Goal: Information Seeking & Learning: Learn about a topic

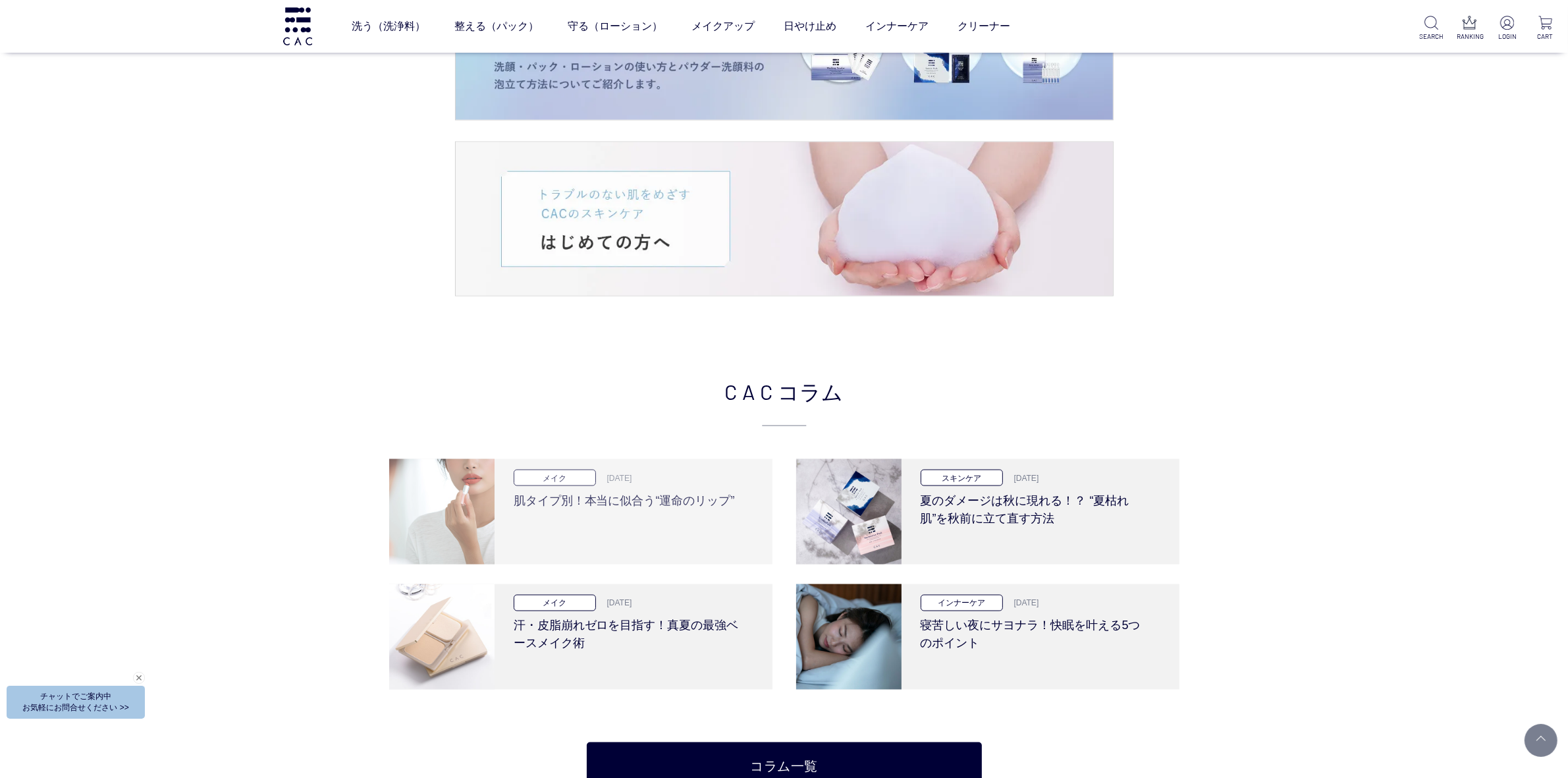
scroll to position [2470, 0]
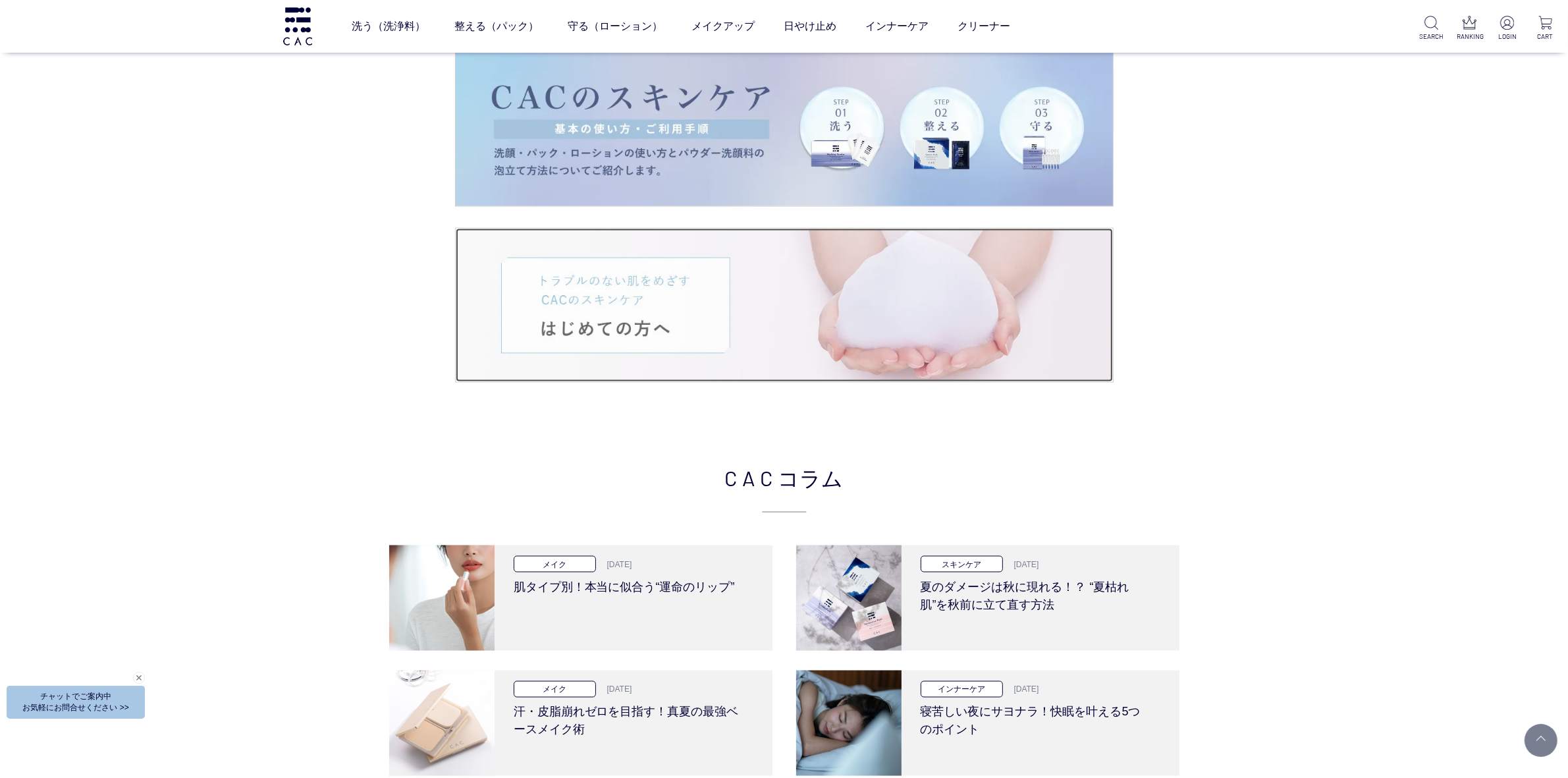
click at [665, 291] on img at bounding box center [784, 305] width 657 height 153
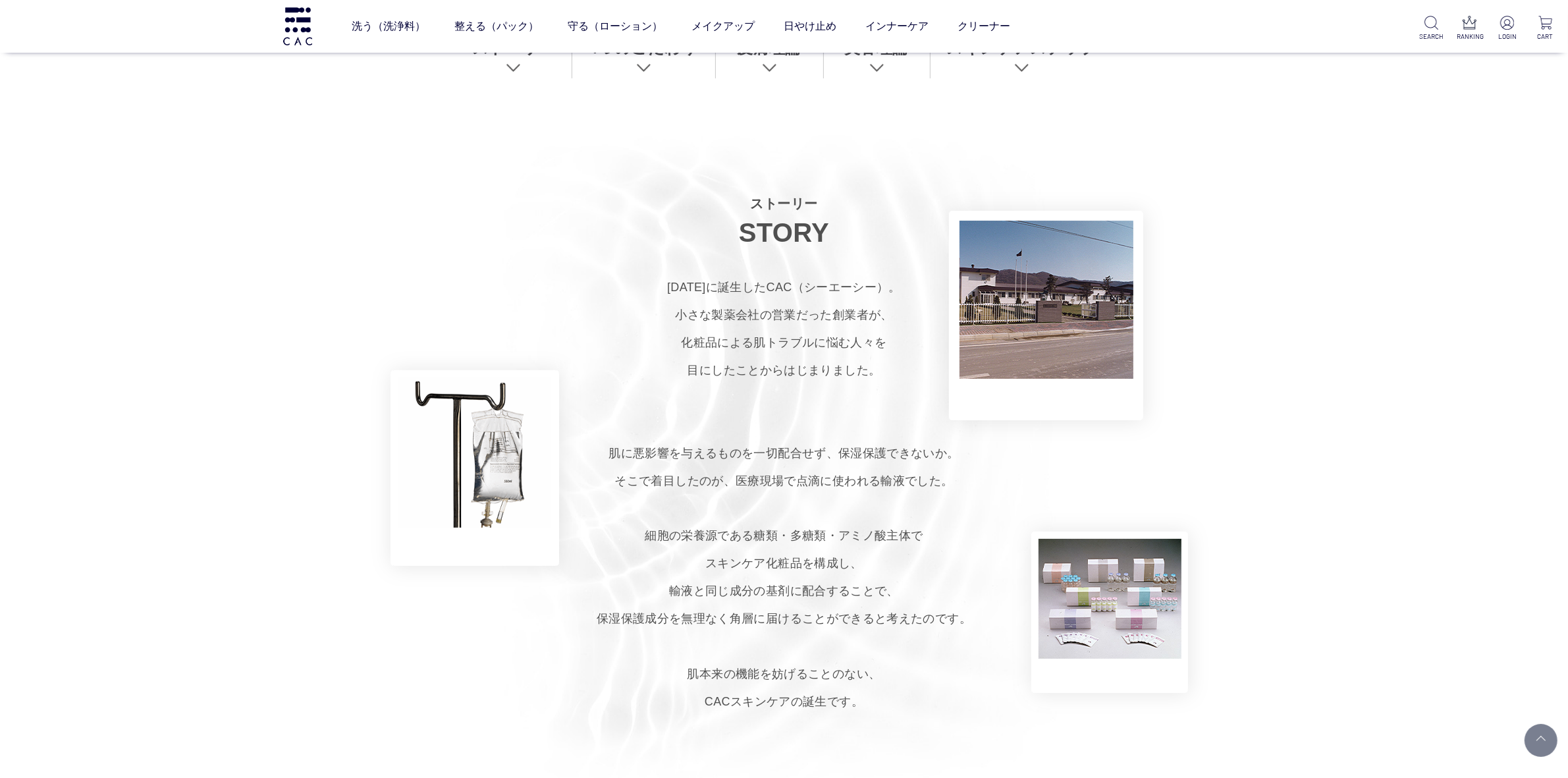
scroll to position [823, 0]
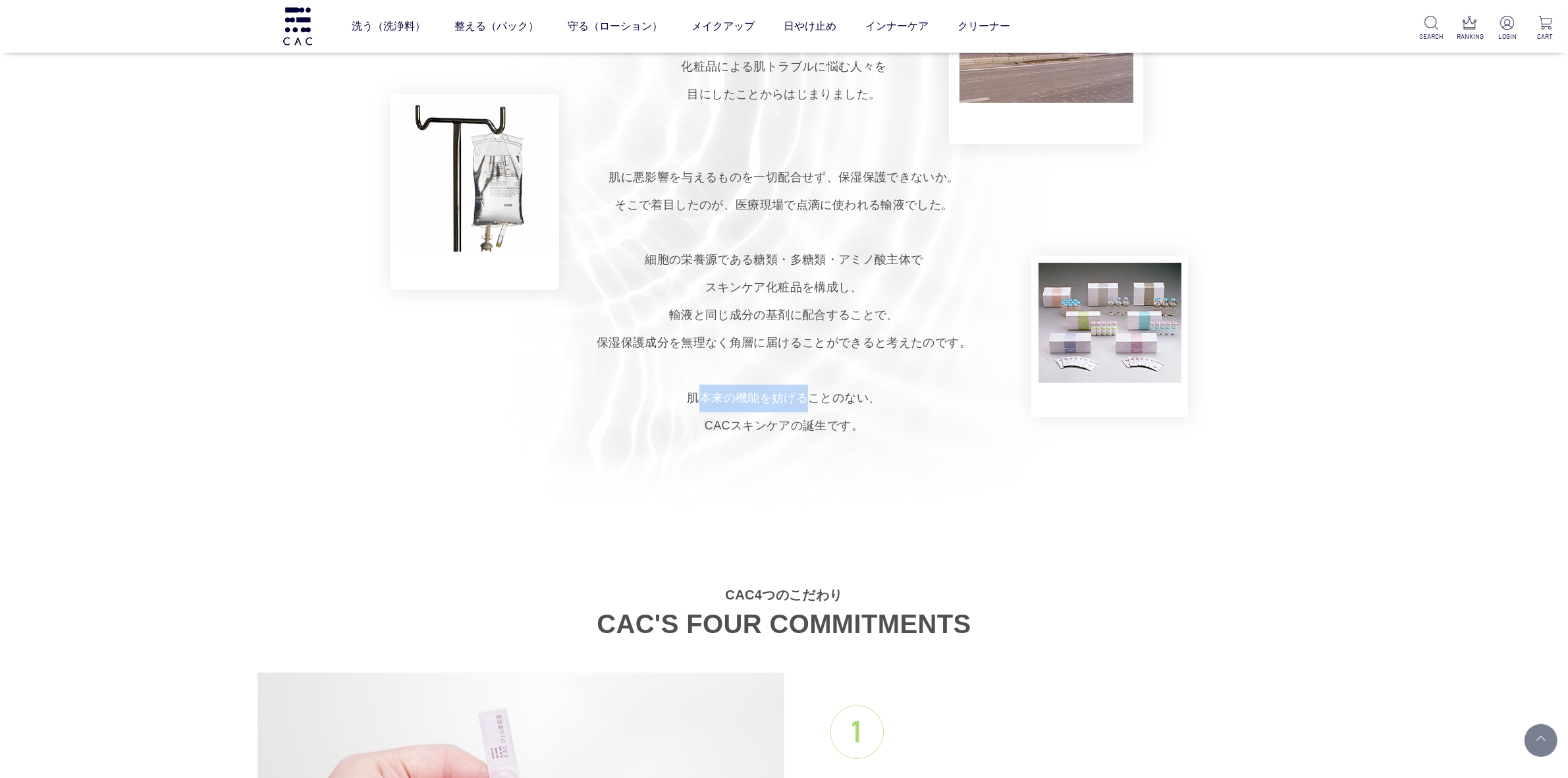
drag, startPoint x: 693, startPoint y: 397, endPoint x: 801, endPoint y: 395, distance: 108.0
click at [801, 395] on p "1979年に誕生したCAC（シーエーシー）。 小さな製薬会社の営業だった創業者が、 化粧品による肌トラブルに悩む人々を 目にしたことからはじまりました。 肌に…" at bounding box center [784, 218] width 1568 height 442
copy p "肌本来の機能を妨げ"
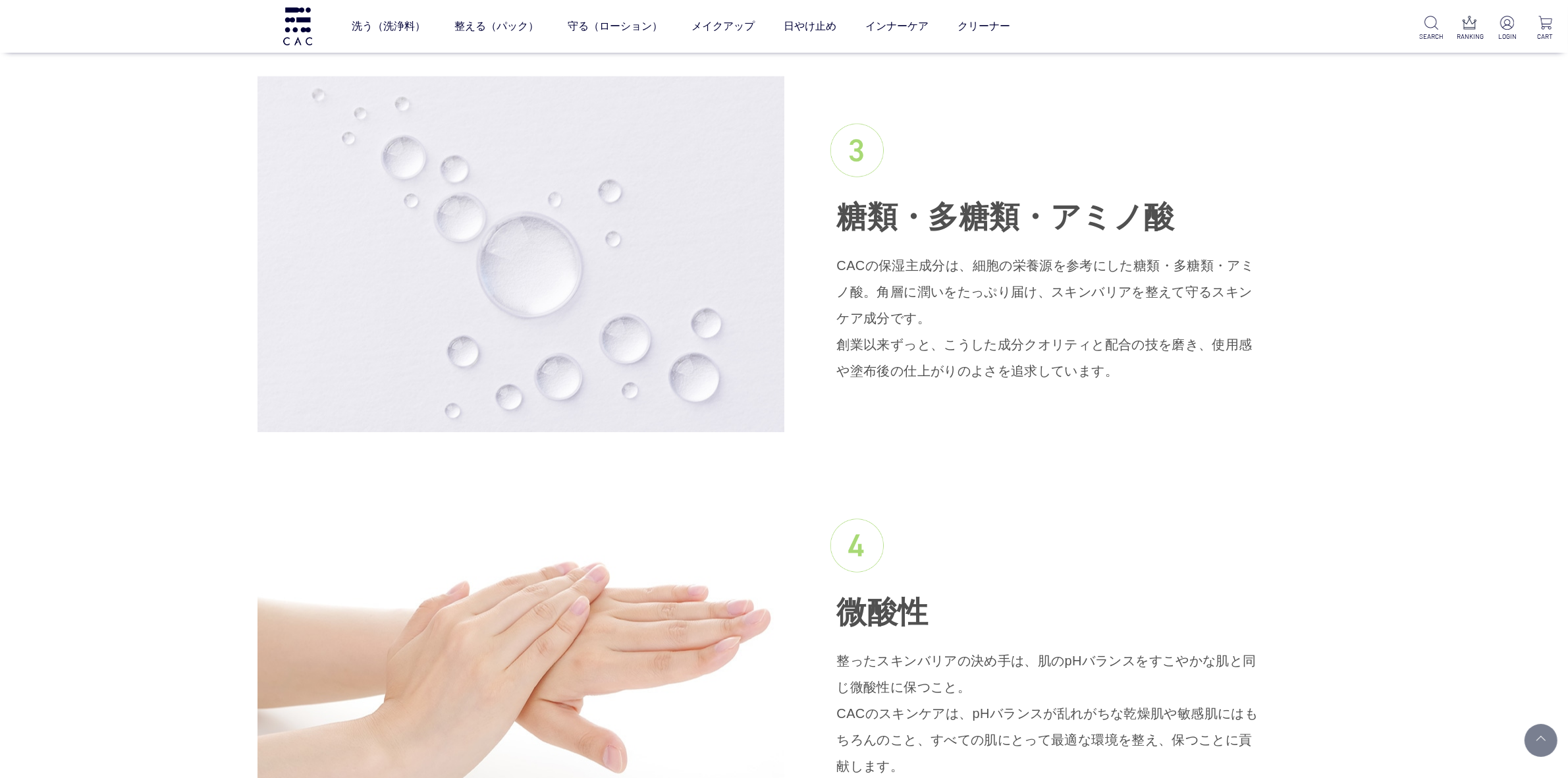
scroll to position [2223, 0]
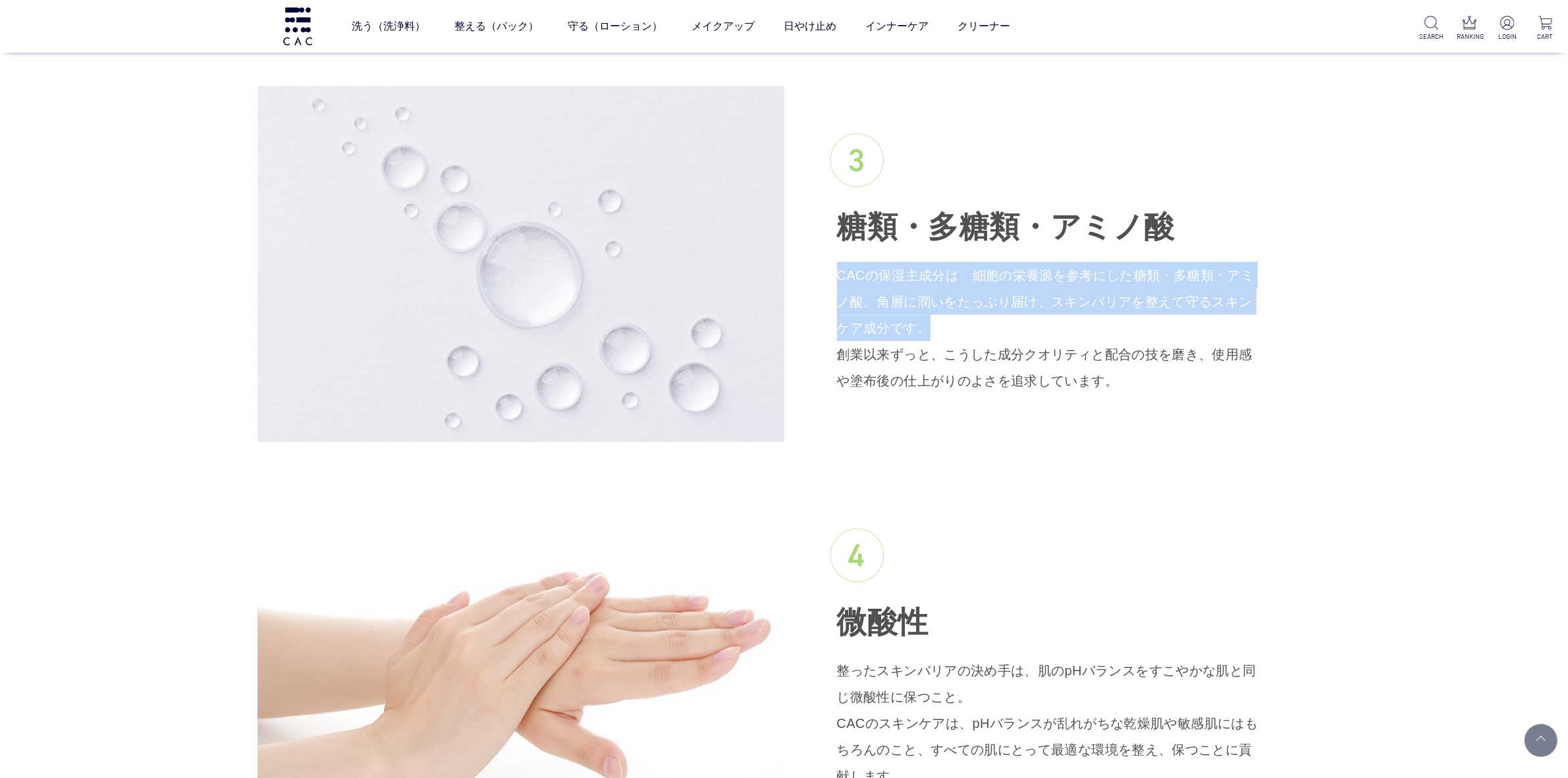
drag, startPoint x: 838, startPoint y: 253, endPoint x: 876, endPoint y: 304, distance: 63.6
click at [876, 304] on p "CACの保湿主成分は、細胞の栄養源を参考にした糖類・多糖類・アミノ酸。角層に潤いをたっぷり届け、スキンバリアを整えて守るスキンケア成分です。 創業以来ずっと、…" at bounding box center [1047, 328] width 421 height 131
copy p "CACの保湿主成分は、細胞の栄養源を参考にした糖類・多糖類・アミノ酸。角層に潤いをたっぷり届け、スキンバリアを整えて守るスキンケア成分です。"
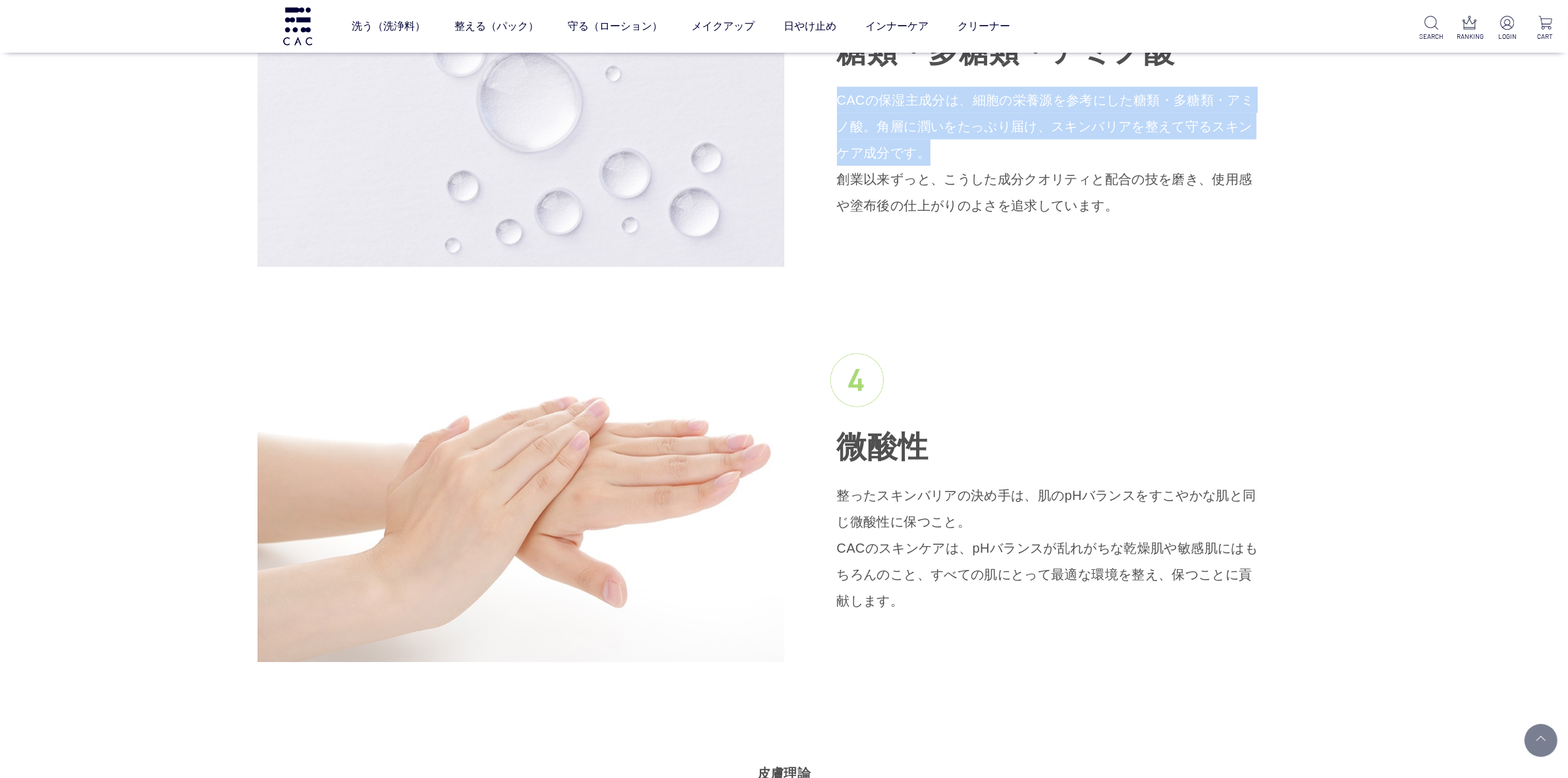
scroll to position [2306, 0]
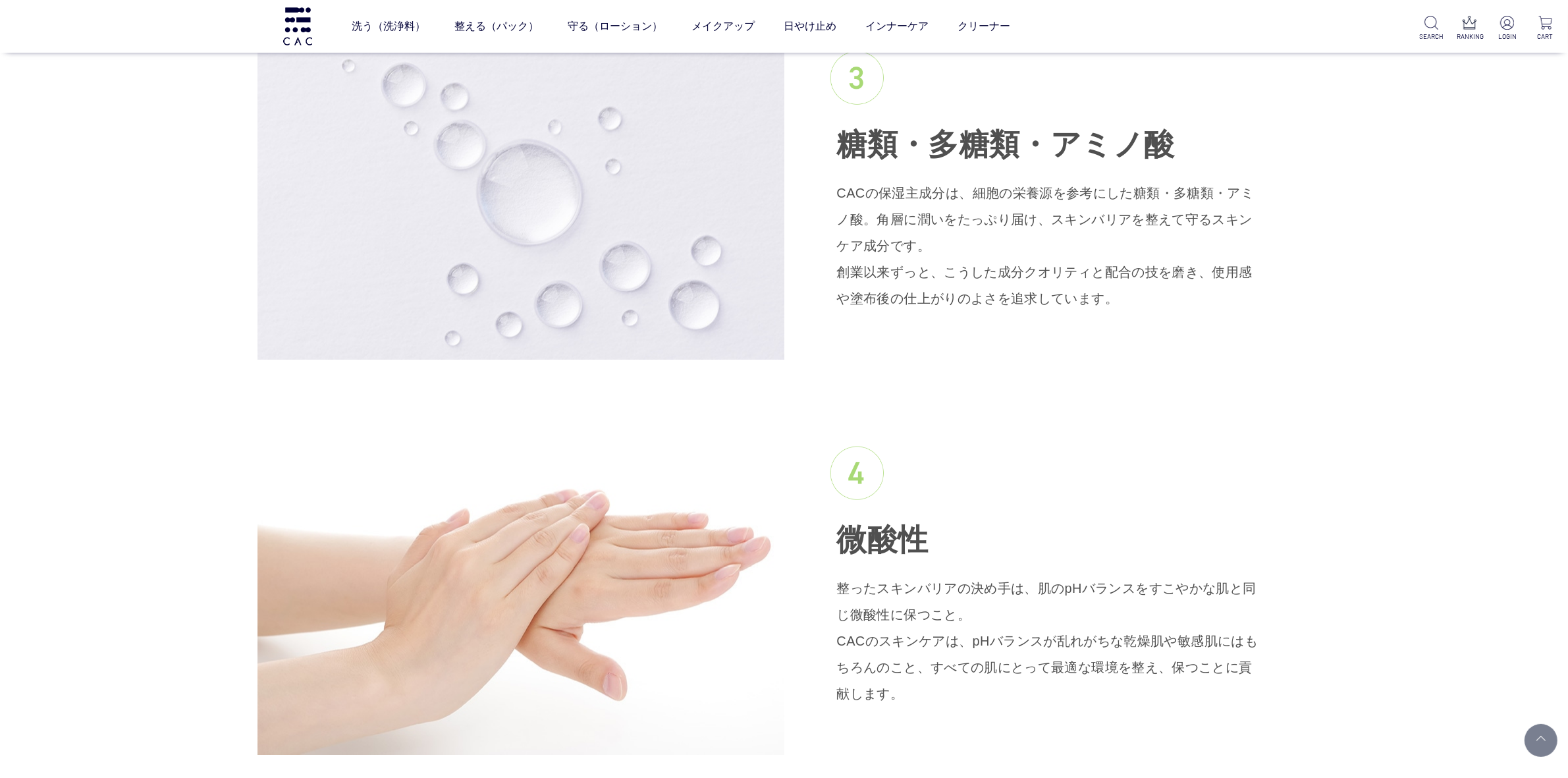
click at [1032, 272] on p "CACの保湿主成分は、細胞の栄養源を参考にした糖類・多糖類・アミノ酸。角層に潤いをたっぷり届け、スキンバリアを整えて守るスキンケア成分です。 創業以来ずっと、…" at bounding box center [1047, 245] width 421 height 131
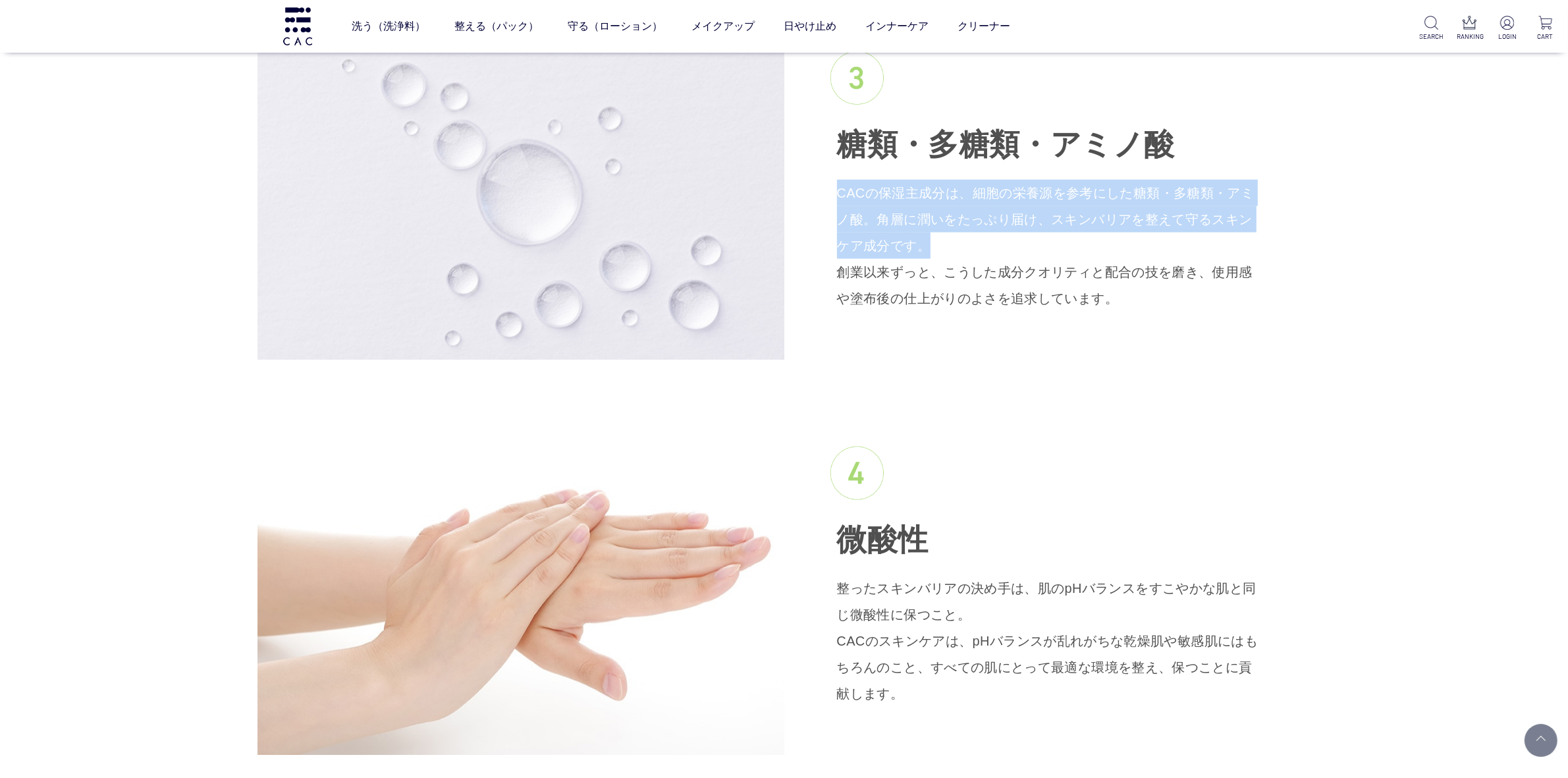
drag, startPoint x: 840, startPoint y: 169, endPoint x: 878, endPoint y: 213, distance: 58.1
click at [878, 213] on p "CACの保湿主成分は、細胞の栄養源を参考にした糖類・多糖類・アミノ酸。角層に潤いをたっぷり届け、スキンバリアを整えて守るスキンケア成分です。 創業以来ずっと、…" at bounding box center [1047, 245] width 421 height 131
copy p "CACの保湿主成分は、細胞の栄養源を参考にした糖類・多糖類・アミノ酸。角層に潤いをたっぷり届け、スキンバリアを整えて守るスキンケア成分です。"
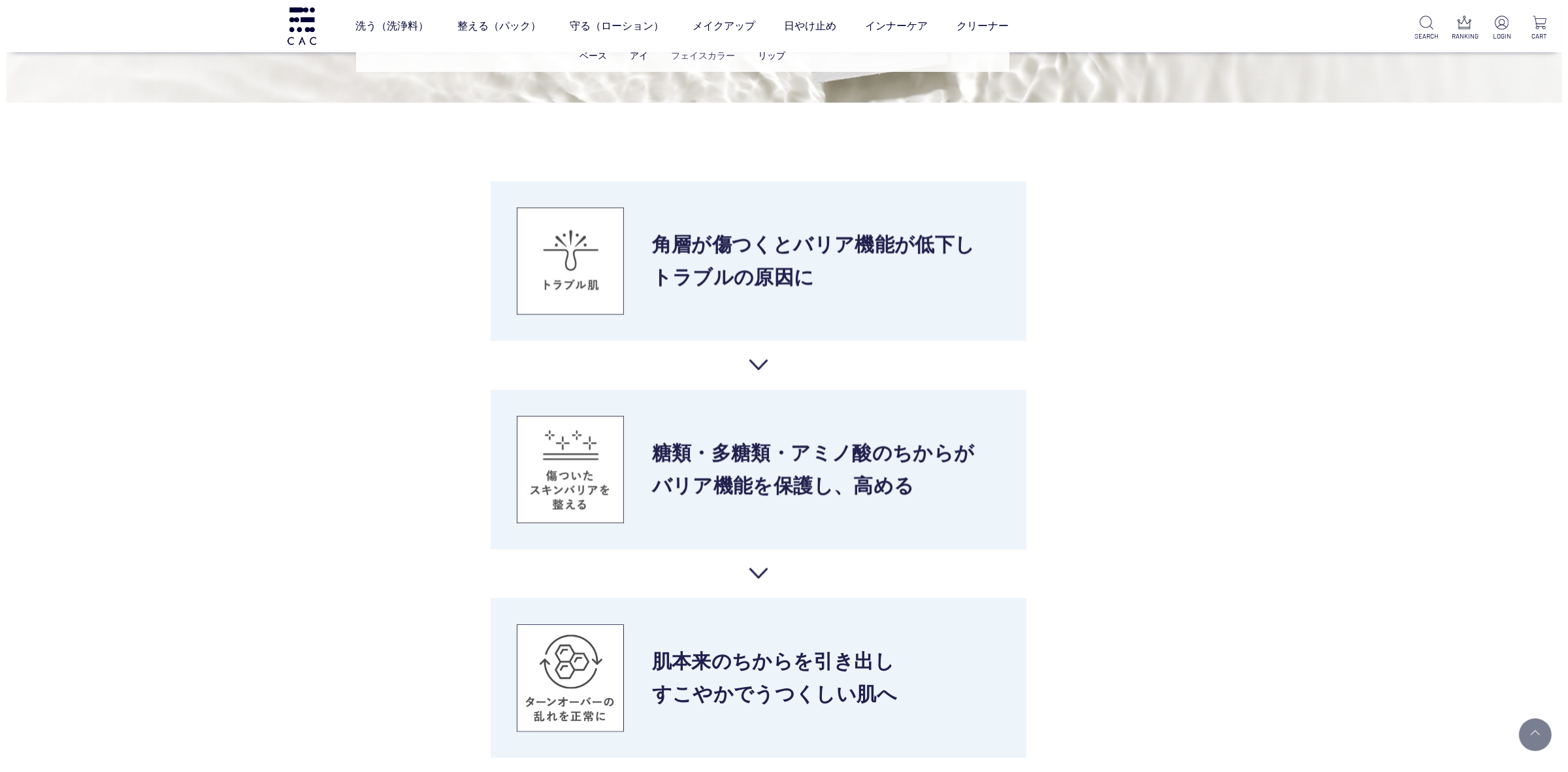
scroll to position [3677, 0]
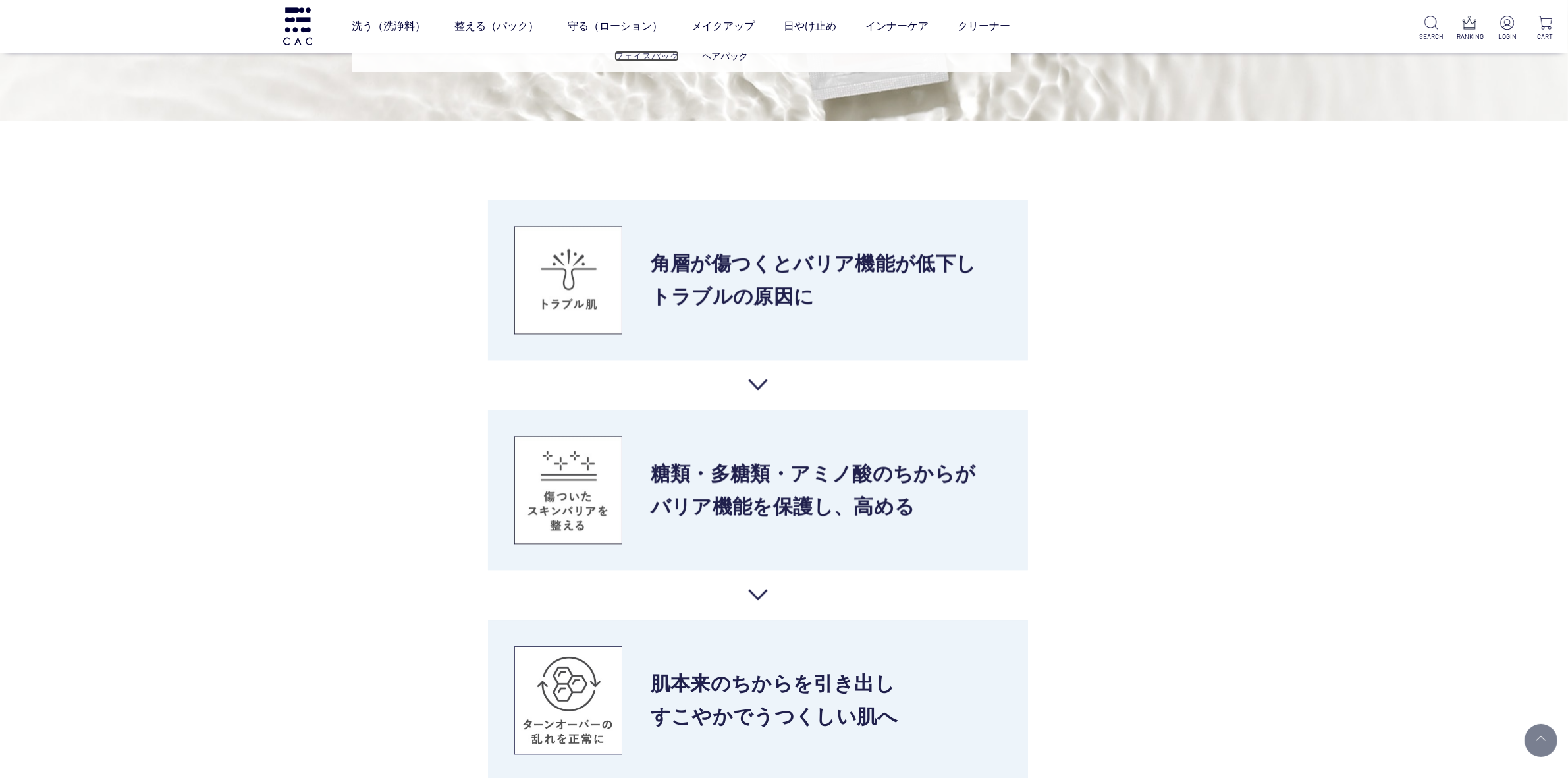
click at [646, 50] on link "フェイスパック" at bounding box center [646, 56] width 64 height 10
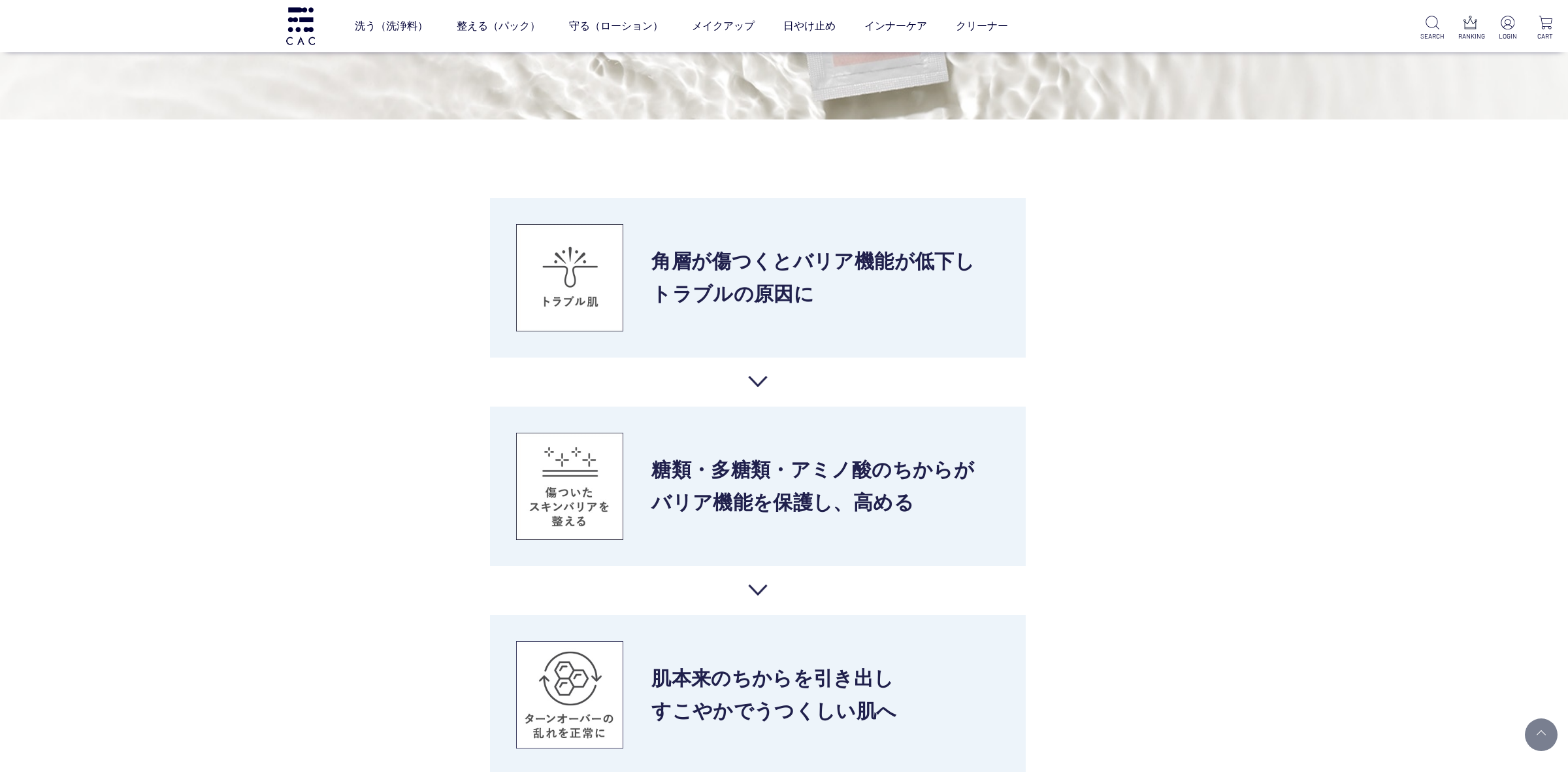
click at [432, 381] on section "皮膚理論 CAC SKIN THEORY CACの製品はオイル、 防腐剤や品質保持成分は完全無添加 ※1 。 肌の排泄機能を妨げたり、 バリア機能を傷つけたり…" at bounding box center [784, 67] width 1568 height 1414
click at [817, 468] on li "糖類・多糖類・アミノ酸の ちからが バリア機能を 保護し、高める" at bounding box center [757, 486] width 535 height 159
click at [1282, 423] on section "皮膚理論 CAC SKIN THEORY CACの製品はオイル、 防腐剤や品質保持成分は完全無添加 ※1 。 肌の排泄機能を妨げたり、 バリア機能を傷つけたり…" at bounding box center [784, 67] width 1568 height 1414
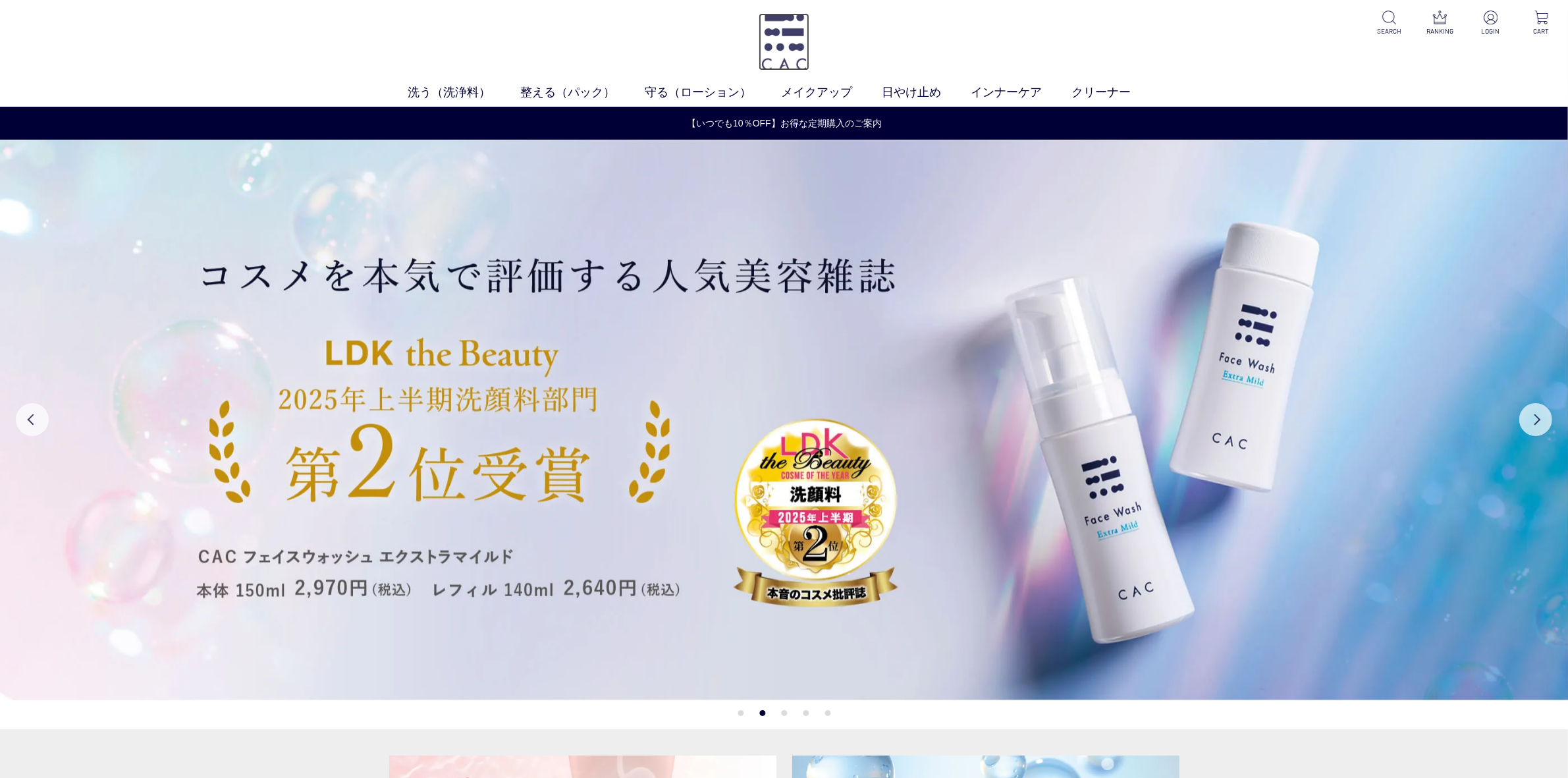
click at [784, 51] on img at bounding box center [784, 42] width 50 height 57
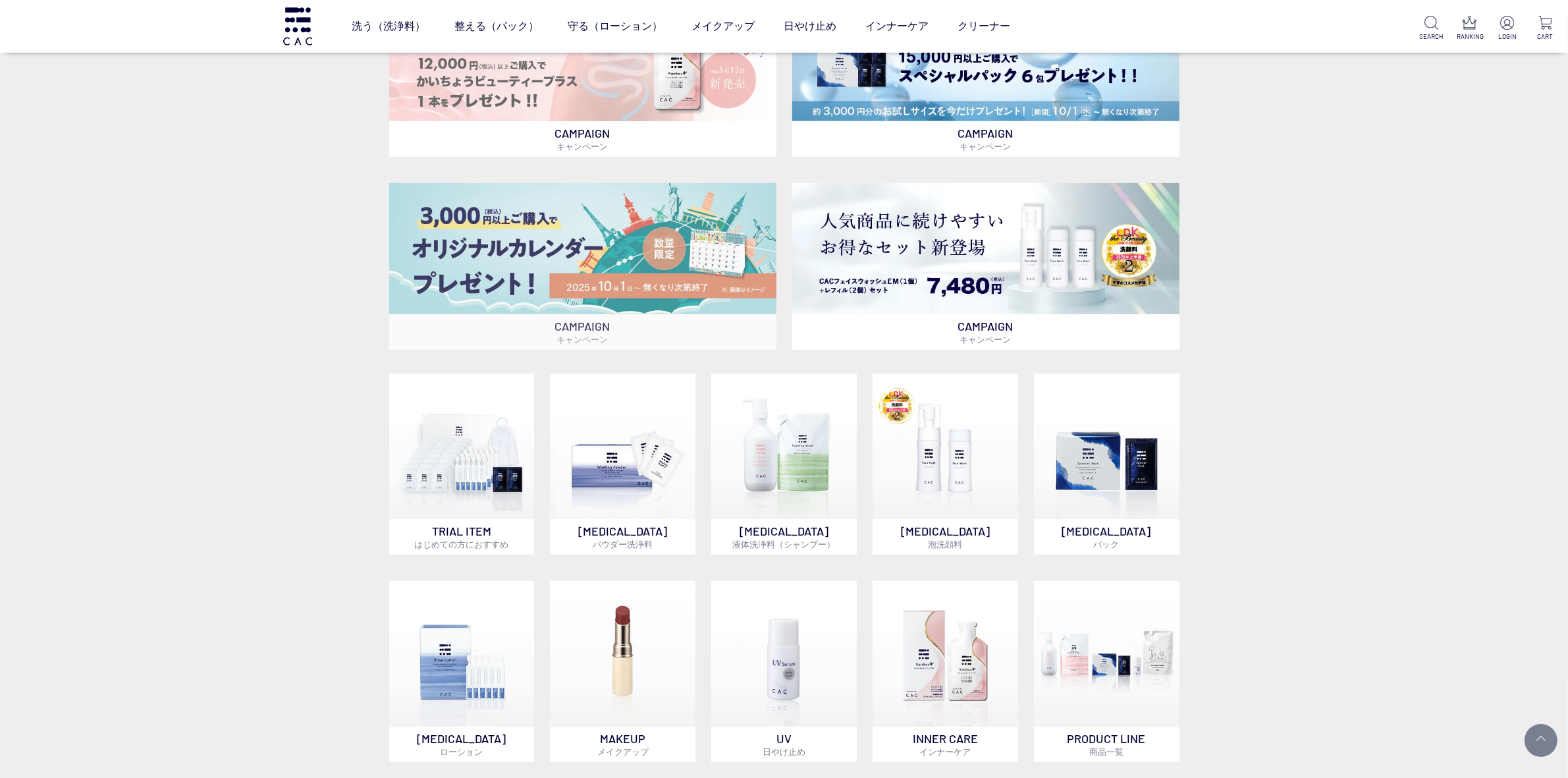
scroll to position [741, 0]
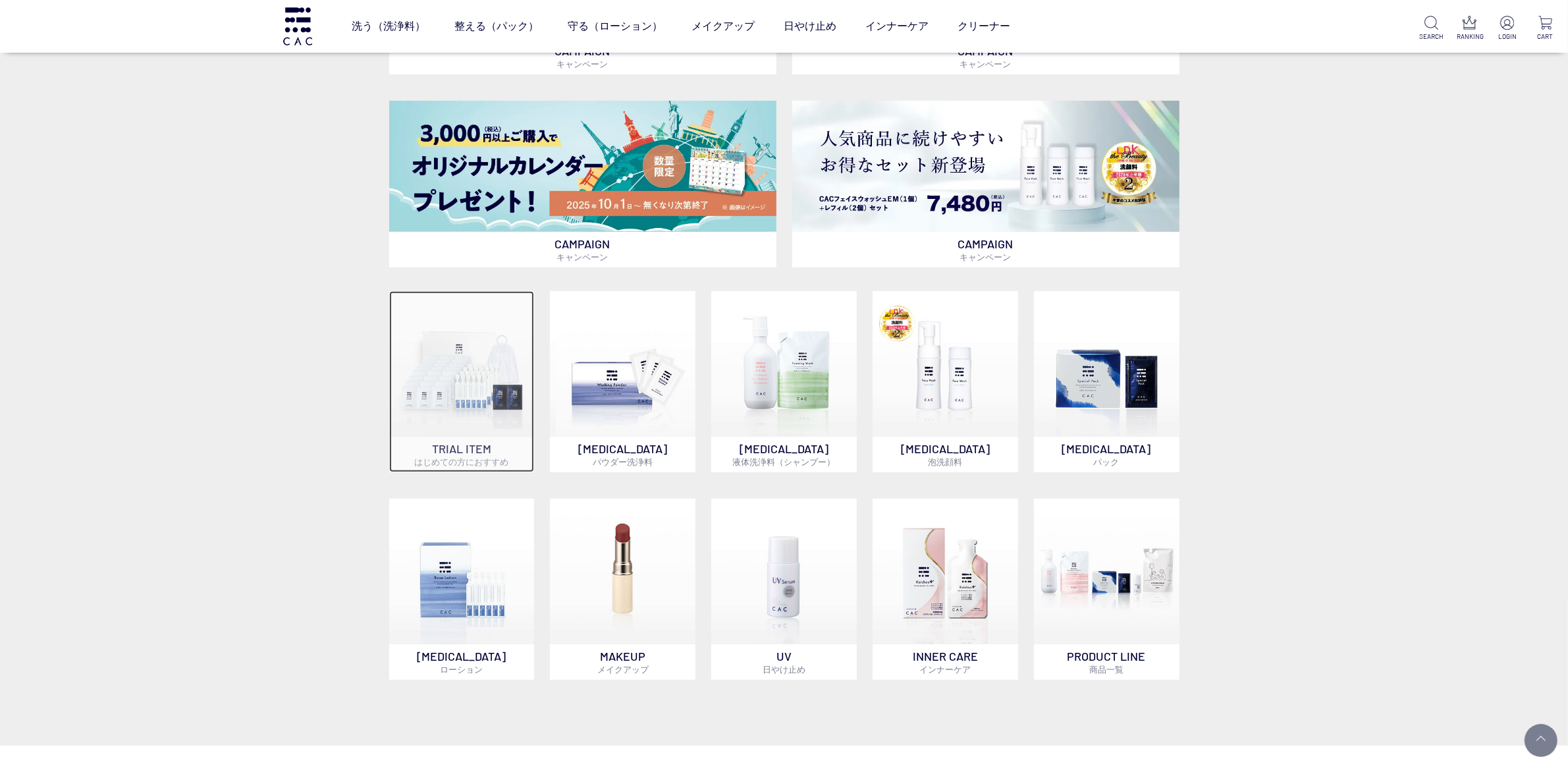
click at [488, 359] on img at bounding box center [462, 364] width 145 height 145
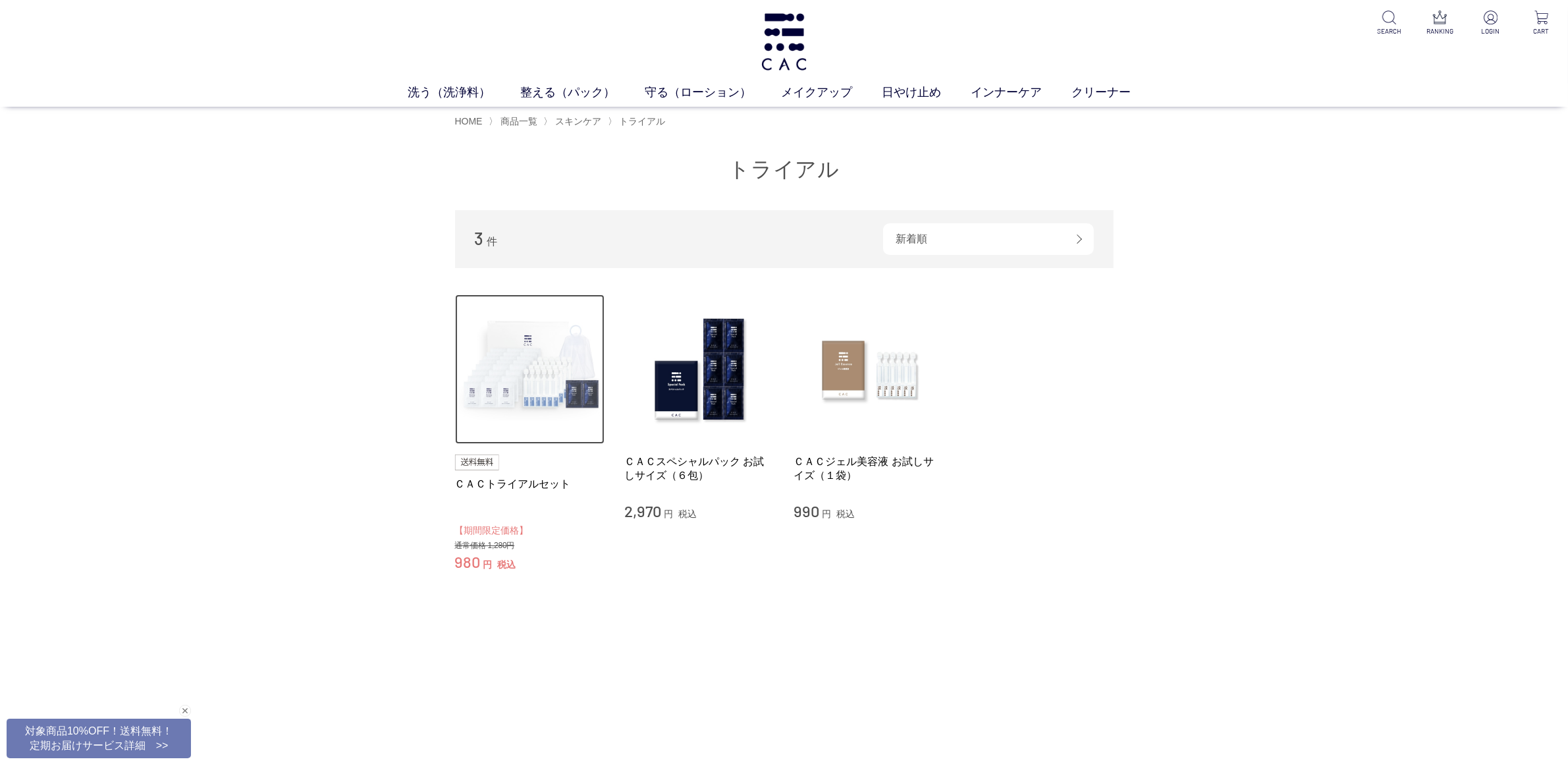
click at [534, 362] on img at bounding box center [530, 370] width 150 height 150
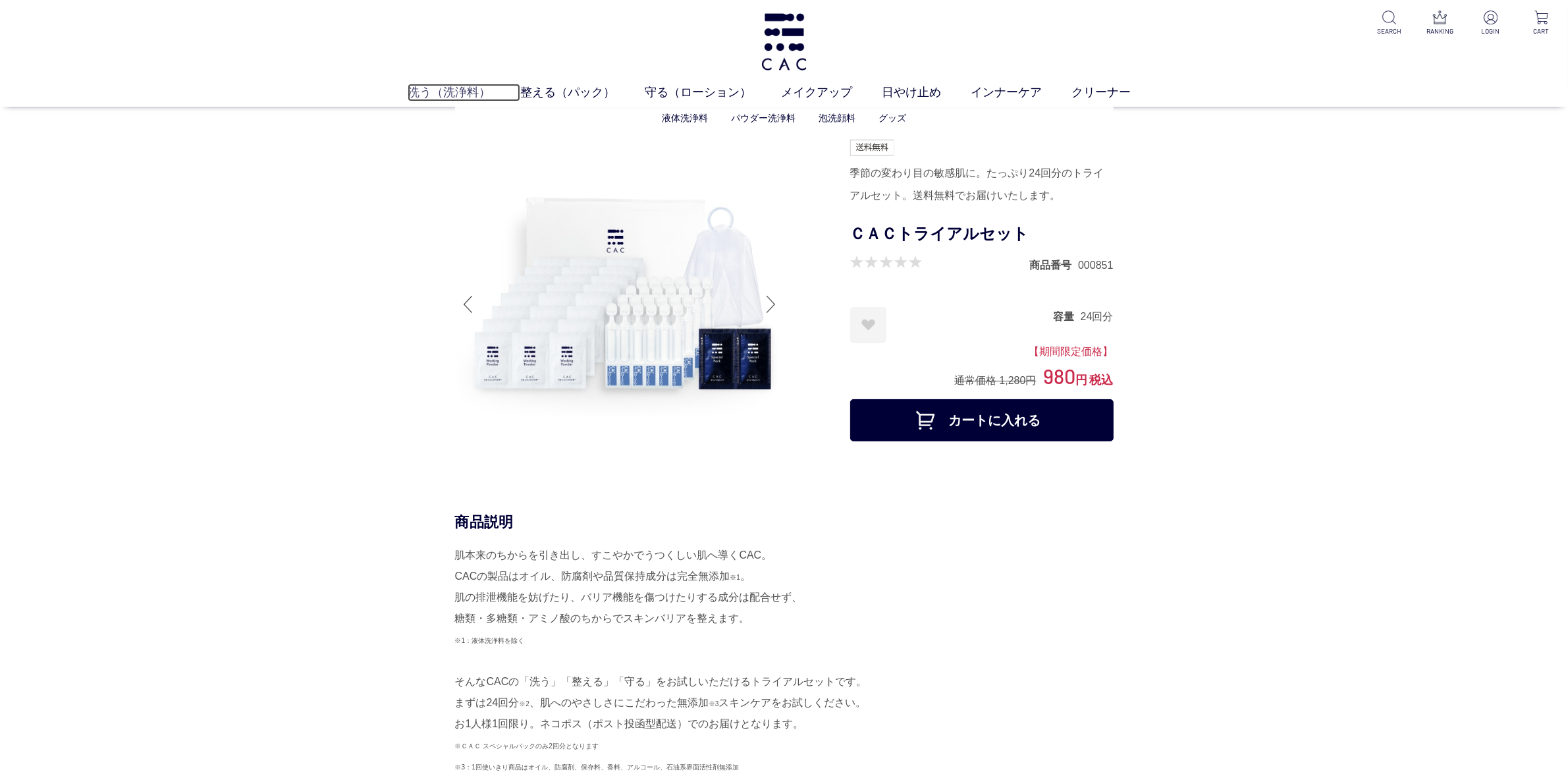
click at [473, 88] on link "洗う（洗浄料）" at bounding box center [464, 93] width 112 height 18
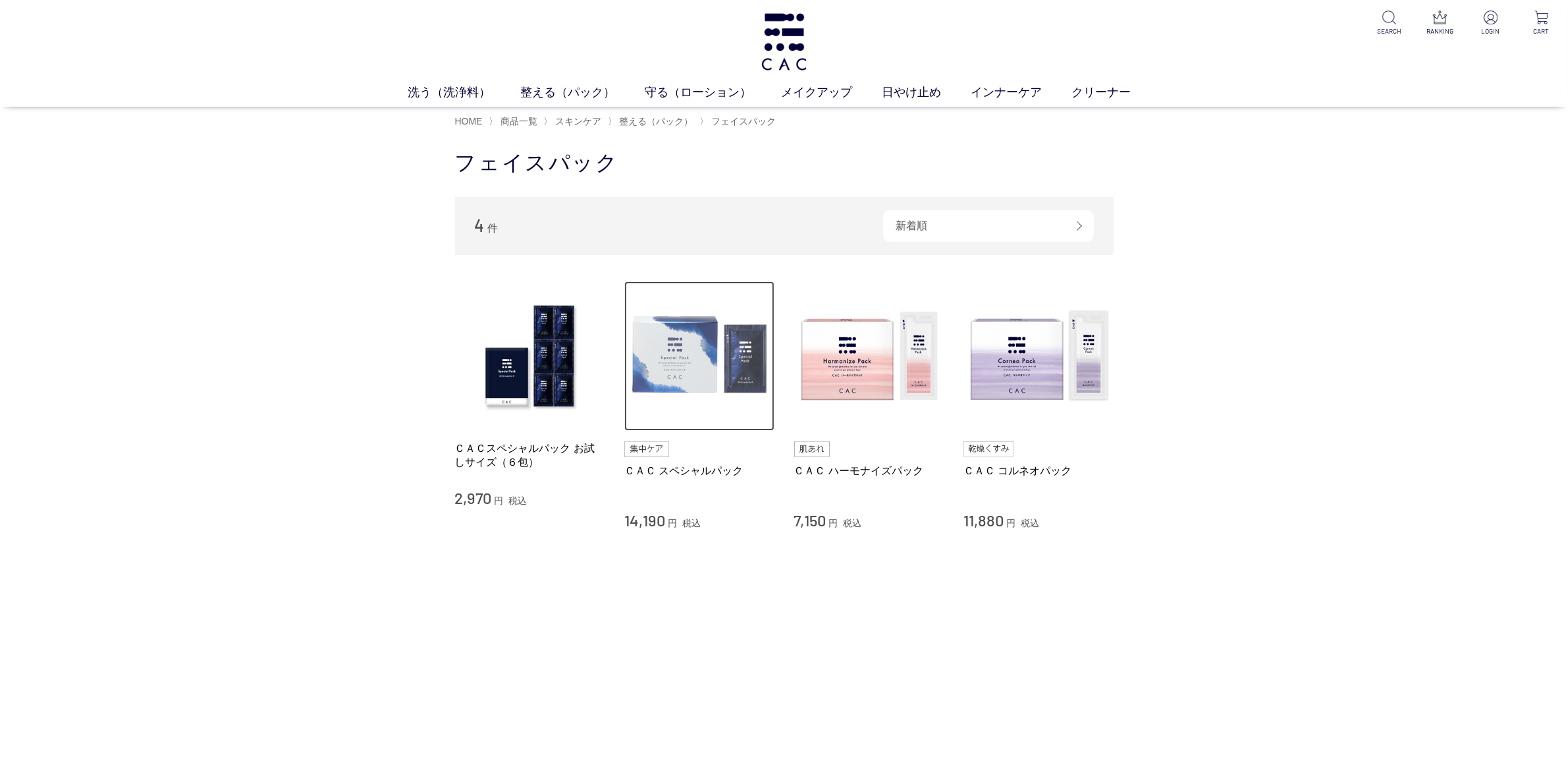
click at [687, 371] on img at bounding box center [700, 356] width 150 height 150
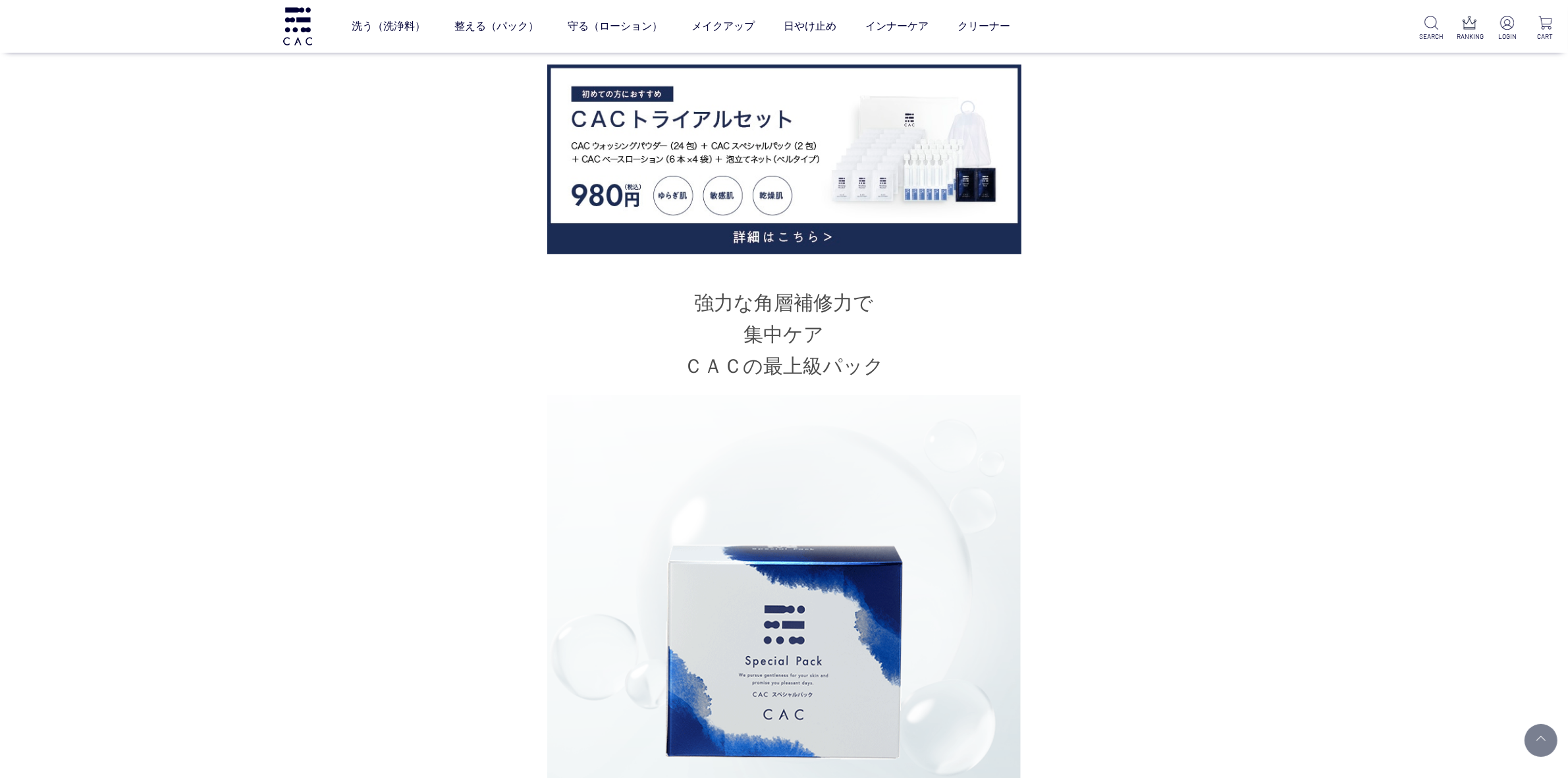
scroll to position [741, 0]
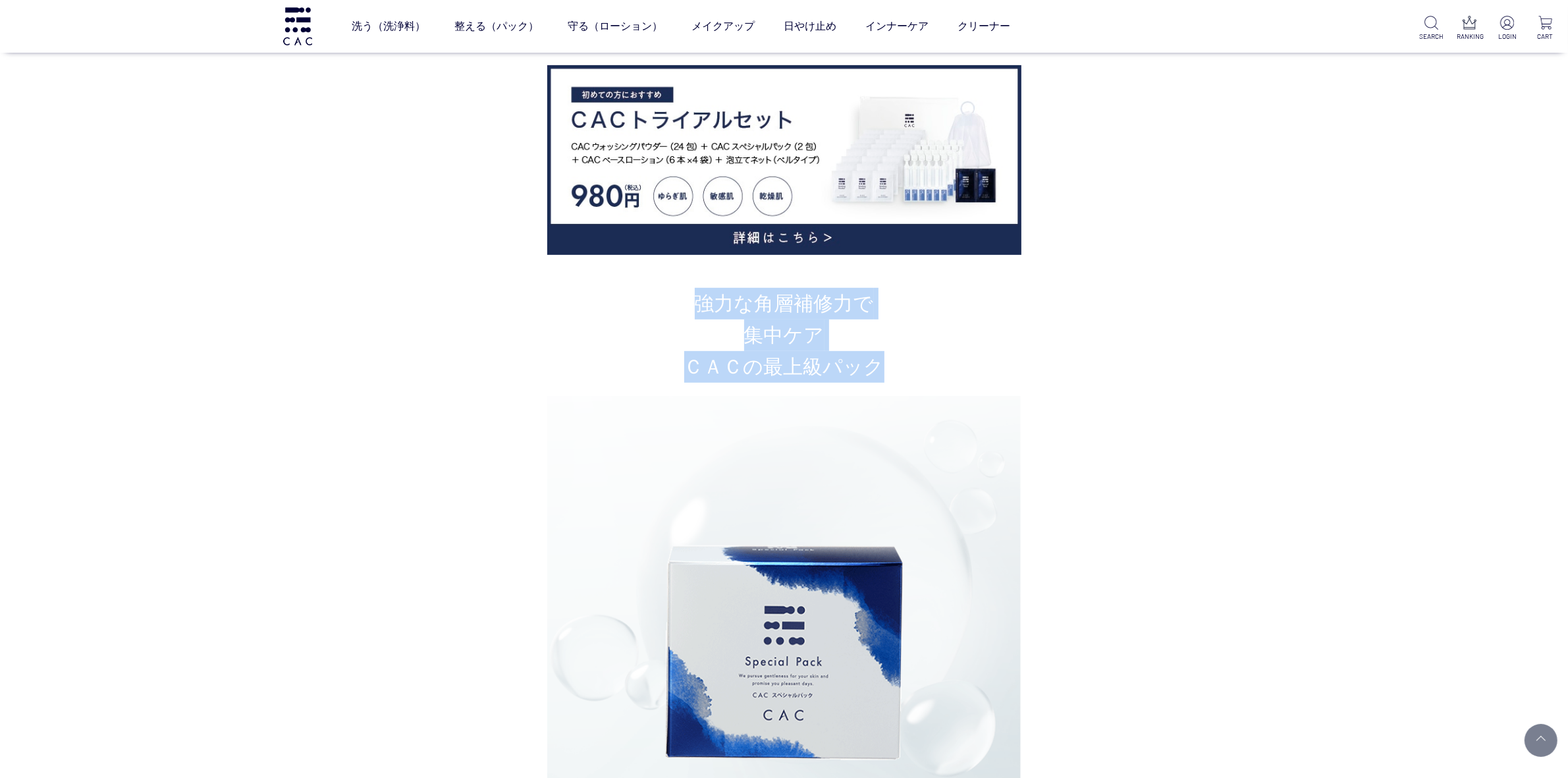
drag, startPoint x: 698, startPoint y: 304, endPoint x: 890, endPoint y: 353, distance: 198.2
click at [890, 353] on h2 "強力な角層補修力で 集中ケア ＣＡＣの最上級パック" at bounding box center [784, 335] width 659 height 95
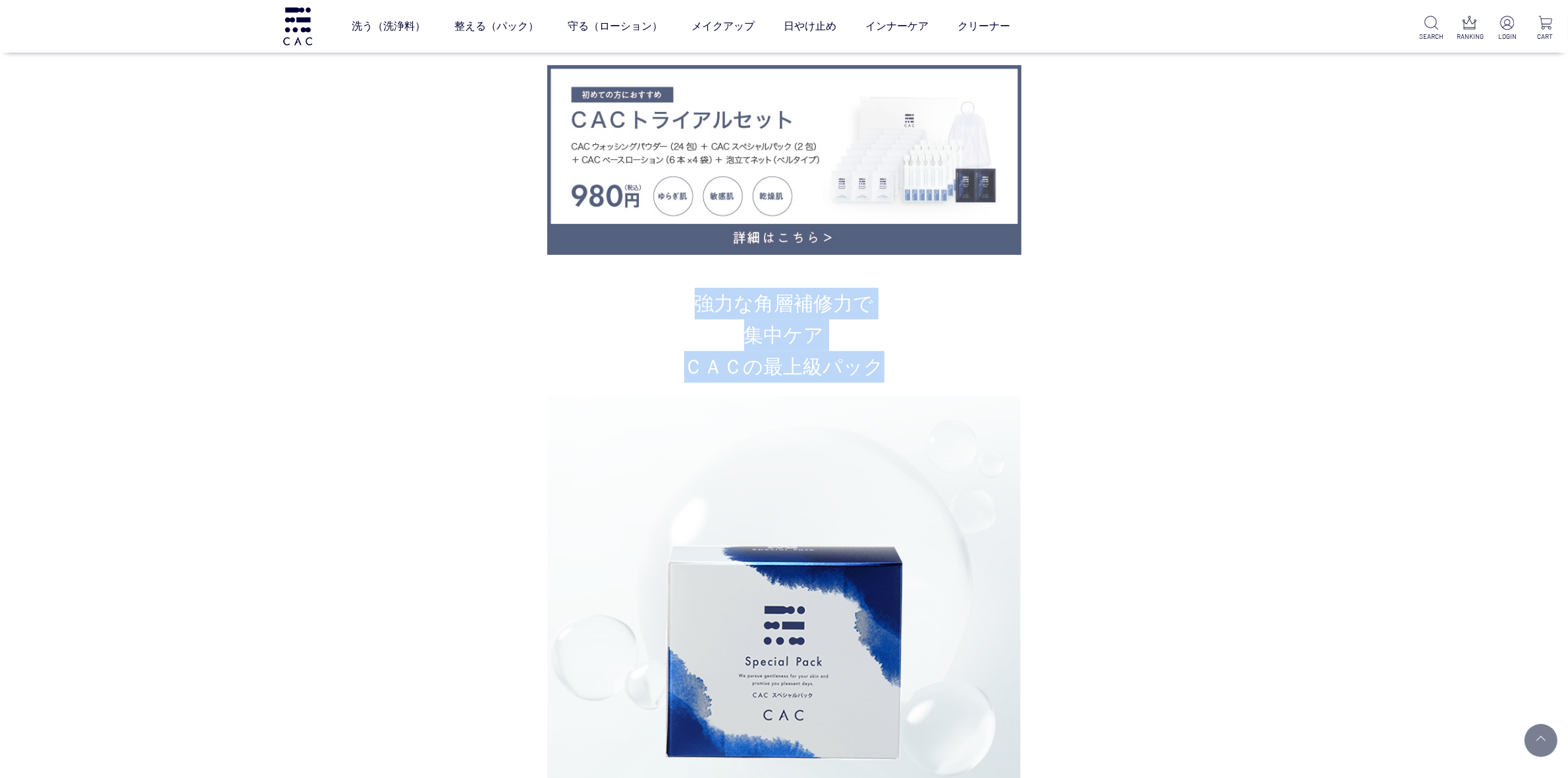
copy h2 "強力な角層補修力で 集中ケア ＣＡＣの最上級パック"
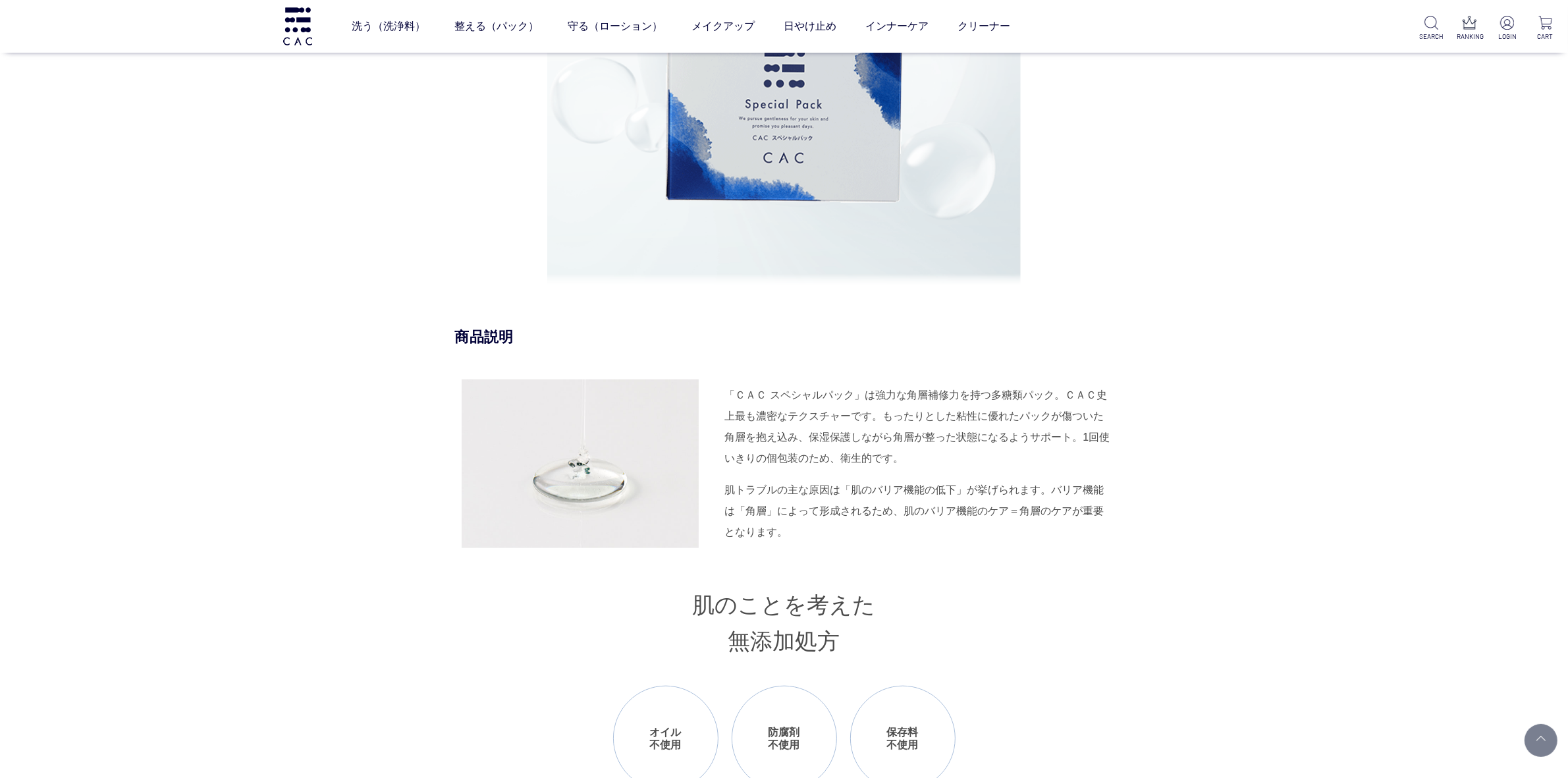
scroll to position [1482, 0]
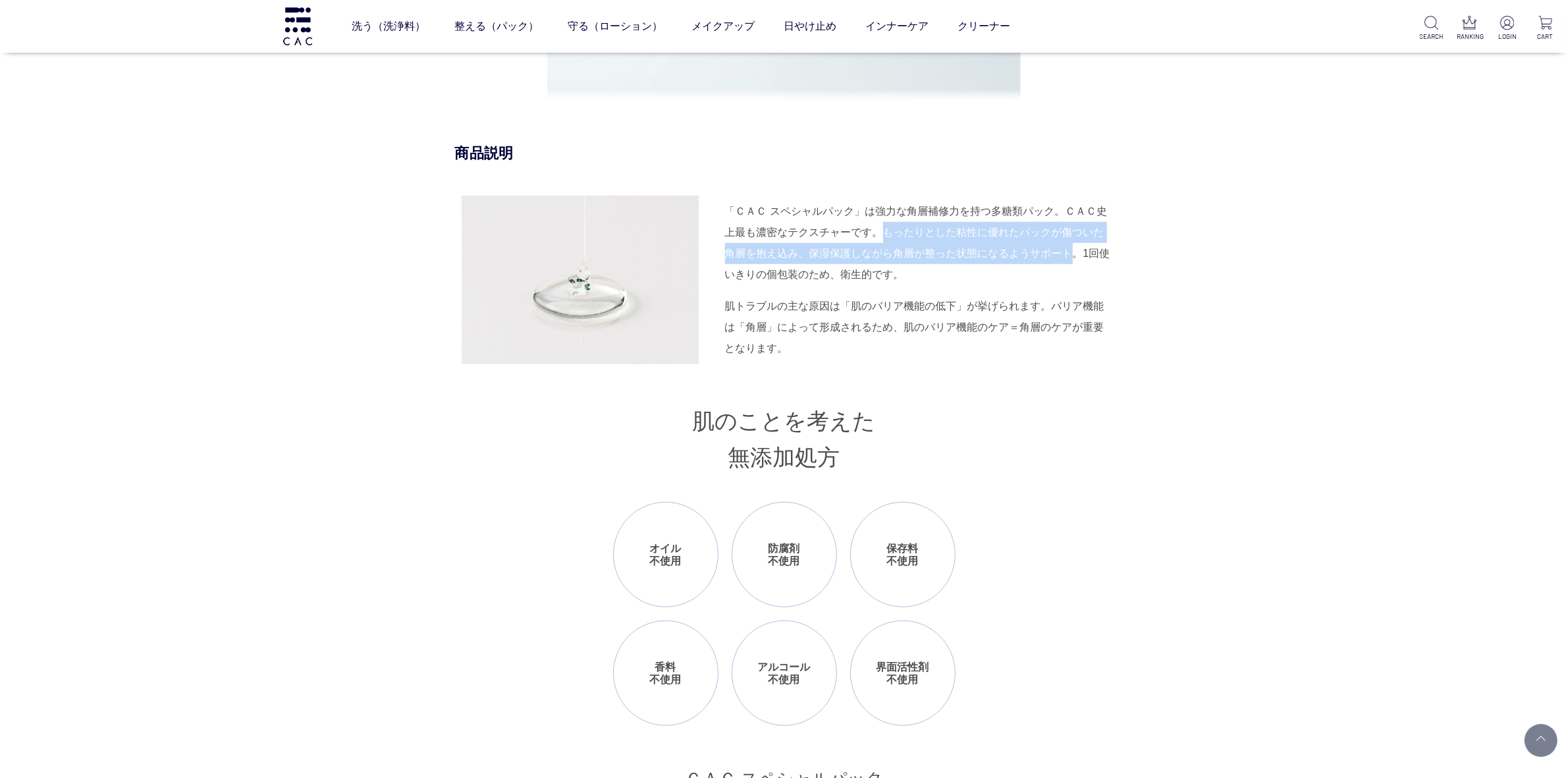
drag, startPoint x: 882, startPoint y: 232, endPoint x: 1074, endPoint y: 245, distance: 192.4
click at [1074, 245] on div "「ＣＡＣ スペシャルパック」は強力な角層補修力を持つ多糖類パック。ＣＡＣ史上最も濃密なテクスチャーです。もったりとした粘性に優れたパックが傷ついた角層を抱え込…" at bounding box center [919, 243] width 389 height 84
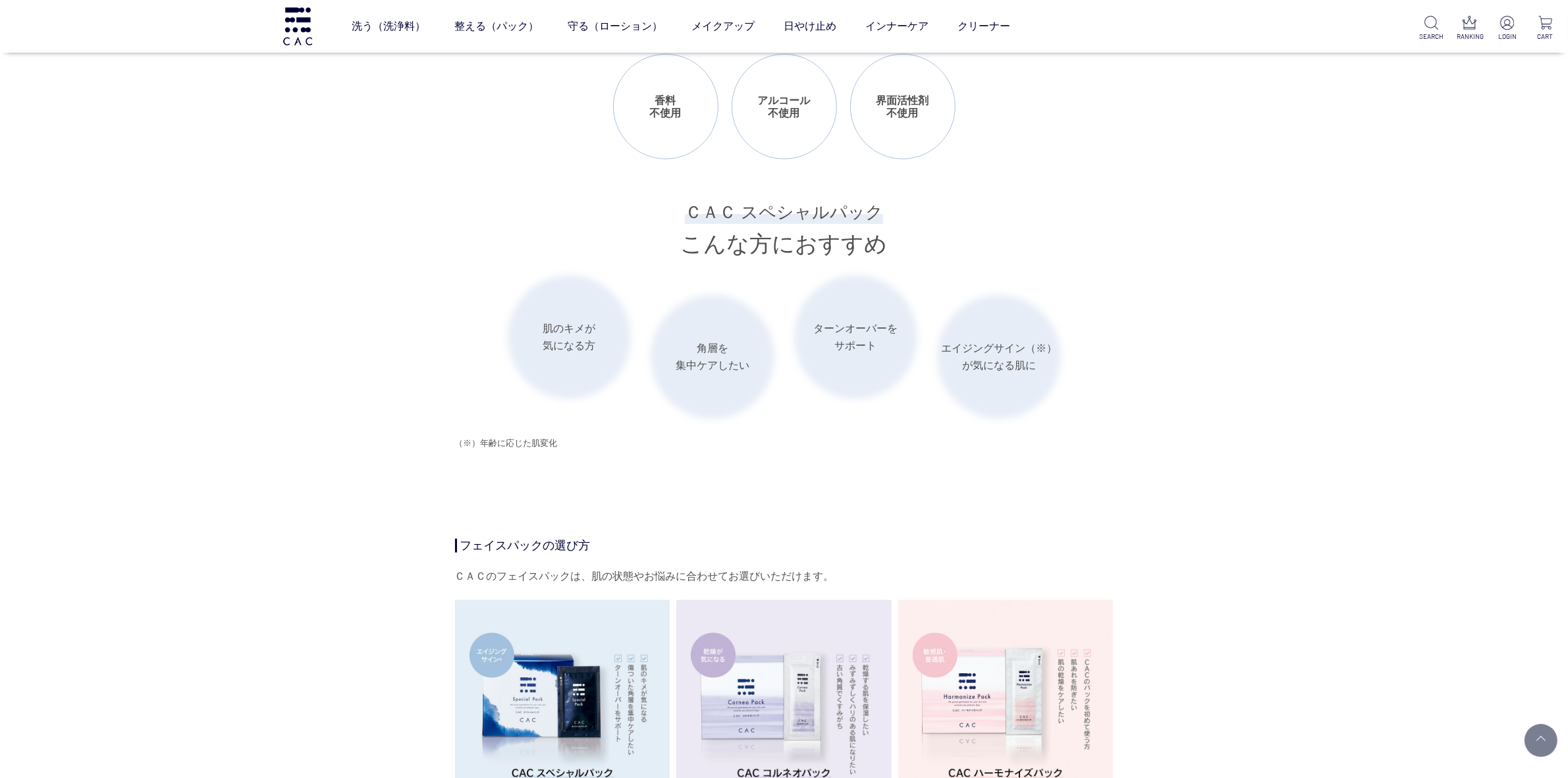
scroll to position [2059, 0]
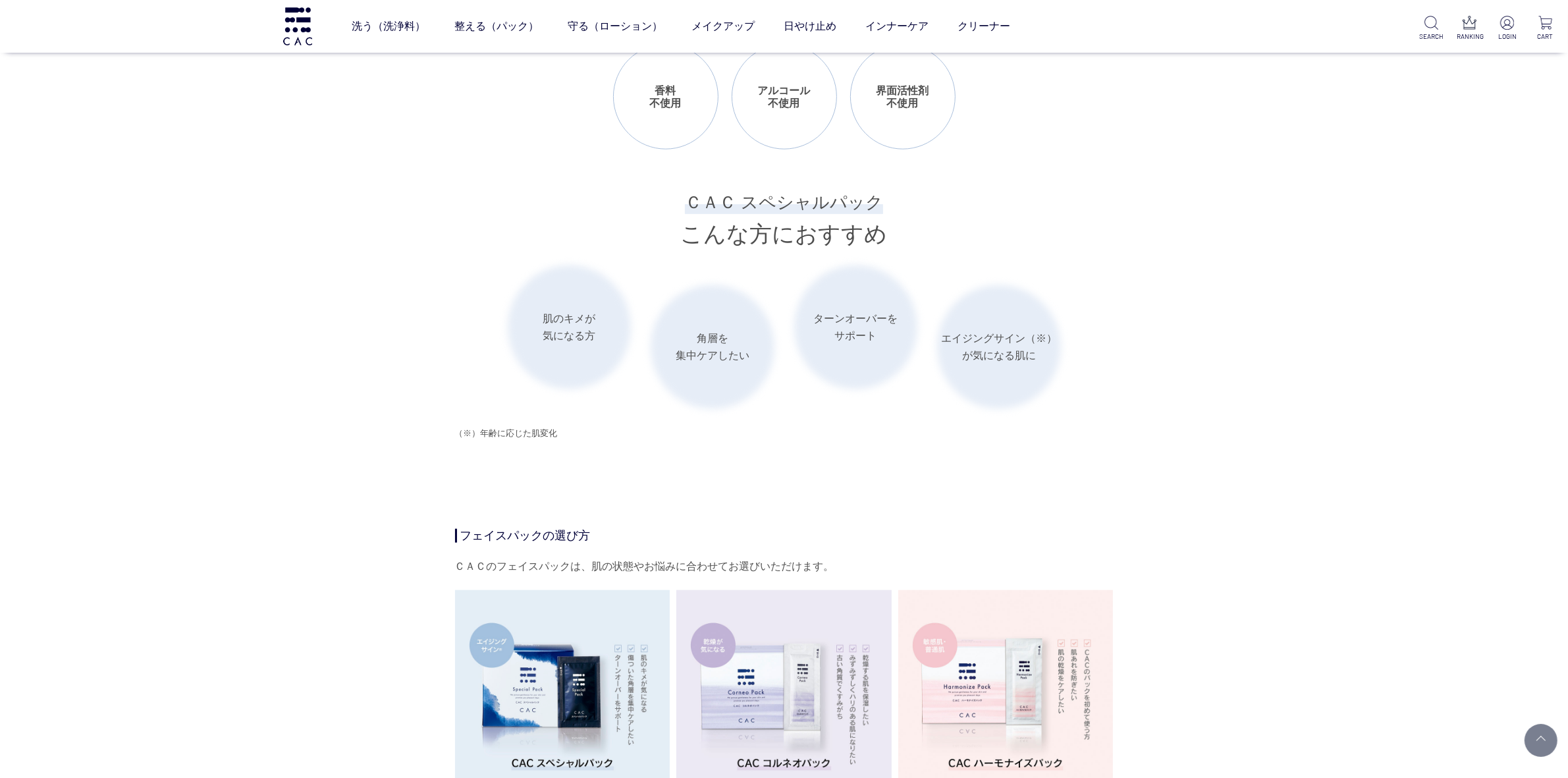
copy div "もったりとした粘性に優れたパックが傷ついた角層を抱え込み、保湿保護しながら角層が整った状態になるようサポート"
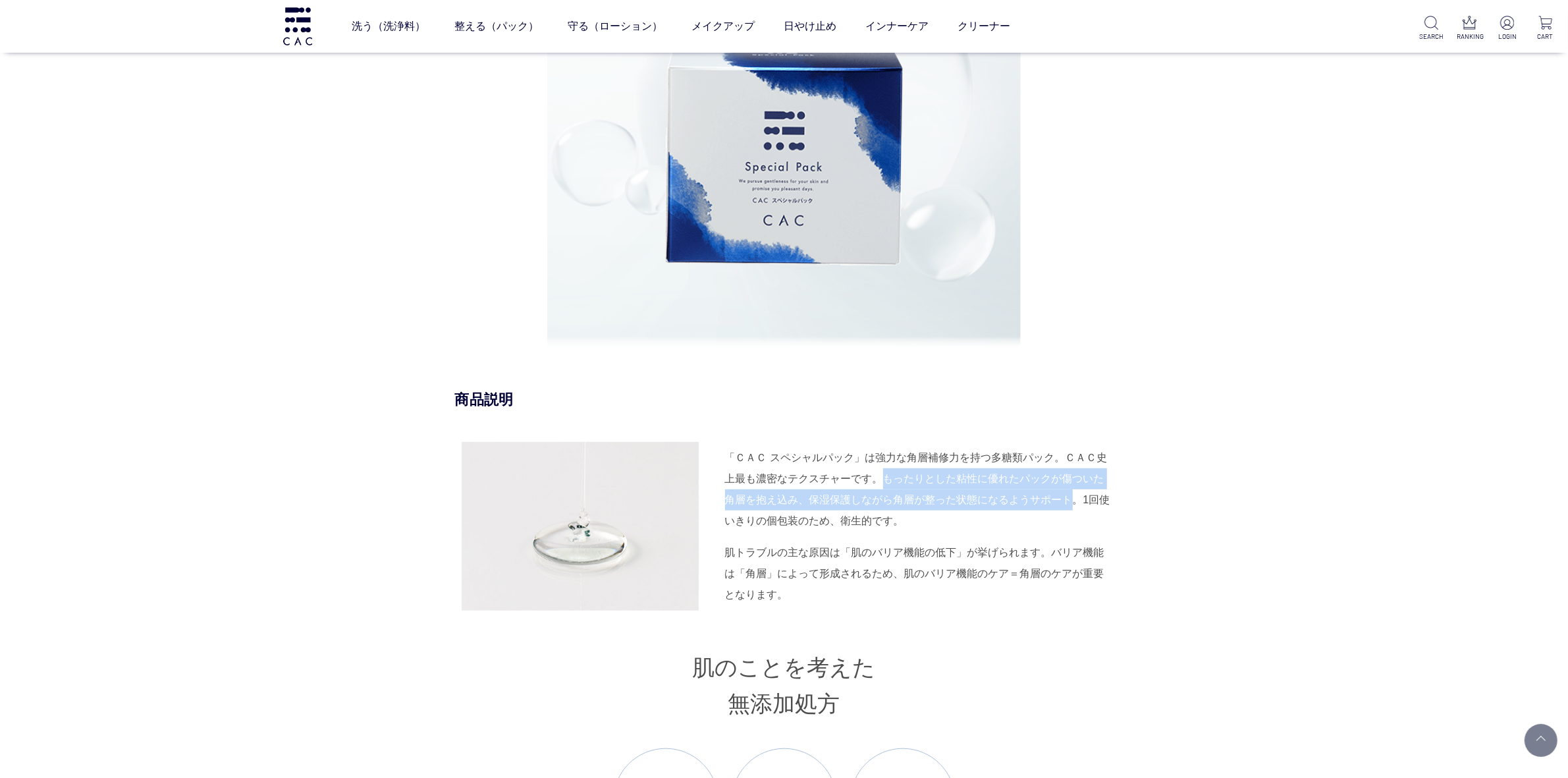
scroll to position [1235, 0]
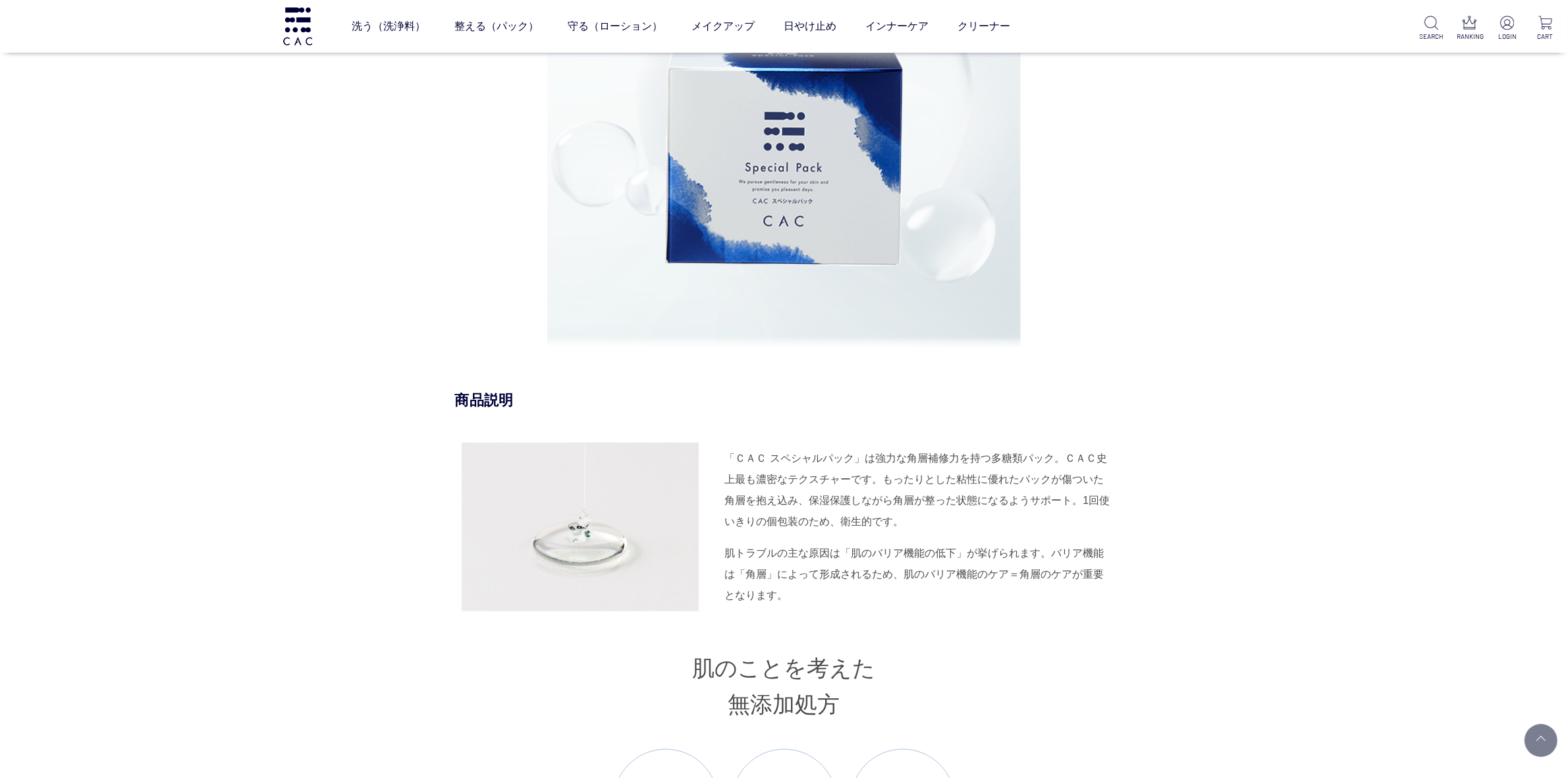
click at [792, 542] on div "「ＣＡＣ スペシャルパック」は強力な角層補修力を持つ多糖類パック。ＣＡＣ史上最も濃密なテクスチャーです。もったりとした粘性に優れたパックが傷ついた角層を抱え込…" at bounding box center [784, 527] width 659 height 169
drag, startPoint x: 725, startPoint y: 550, endPoint x: 777, endPoint y: 585, distance: 62.7
click at [777, 585] on div "肌トラブルの主な原因は「肌のバリア機能の低下」が挙げられます。バリア機能は「角層」によって形成されるため、肌のバリア機能のケア＝角層のケアが重要となります。" at bounding box center [919, 574] width 389 height 64
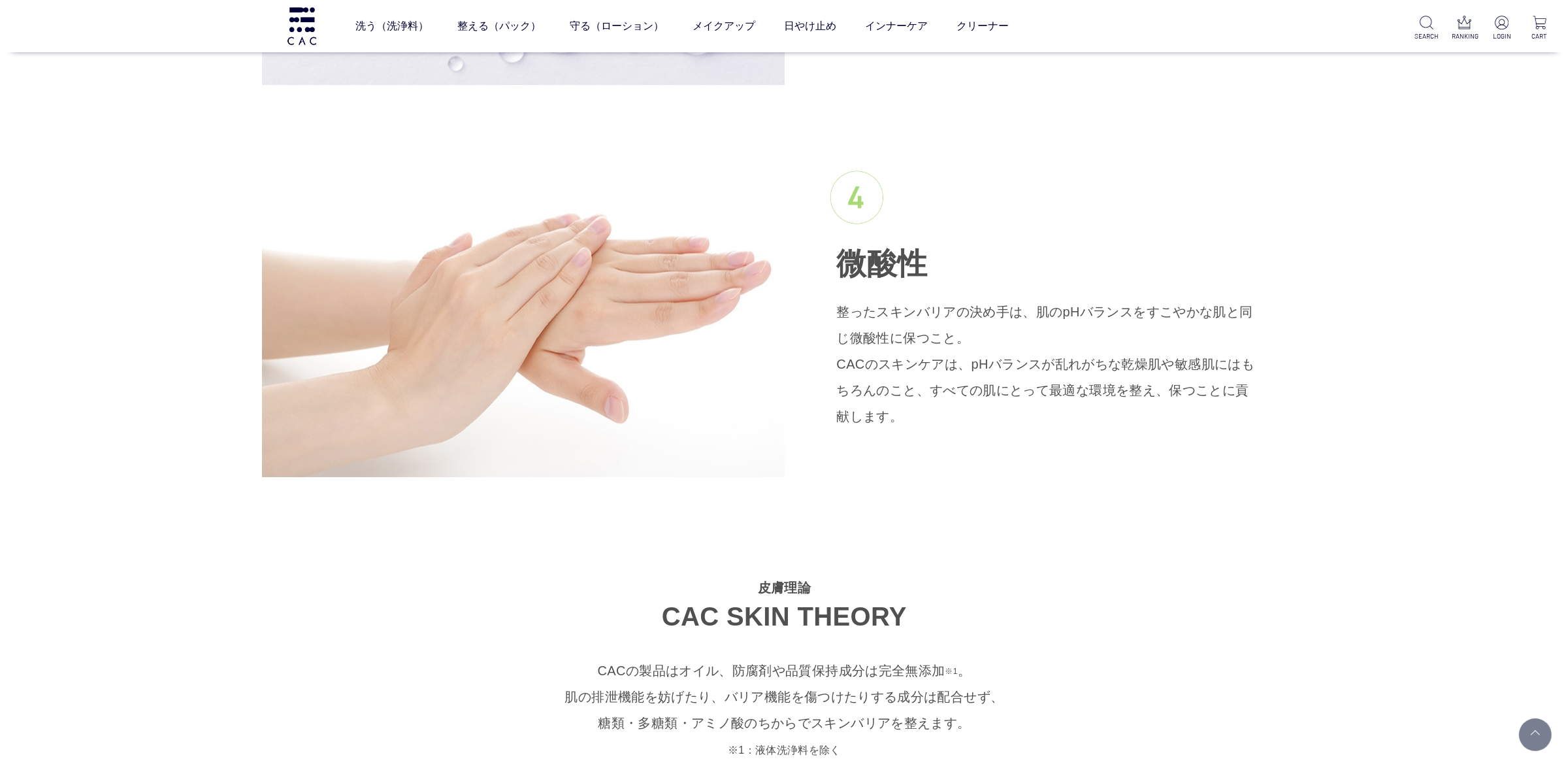
scroll to position [2564, 0]
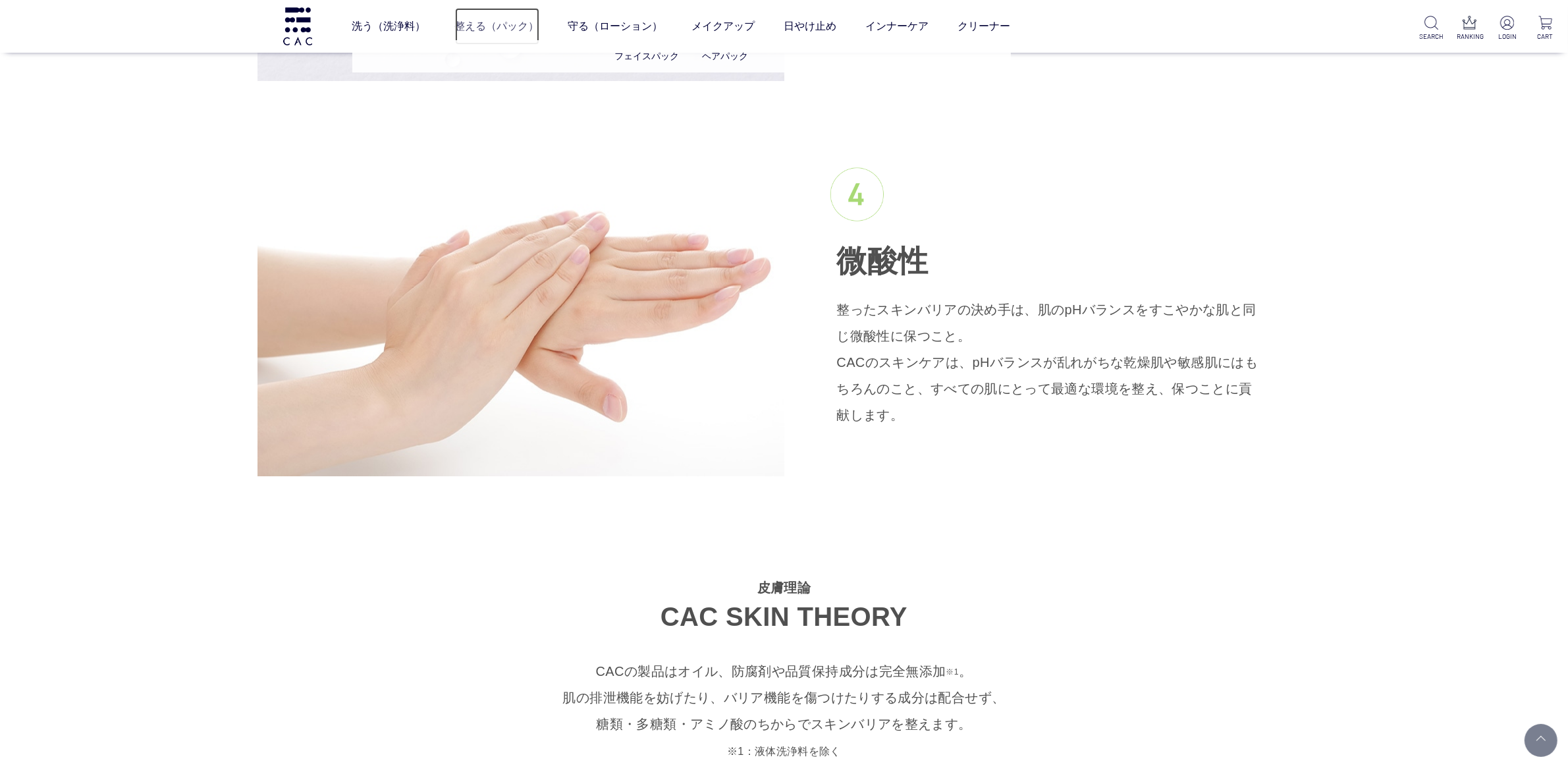
click at [514, 35] on link "整える（パック）" at bounding box center [497, 26] width 84 height 37
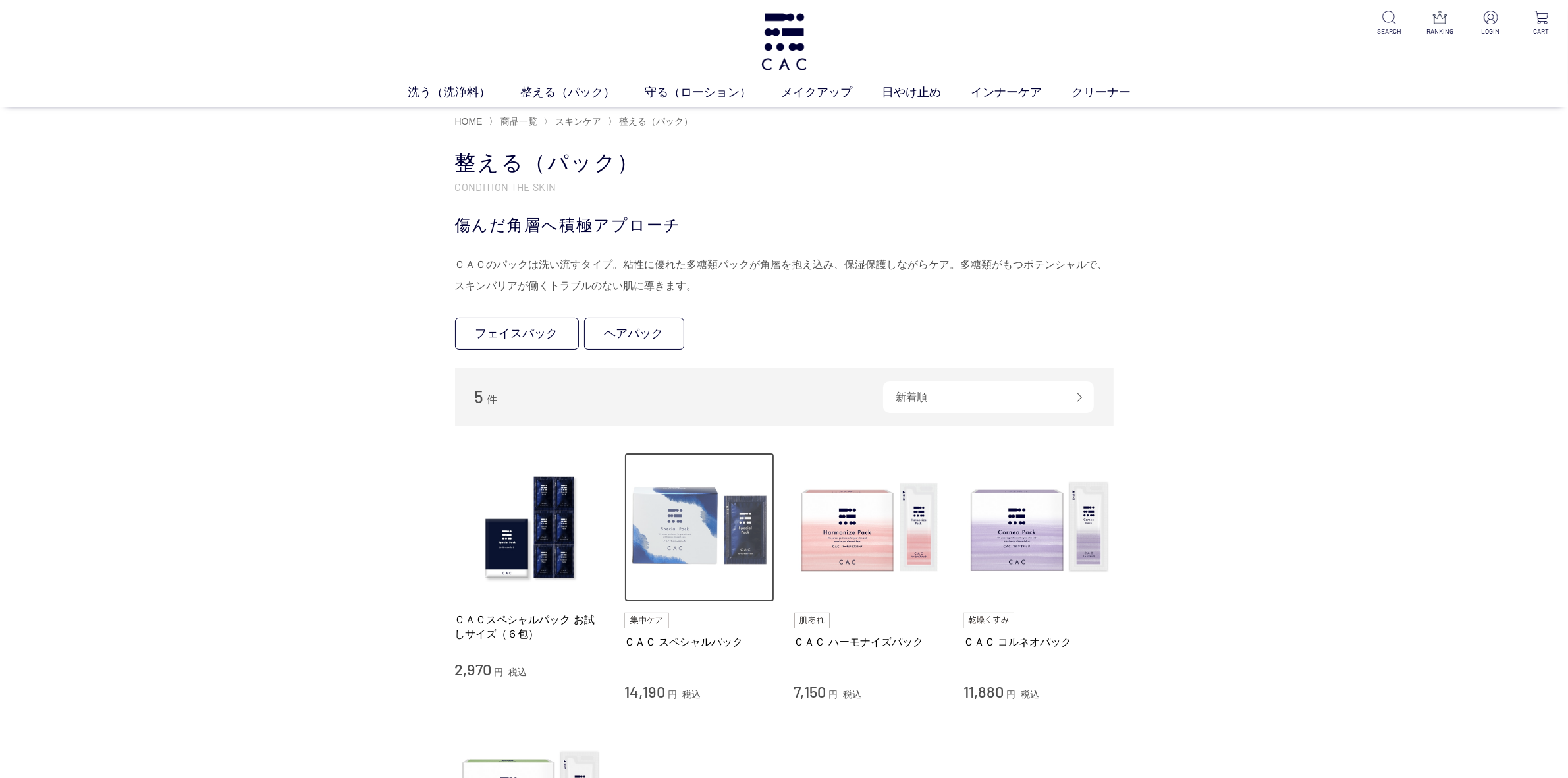
click at [670, 525] on img at bounding box center [700, 527] width 150 height 150
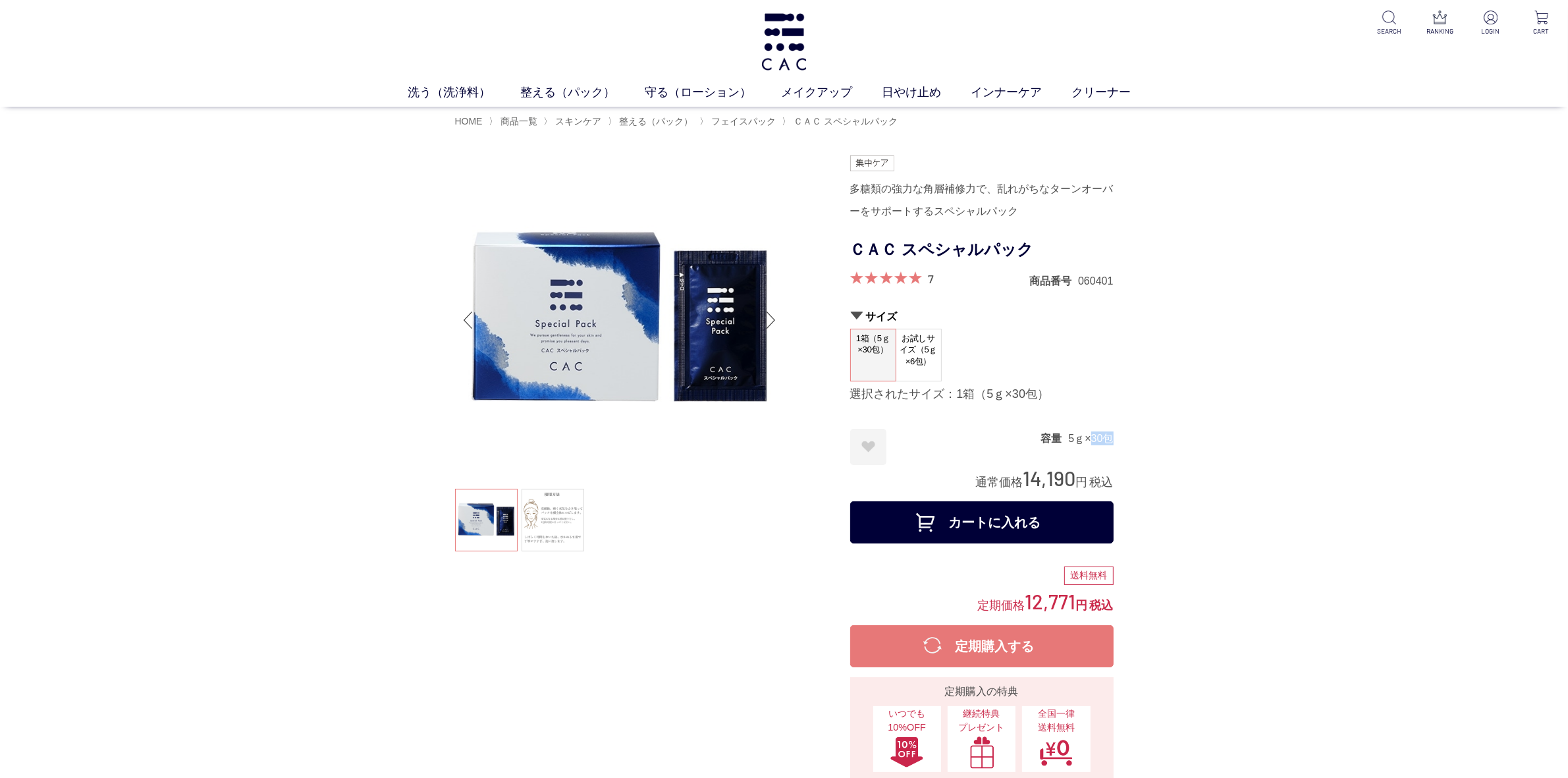
drag, startPoint x: 1091, startPoint y: 438, endPoint x: 1125, endPoint y: 438, distance: 34.0
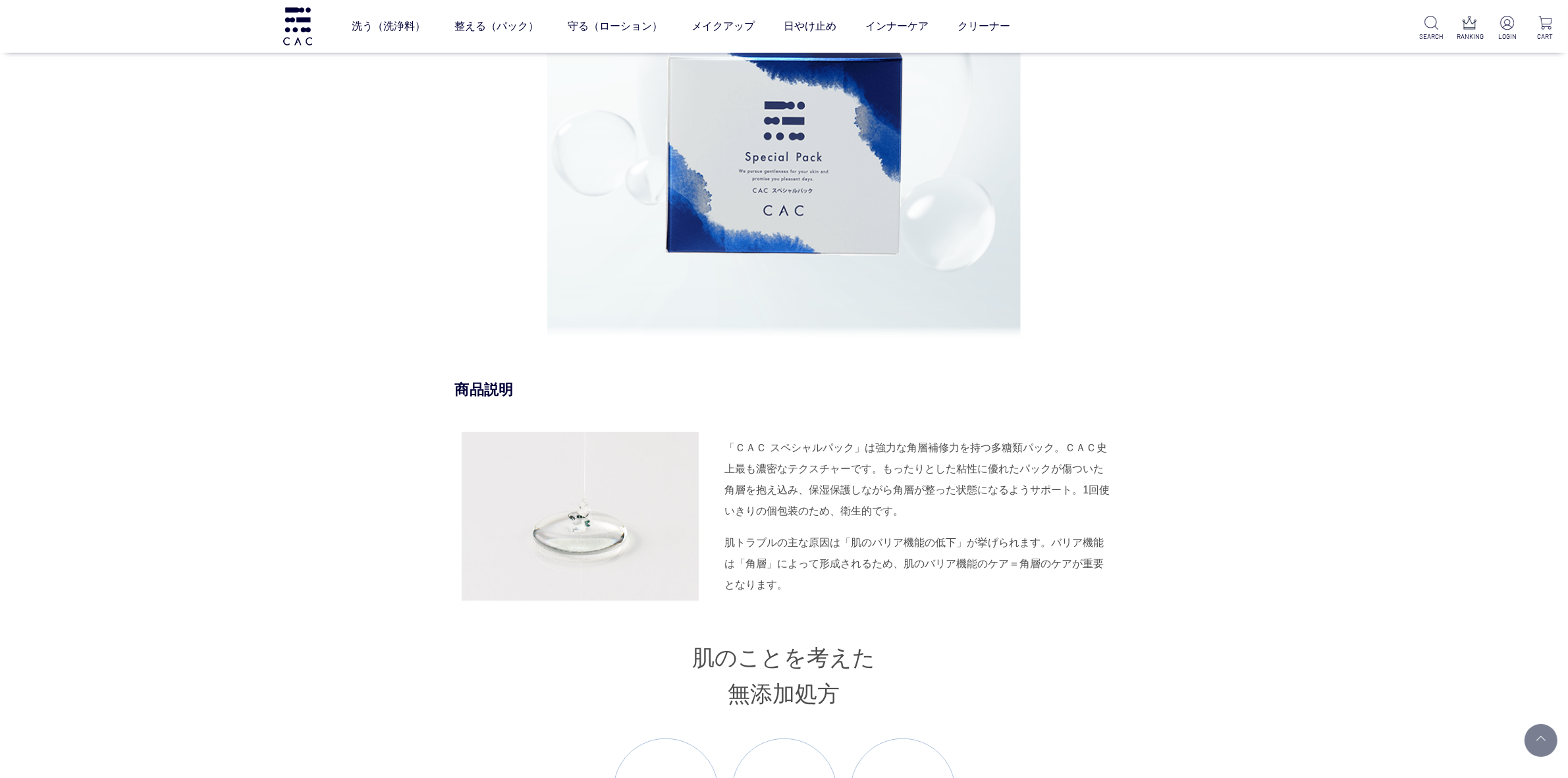
scroll to position [1400, 0]
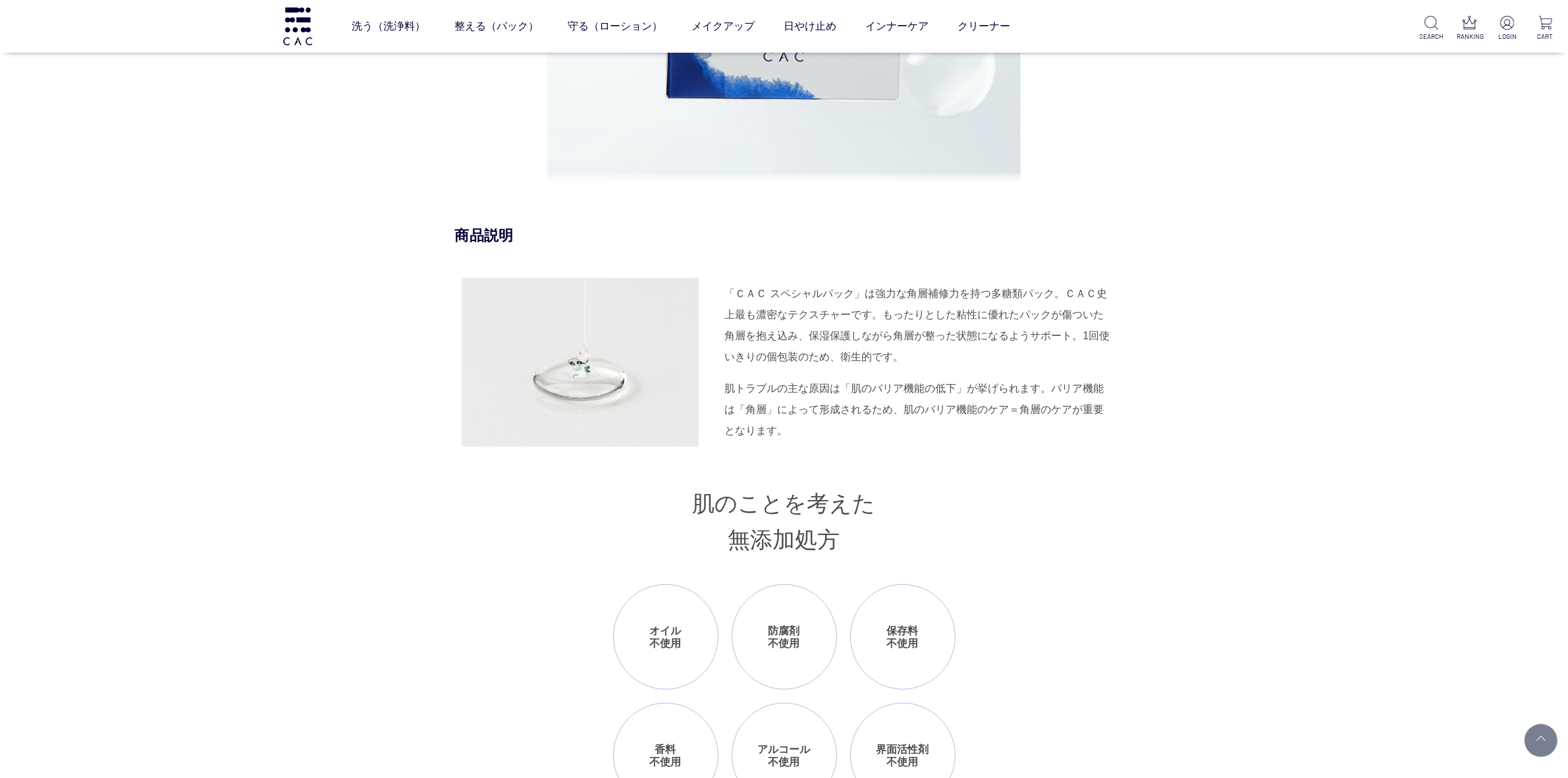
click at [892, 335] on div "「ＣＡＣ スペシャルパック」は強力な角層補修力を持つ多糖類パック。ＣＡＣ史上最も濃密なテクスチャーです。もったりとした粘性に優れたパックが傷ついた角層を抱え込…" at bounding box center [919, 325] width 389 height 84
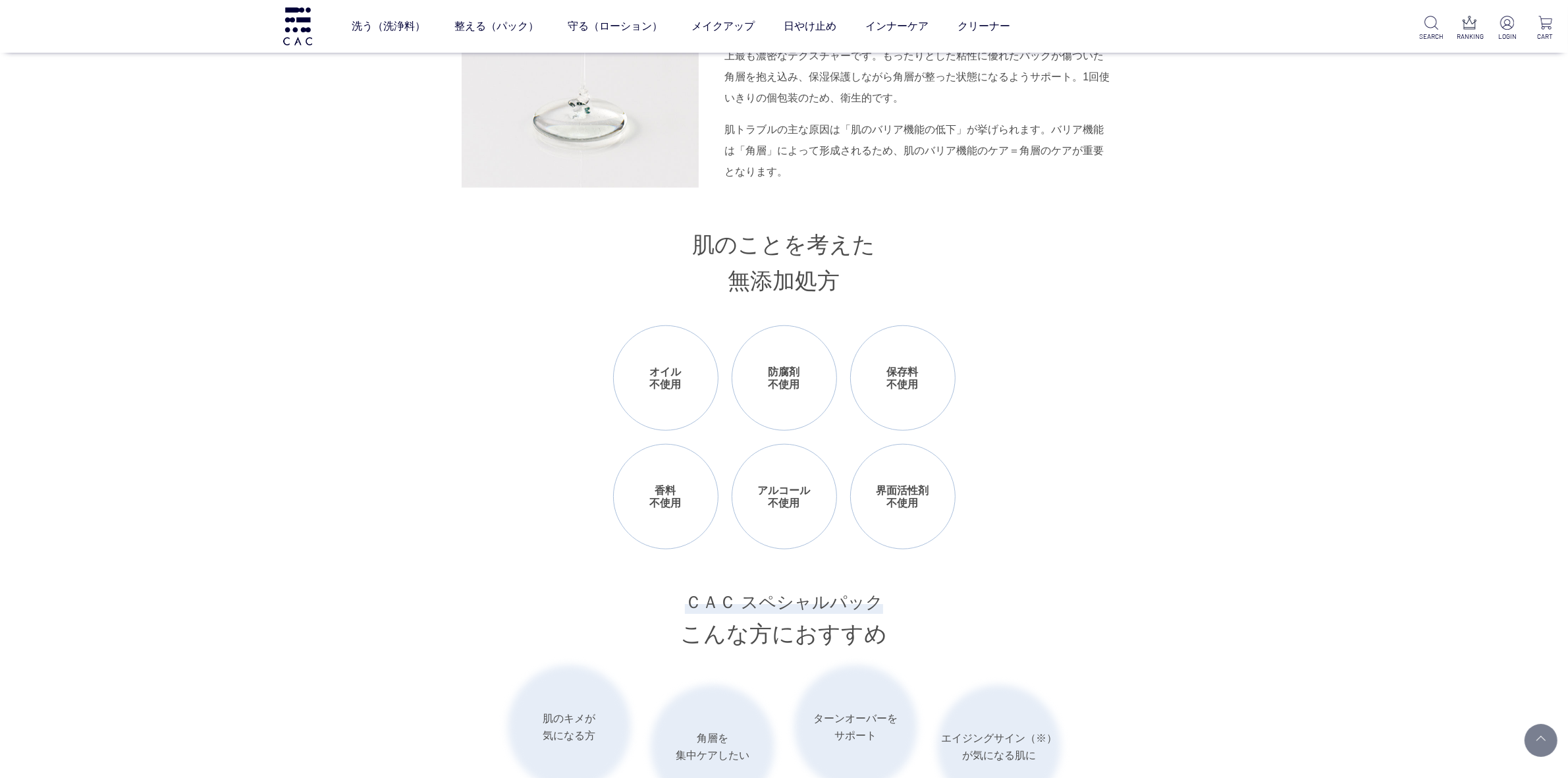
scroll to position [1564, 0]
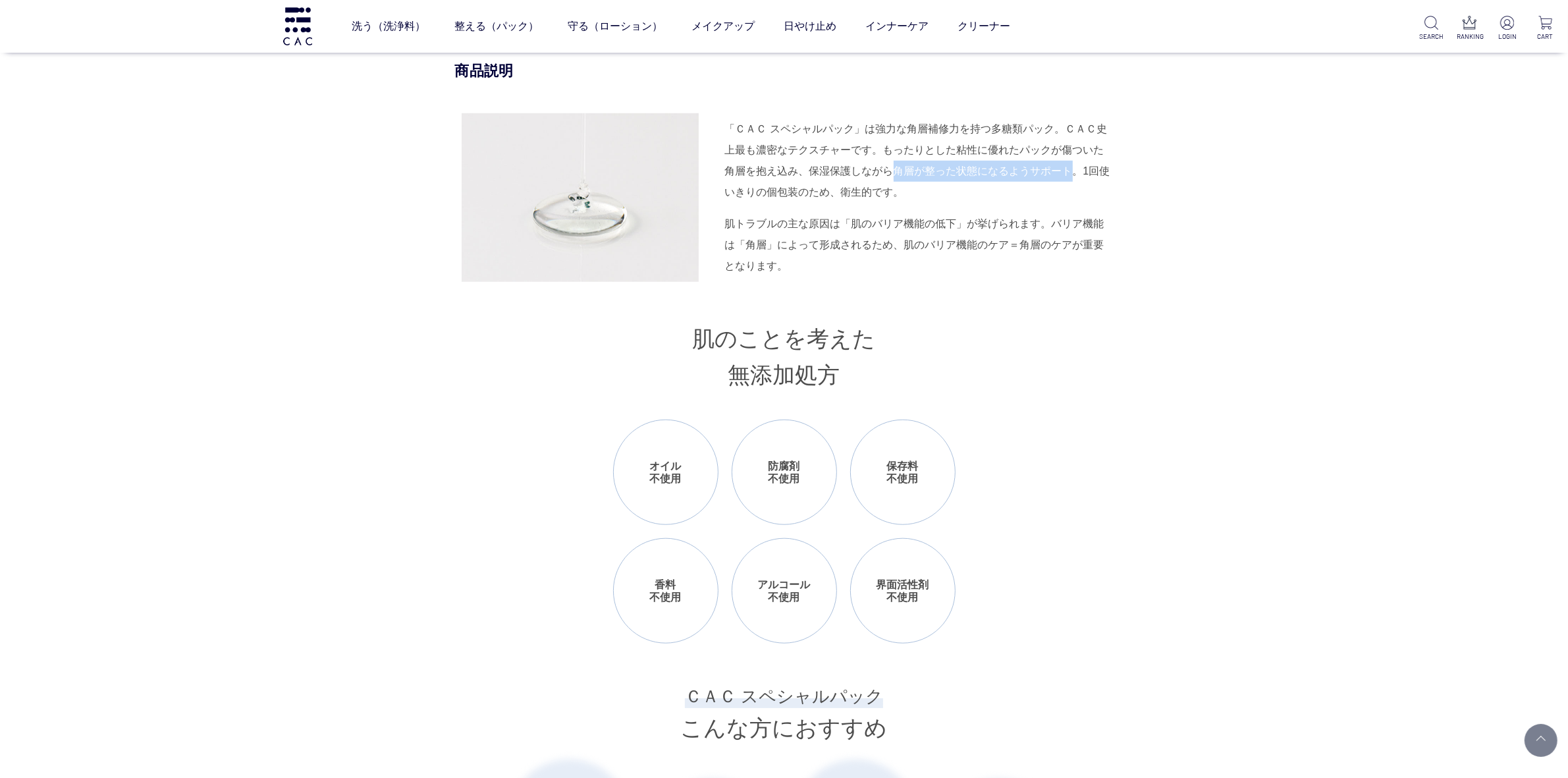
drag, startPoint x: 894, startPoint y: 169, endPoint x: 1071, endPoint y: 168, distance: 177.0
click at [1071, 168] on div "「ＣＡＣ スペシャルパック」は強力な角層補修力を持つ多糖類パック。ＣＡＣ史上最も濃密なテクスチャーです。もったりとした粘性に優れたパックが傷ついた角層を抱え込…" at bounding box center [919, 160] width 389 height 84
copy div "角層が整った状態になるようサポート"
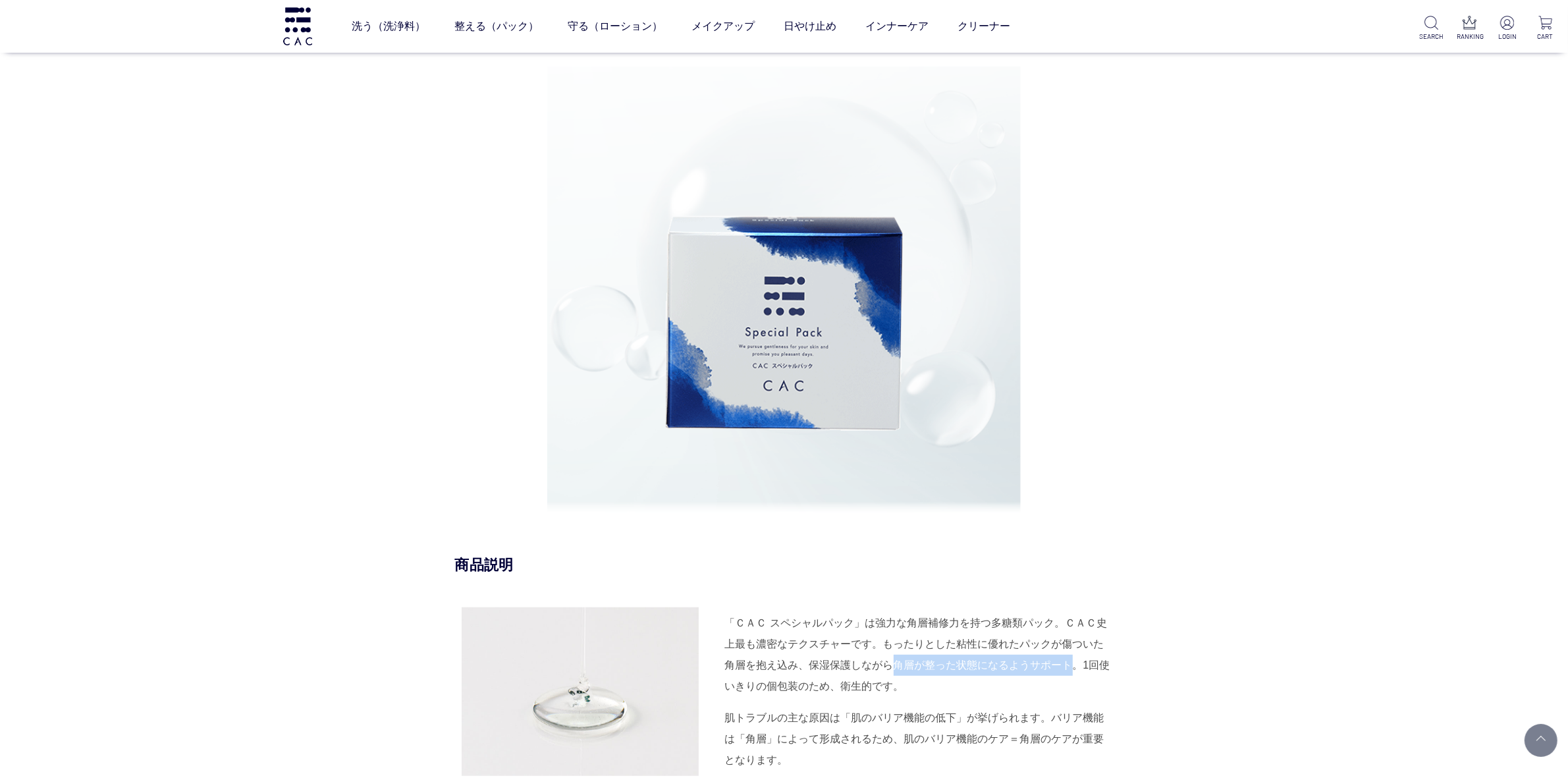
scroll to position [823, 0]
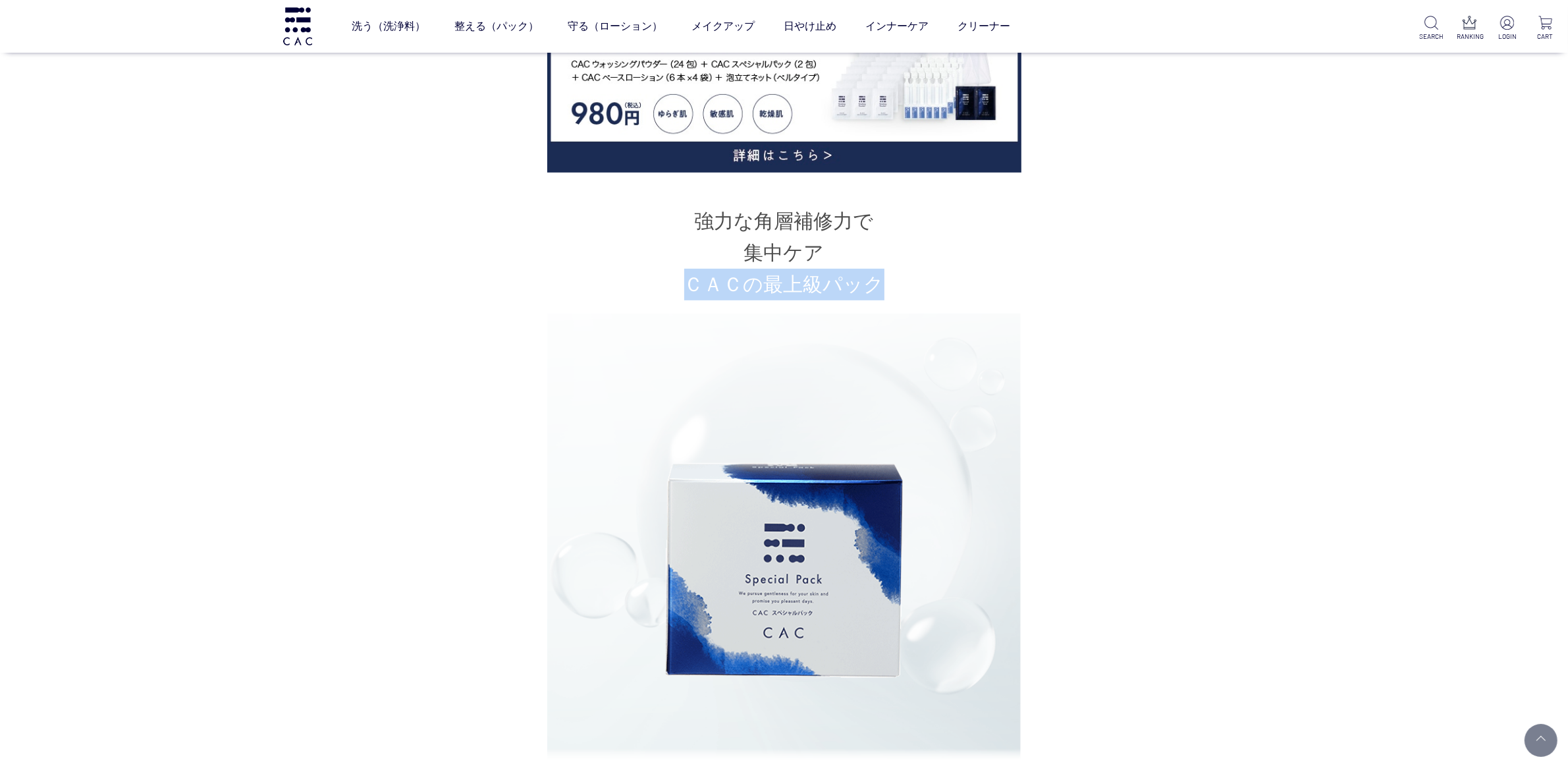
drag, startPoint x: 687, startPoint y: 281, endPoint x: 877, endPoint y: 282, distance: 190.0
click at [877, 282] on h2 "強力な角層補修力で 集中ケア ＣＡＣの最上級パック" at bounding box center [784, 253] width 659 height 95
copy h2 "ＣＡＣの最上級パック"
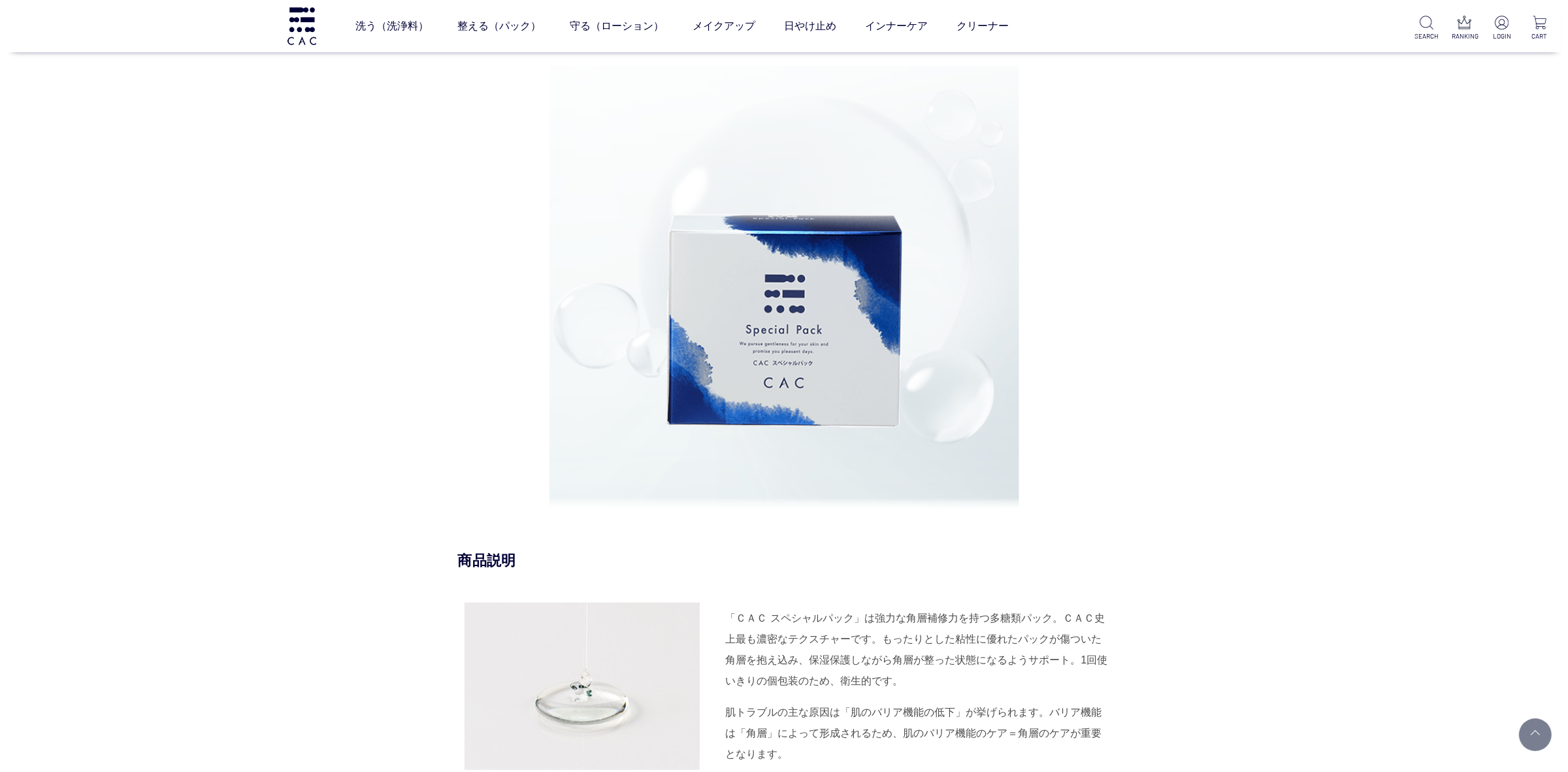
scroll to position [899, 0]
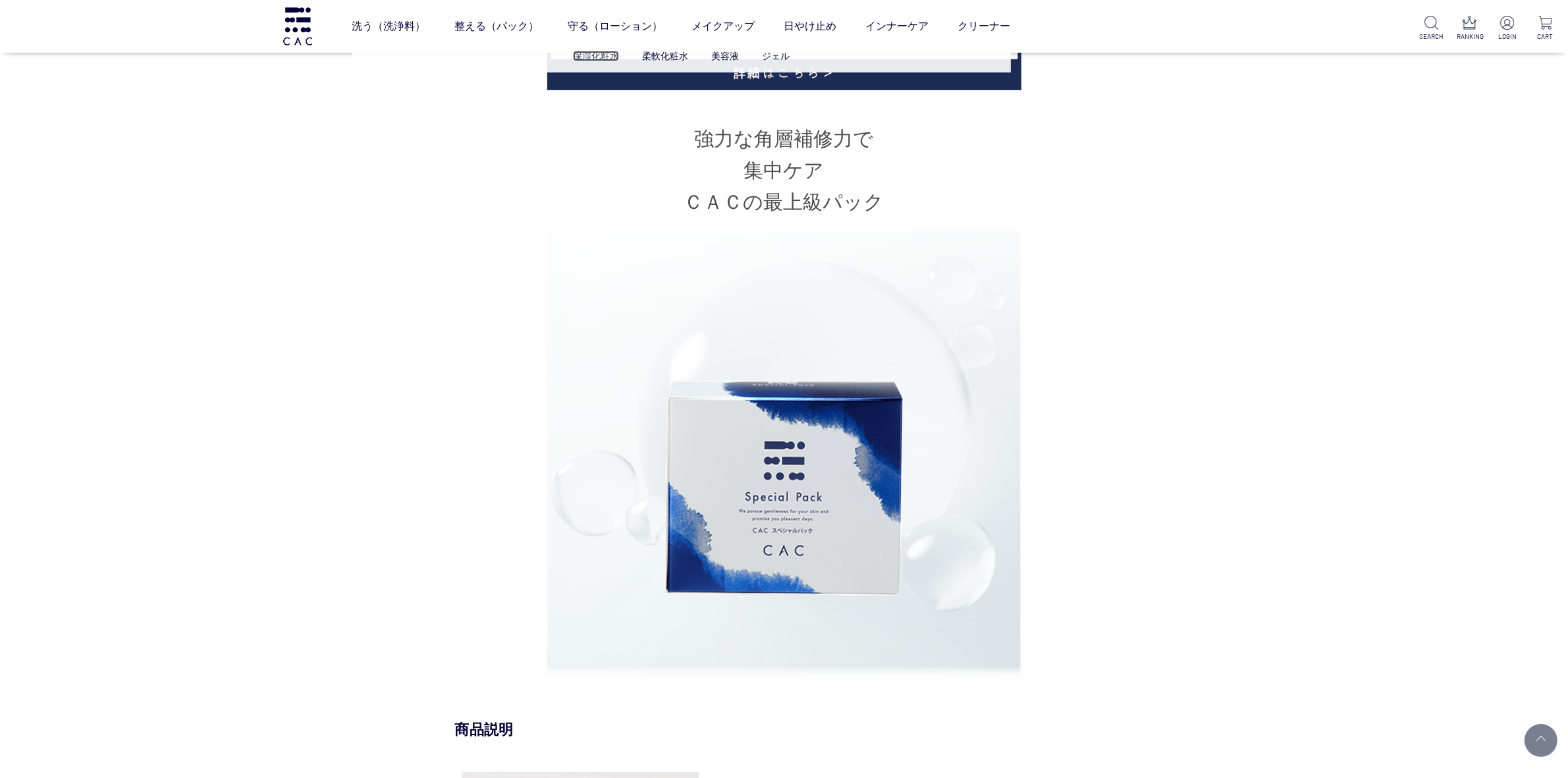
click at [600, 61] on link "保湿化粧水" at bounding box center [595, 56] width 46 height 10
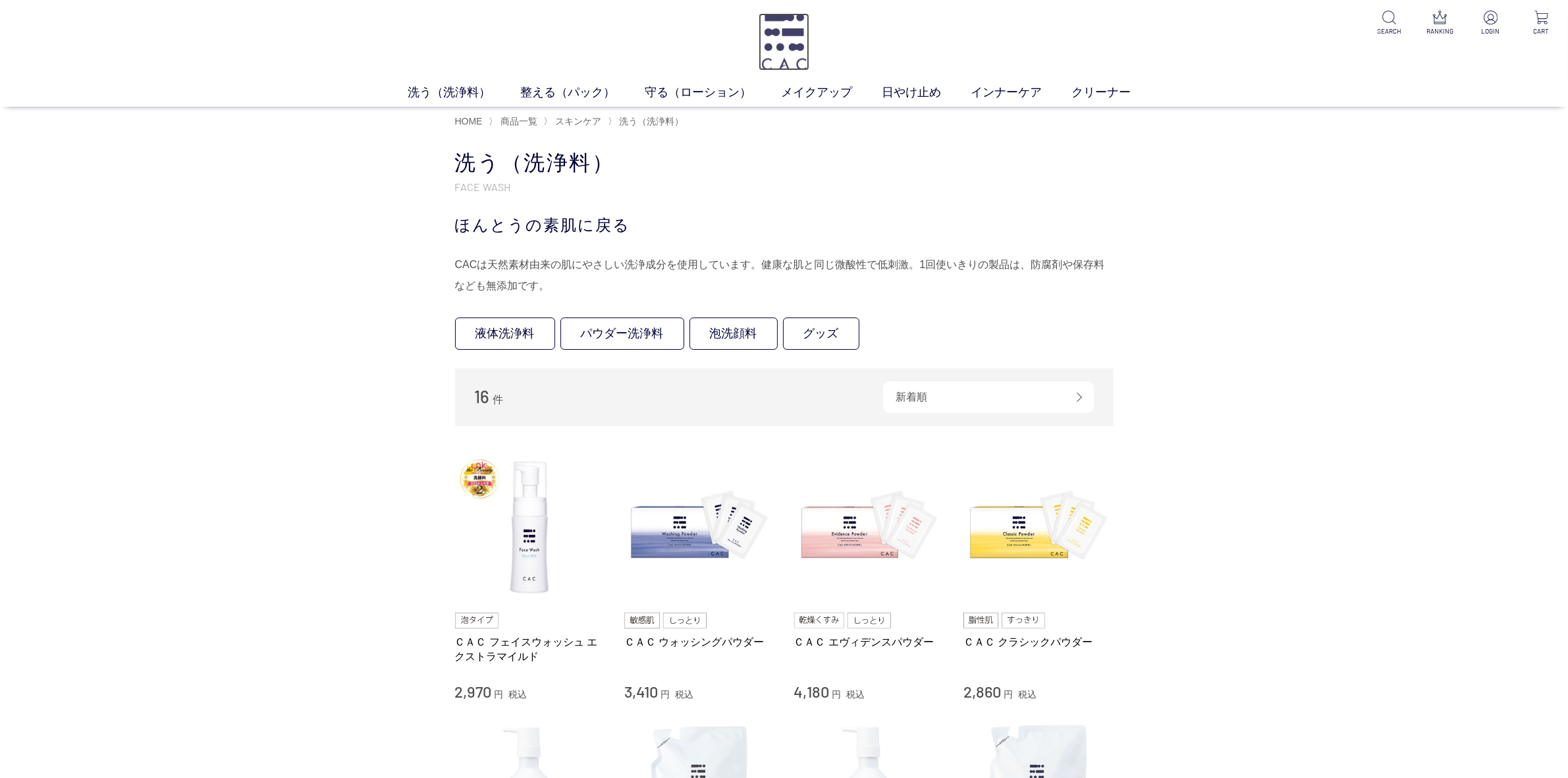
click at [787, 44] on img at bounding box center [784, 42] width 50 height 57
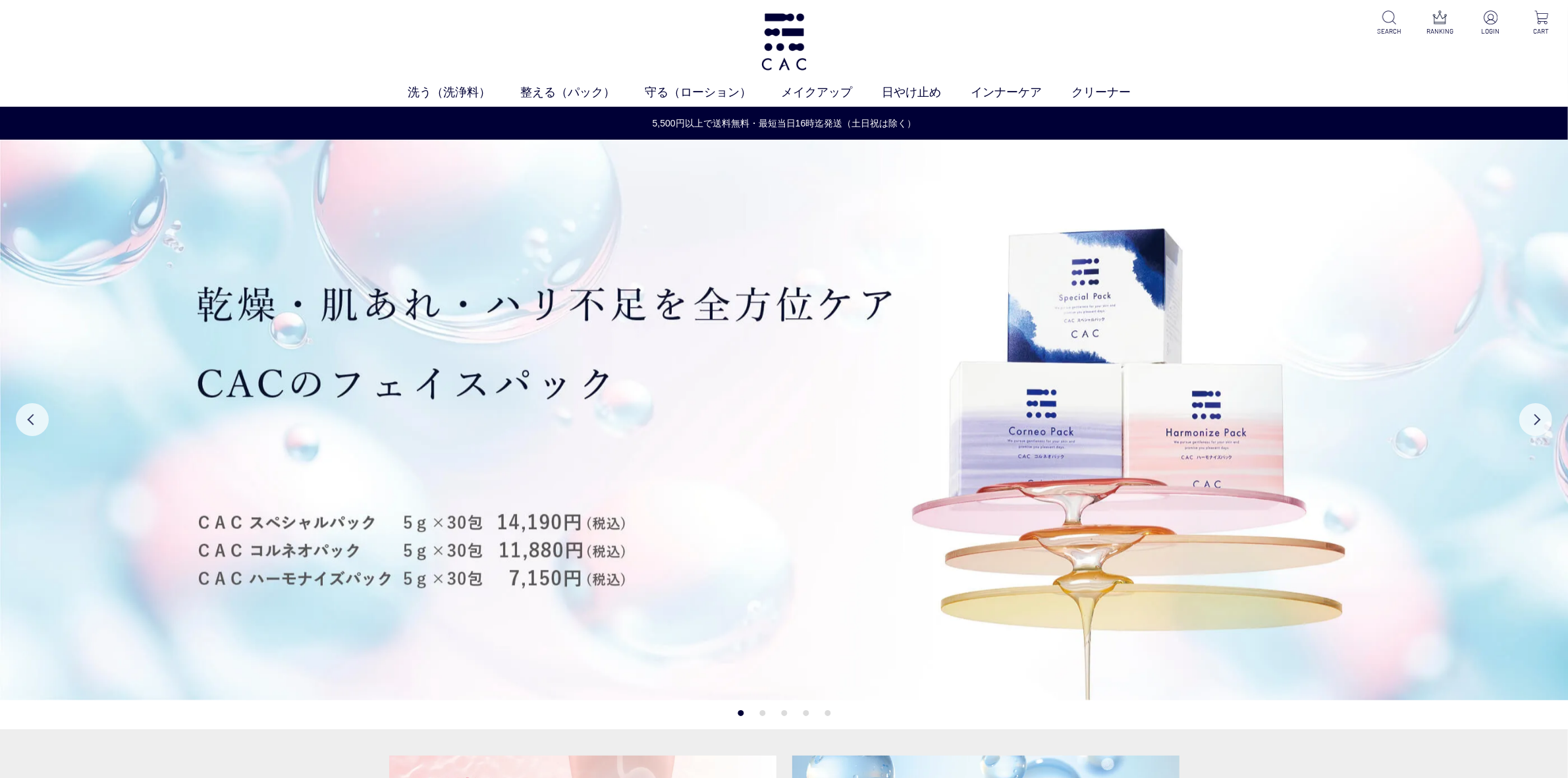
click at [162, 34] on div "洗う（洗浄料） 液体洗浄料 パウダー洗浄料 泡洗顔料 グッズ 整える（パック） フェイスパック ヘアパック 守る（ローション） 保湿化粧水 柔軟化粧水 美容液…" at bounding box center [784, 53] width 1568 height 107
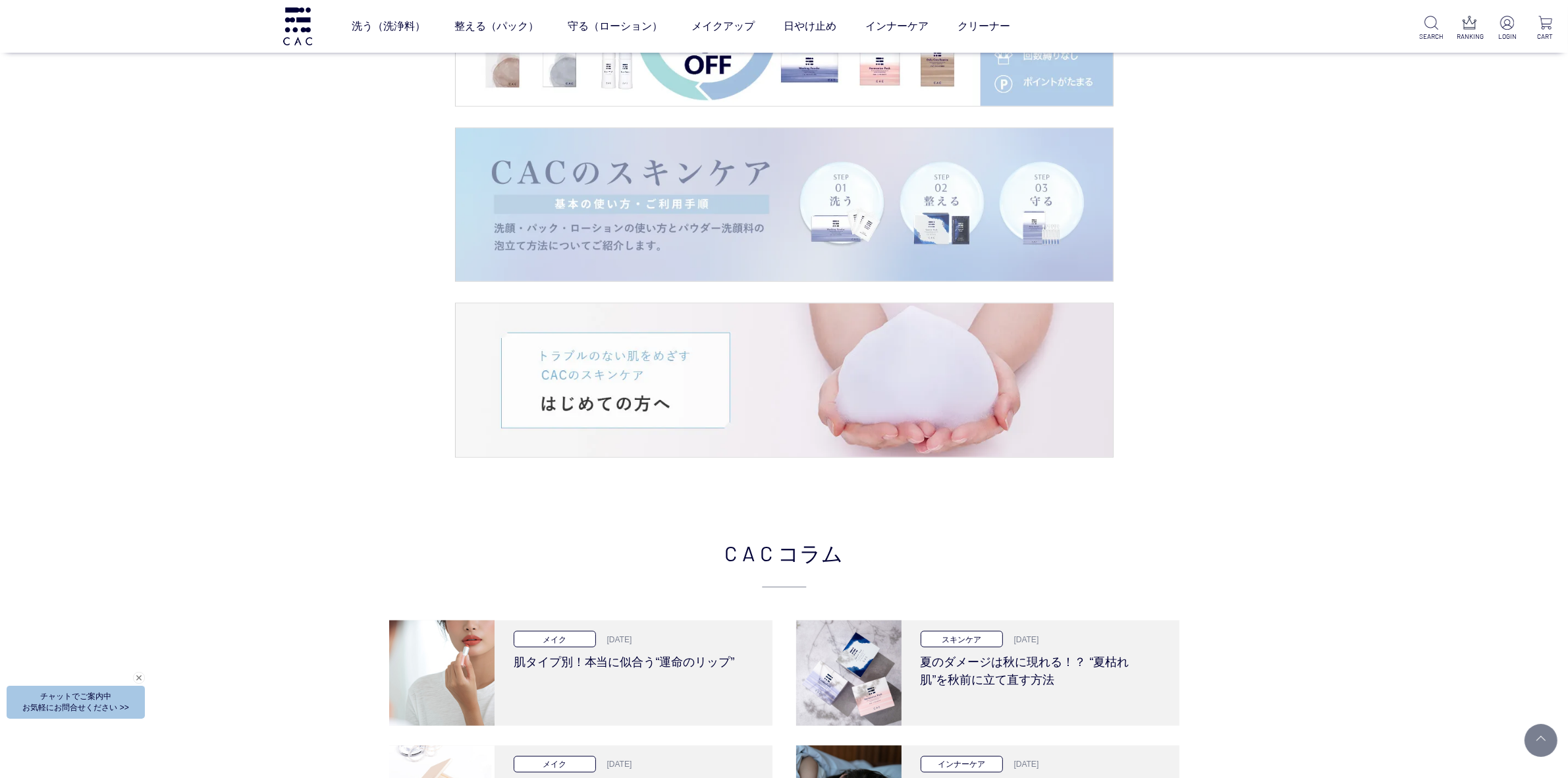
scroll to position [2387, 0]
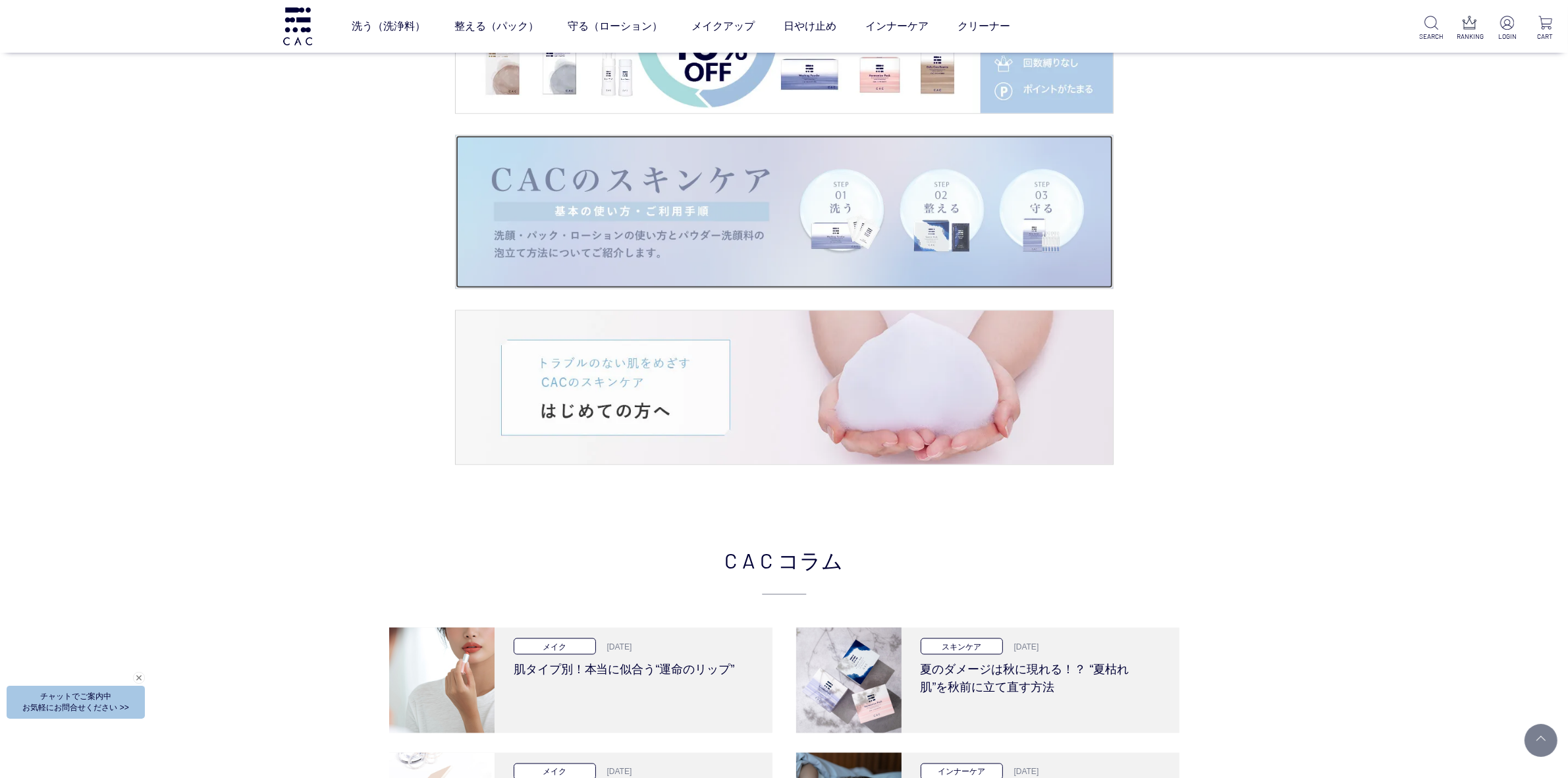
click at [608, 284] on img at bounding box center [784, 213] width 657 height 153
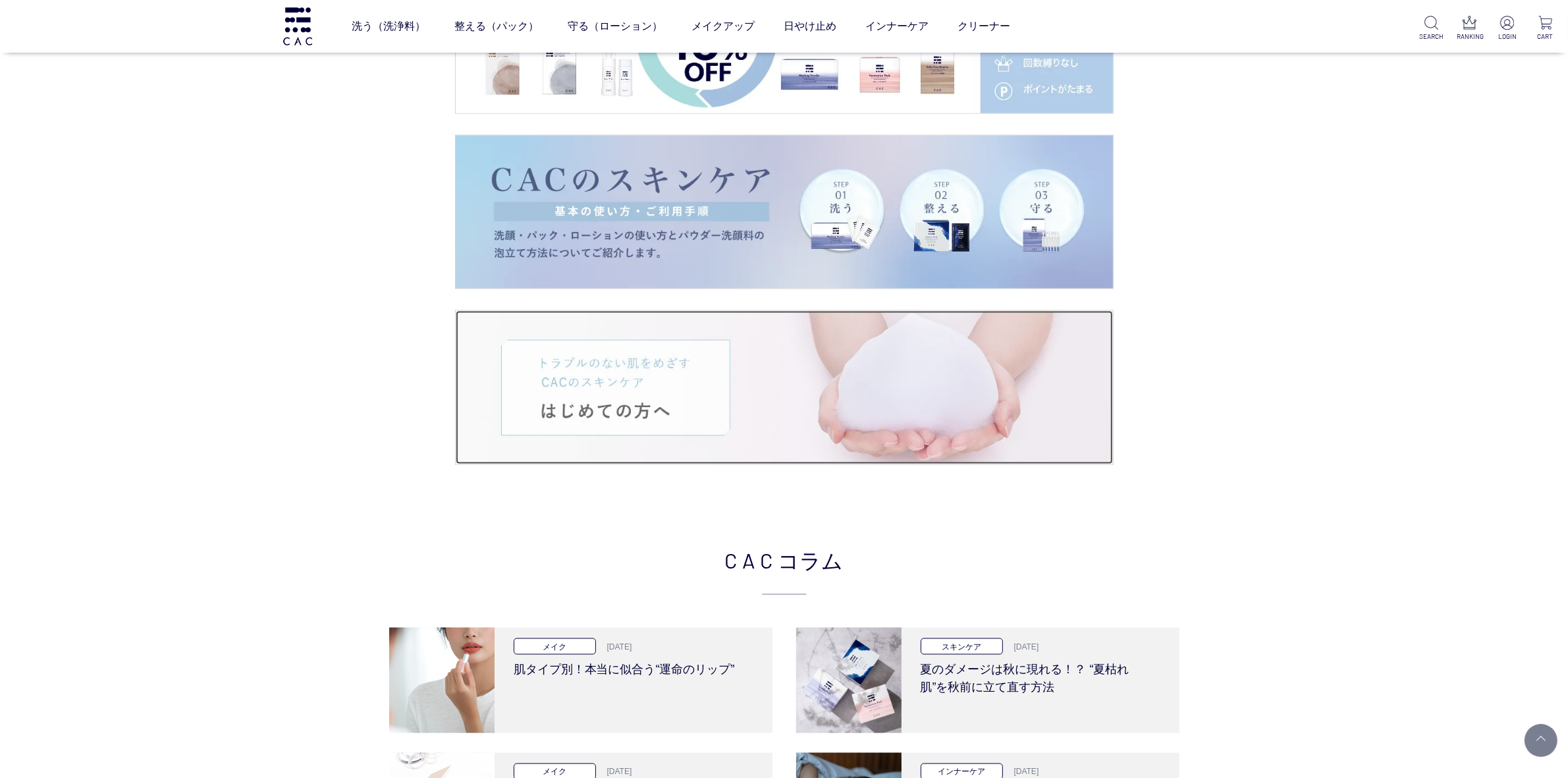
click at [728, 411] on img at bounding box center [784, 388] width 657 height 153
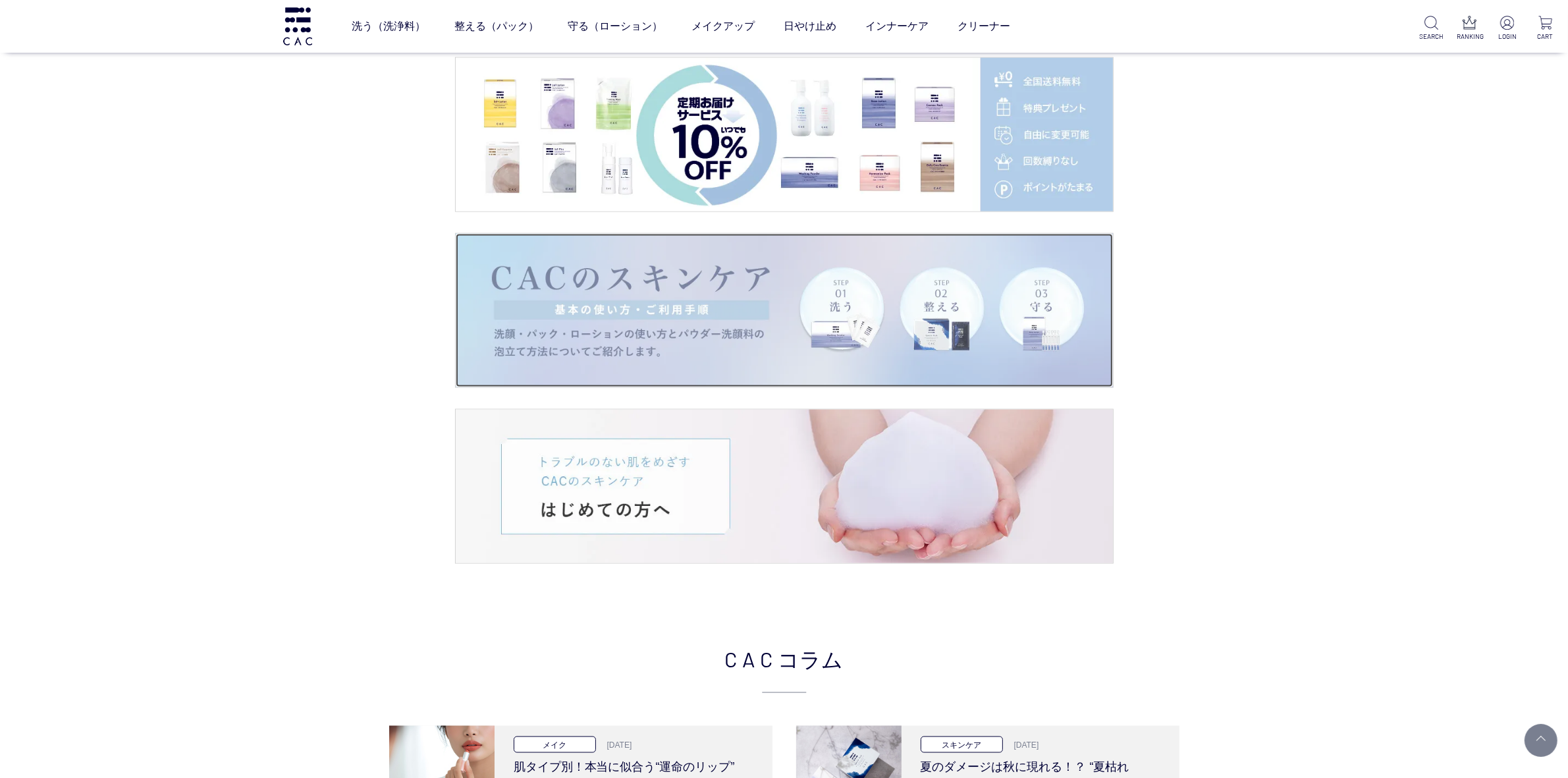
click at [712, 279] on img at bounding box center [784, 310] width 657 height 153
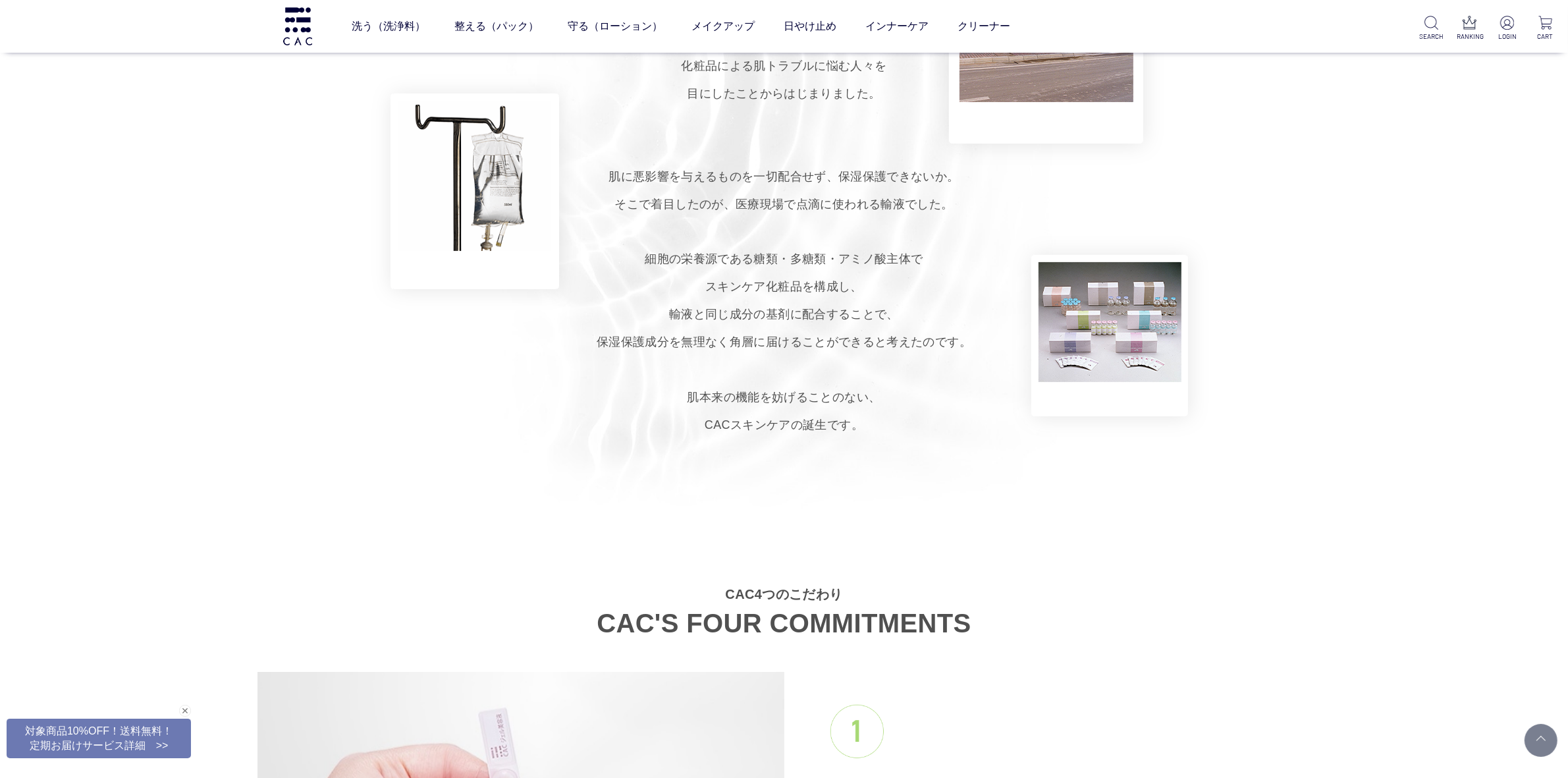
scroll to position [823, 0]
drag, startPoint x: 695, startPoint y: 397, endPoint x: 797, endPoint y: 397, distance: 102.0
click at [797, 397] on p "1979年に誕生したCAC（シーエーシー）。 小さな製薬会社の営業だった創業者が、 化粧品による肌トラブルに悩む人々を 目にしたことからはじまりました。 肌に…" at bounding box center [784, 218] width 1568 height 442
copy p "肌本来の機能を妨げ"
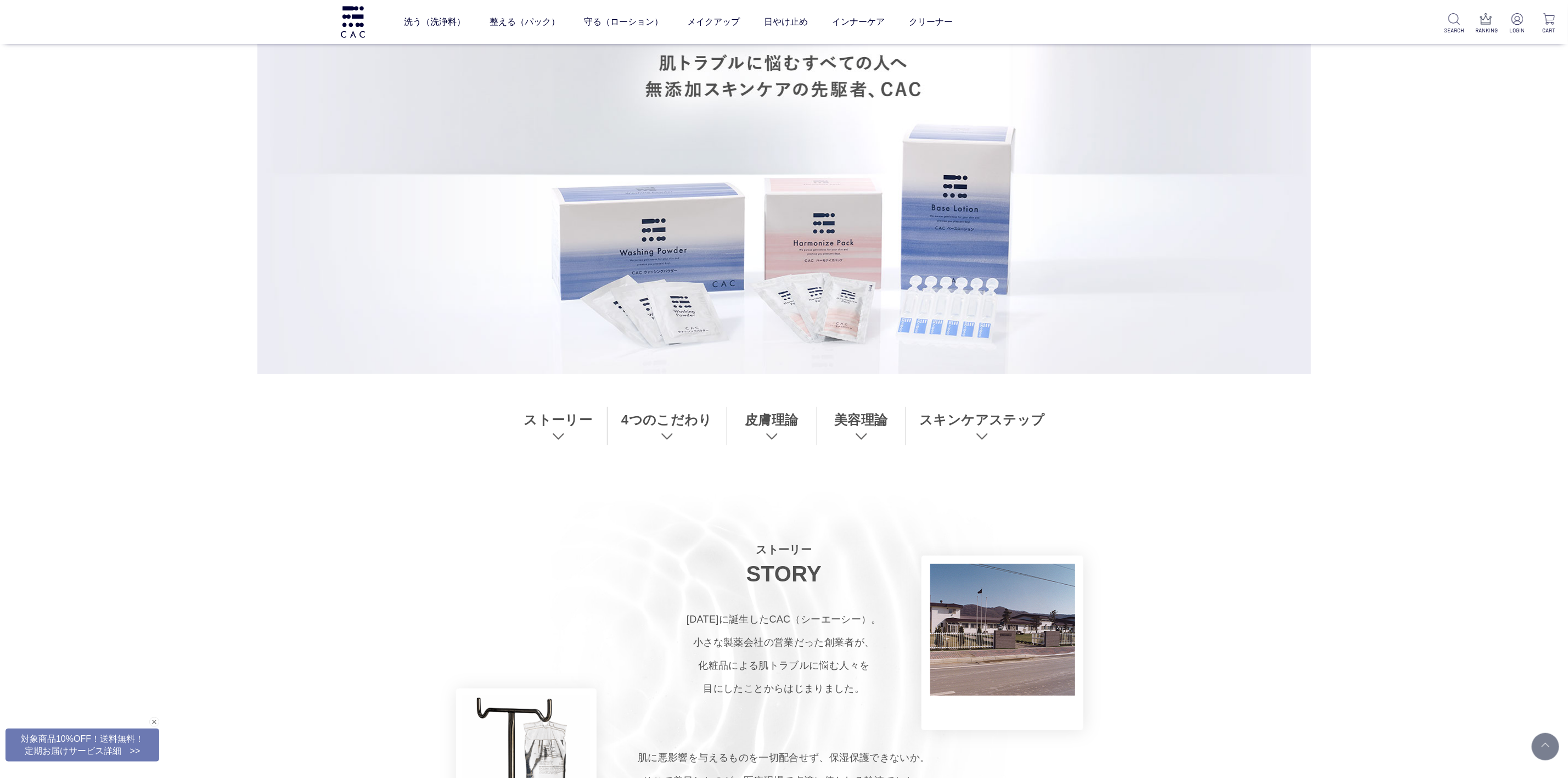
scroll to position [0, 0]
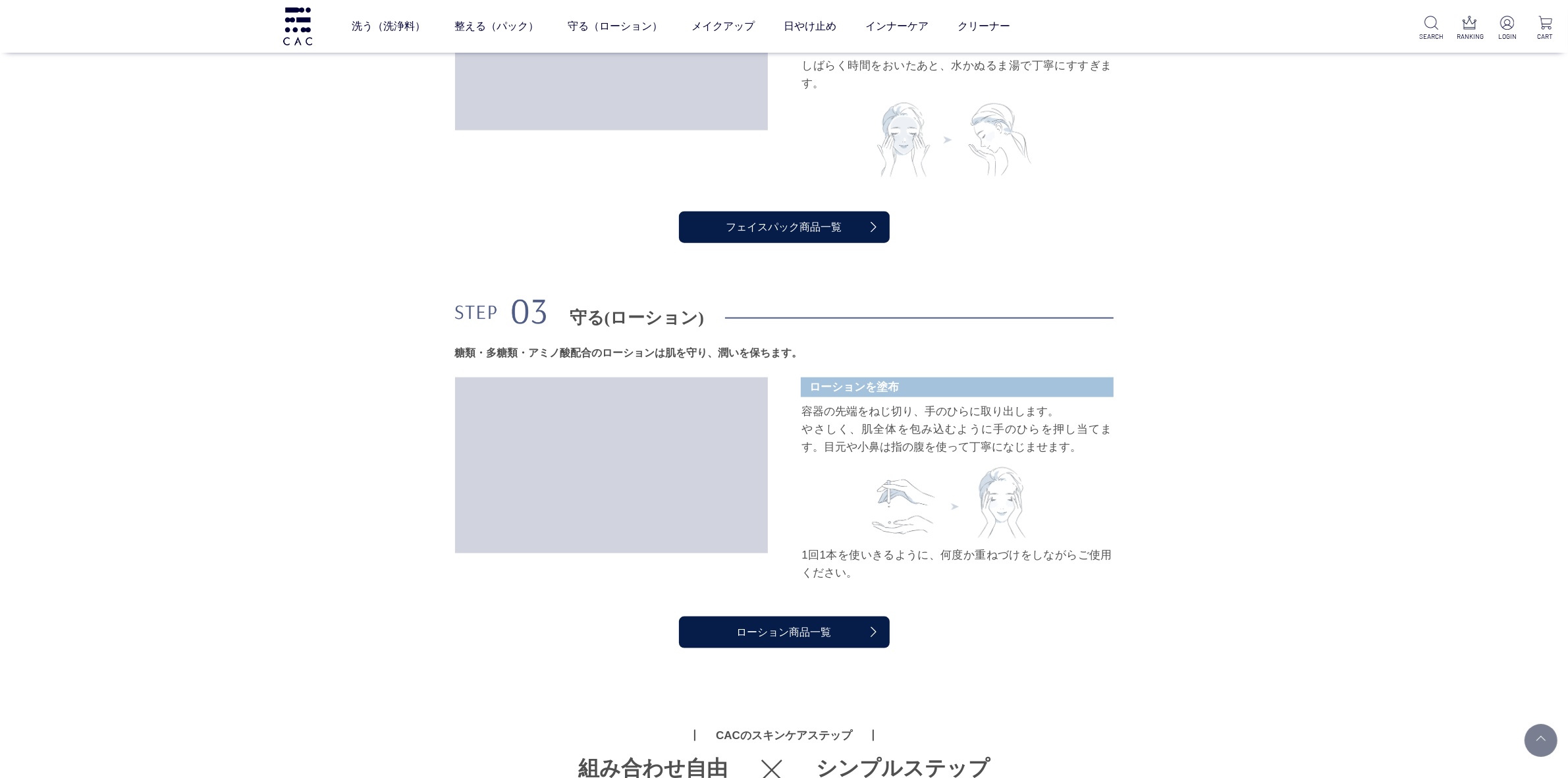
scroll to position [1976, 0]
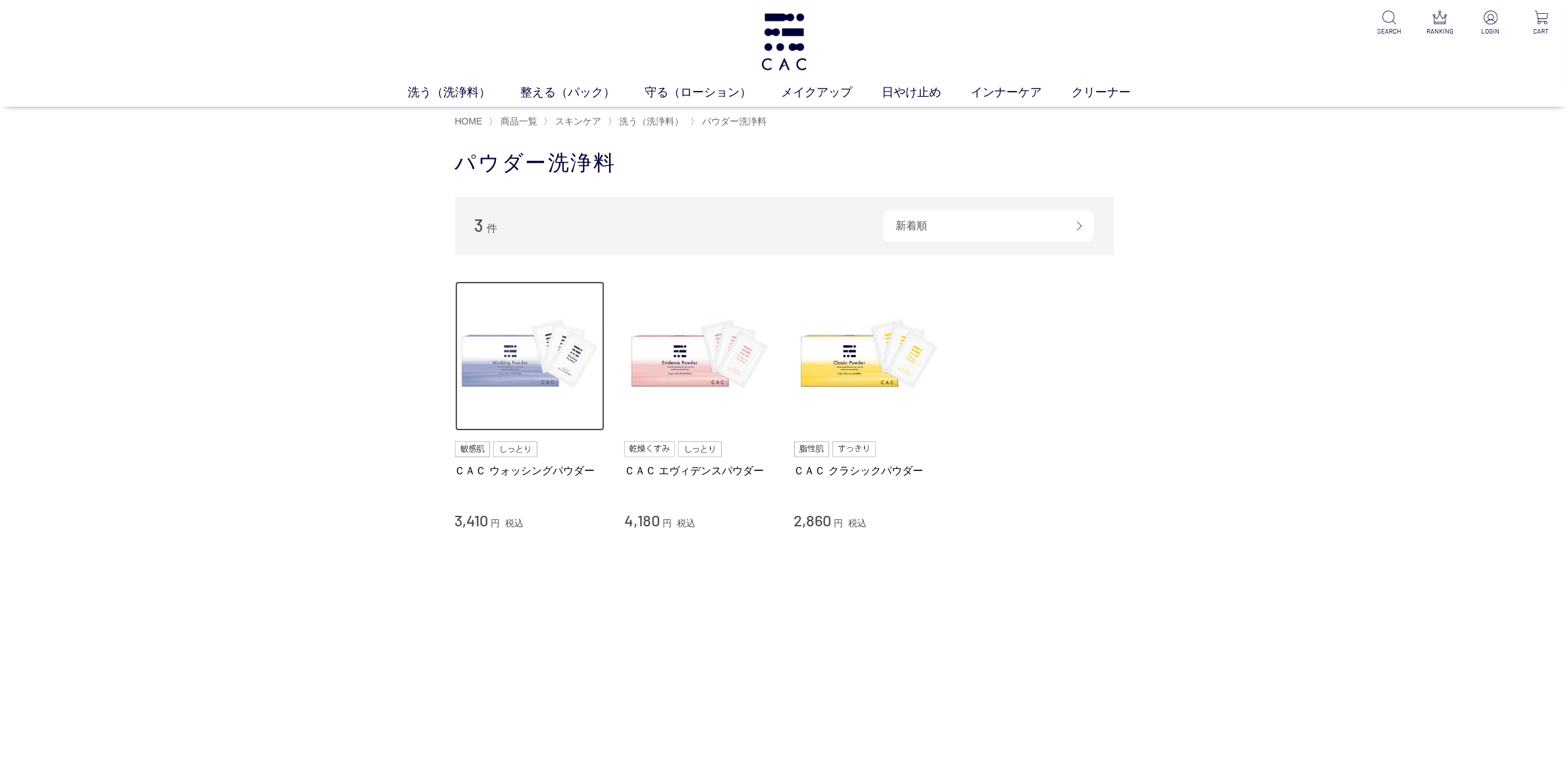
click at [505, 409] on img at bounding box center [530, 356] width 150 height 150
click at [505, 378] on img at bounding box center [530, 356] width 150 height 150
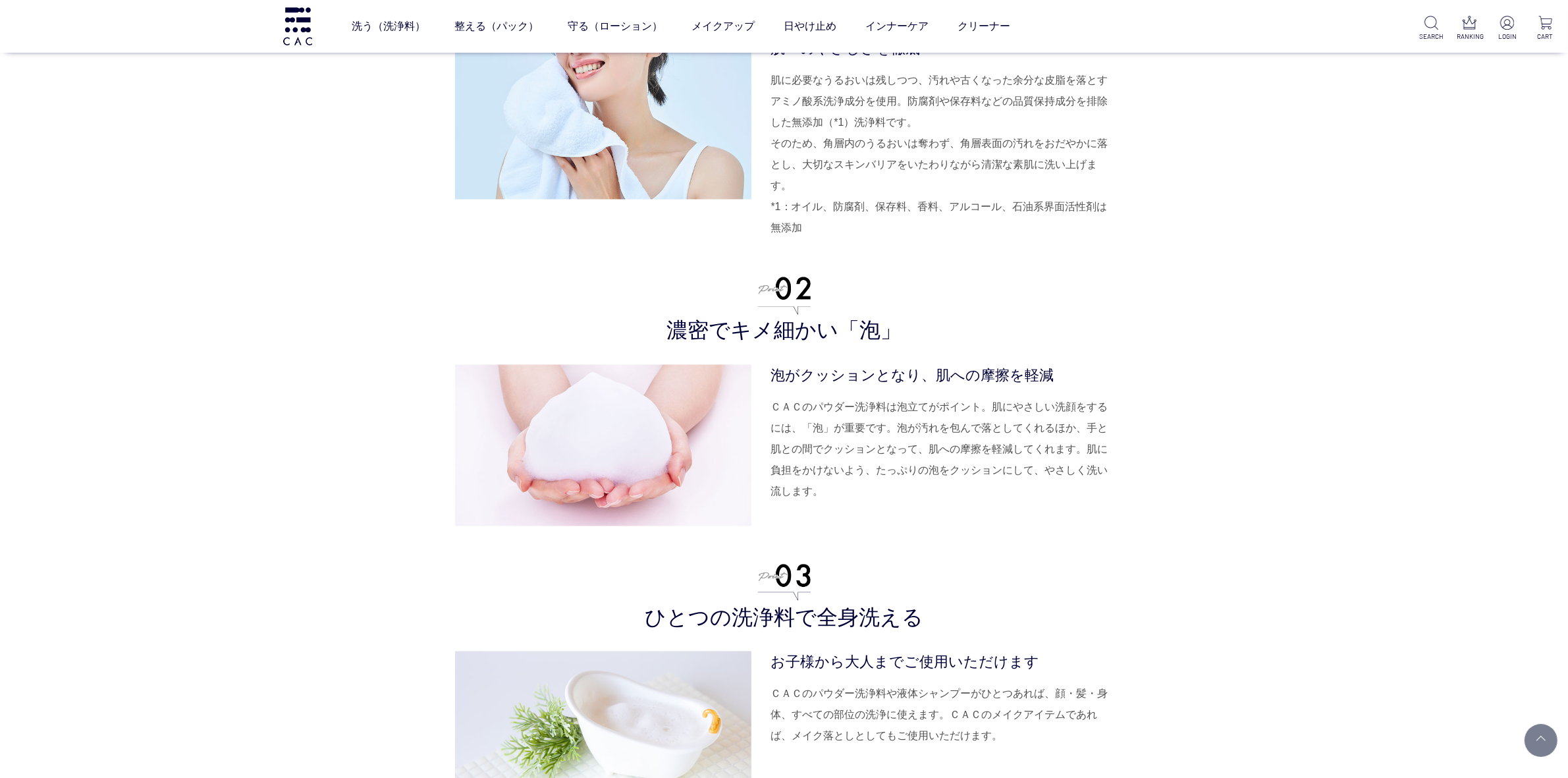
scroll to position [2882, 0]
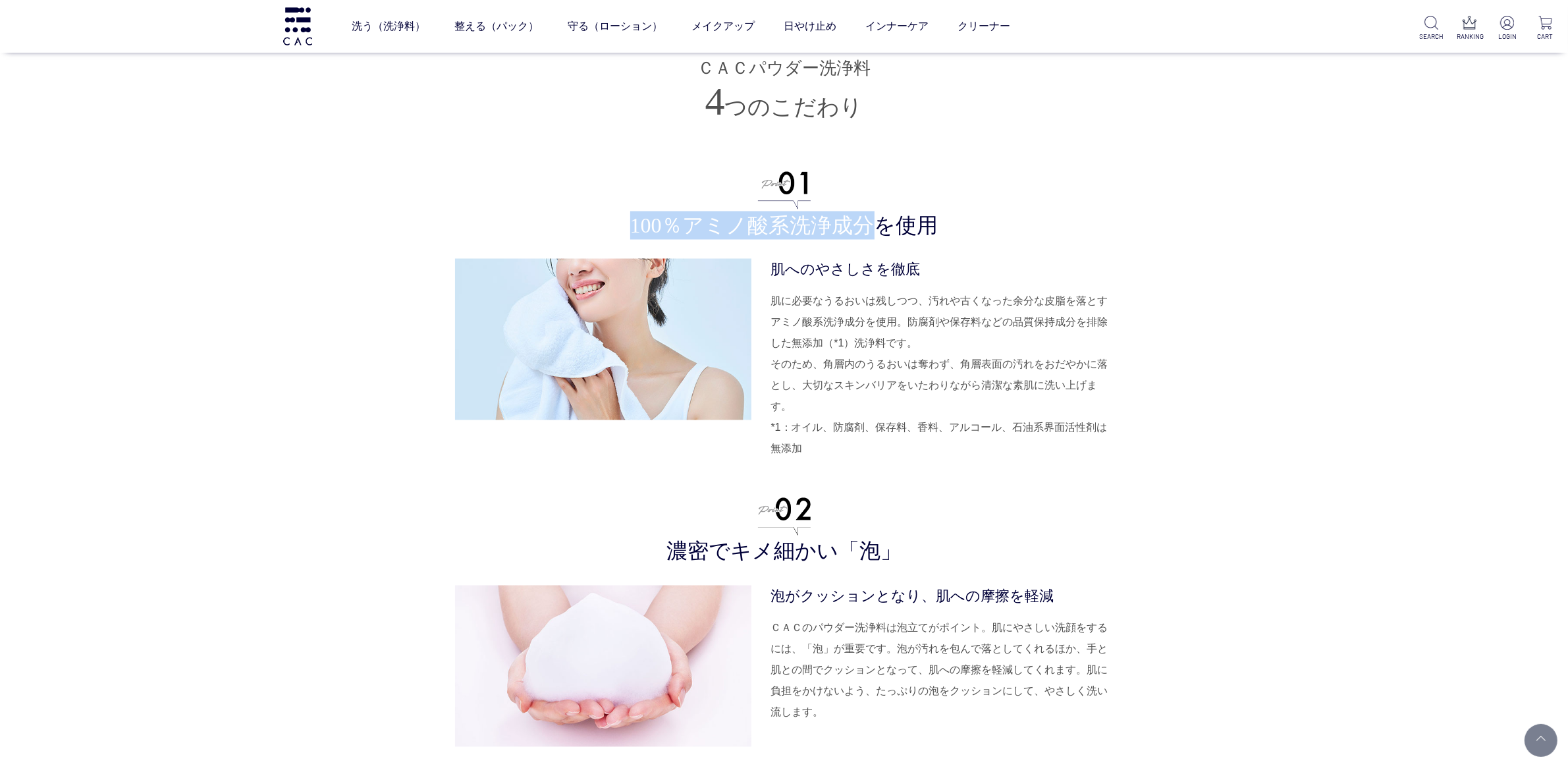
drag, startPoint x: 627, startPoint y: 219, endPoint x: 840, endPoint y: 218, distance: 213.0
click at [860, 218] on h3 "100％アミノ酸系洗浄成分を使用" at bounding box center [784, 205] width 659 height 68
click at [856, 268] on dt "肌へのやさしさを徹底" at bounding box center [942, 270] width 343 height 22
drag, startPoint x: 624, startPoint y: 224, endPoint x: 867, endPoint y: 224, distance: 243.0
click at [867, 224] on h3 "100％アミノ酸系洗浄成分を使用" at bounding box center [784, 205] width 659 height 68
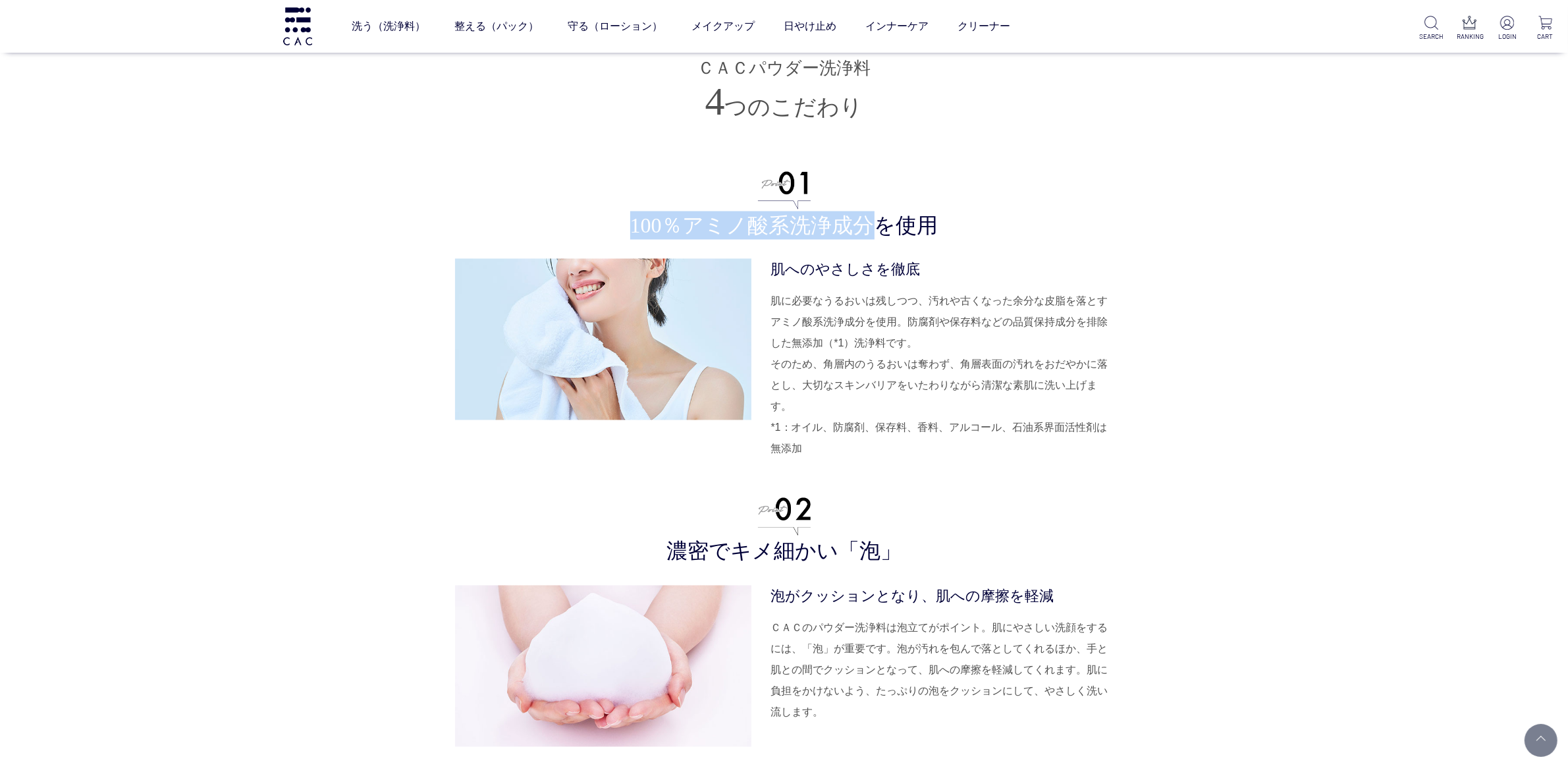
copy h3 "100％アミノ酸系洗浄成分"
click at [860, 499] on h3 "濃密でキメ細かい「泡」" at bounding box center [784, 532] width 659 height 68
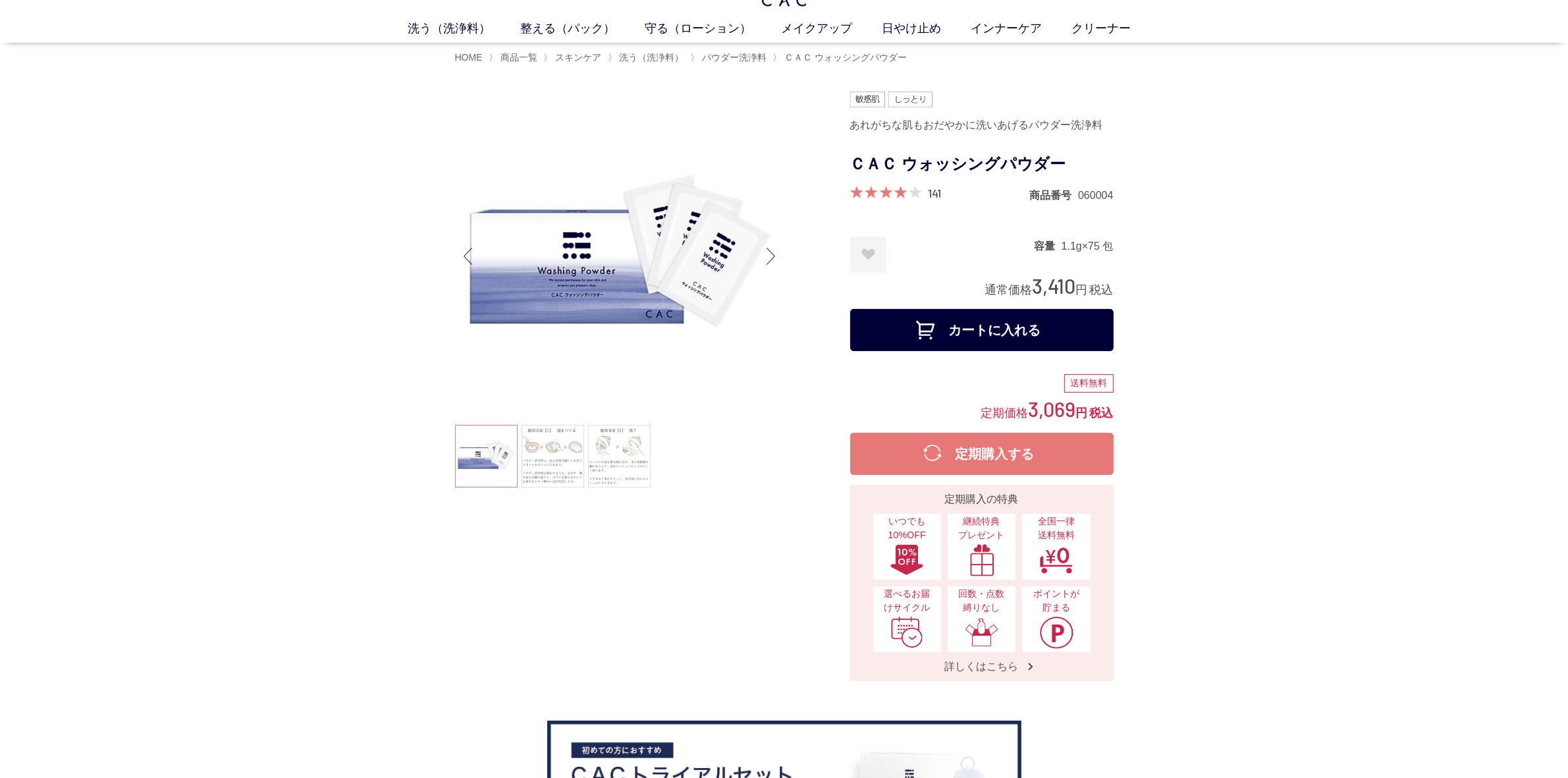
scroll to position [0, 0]
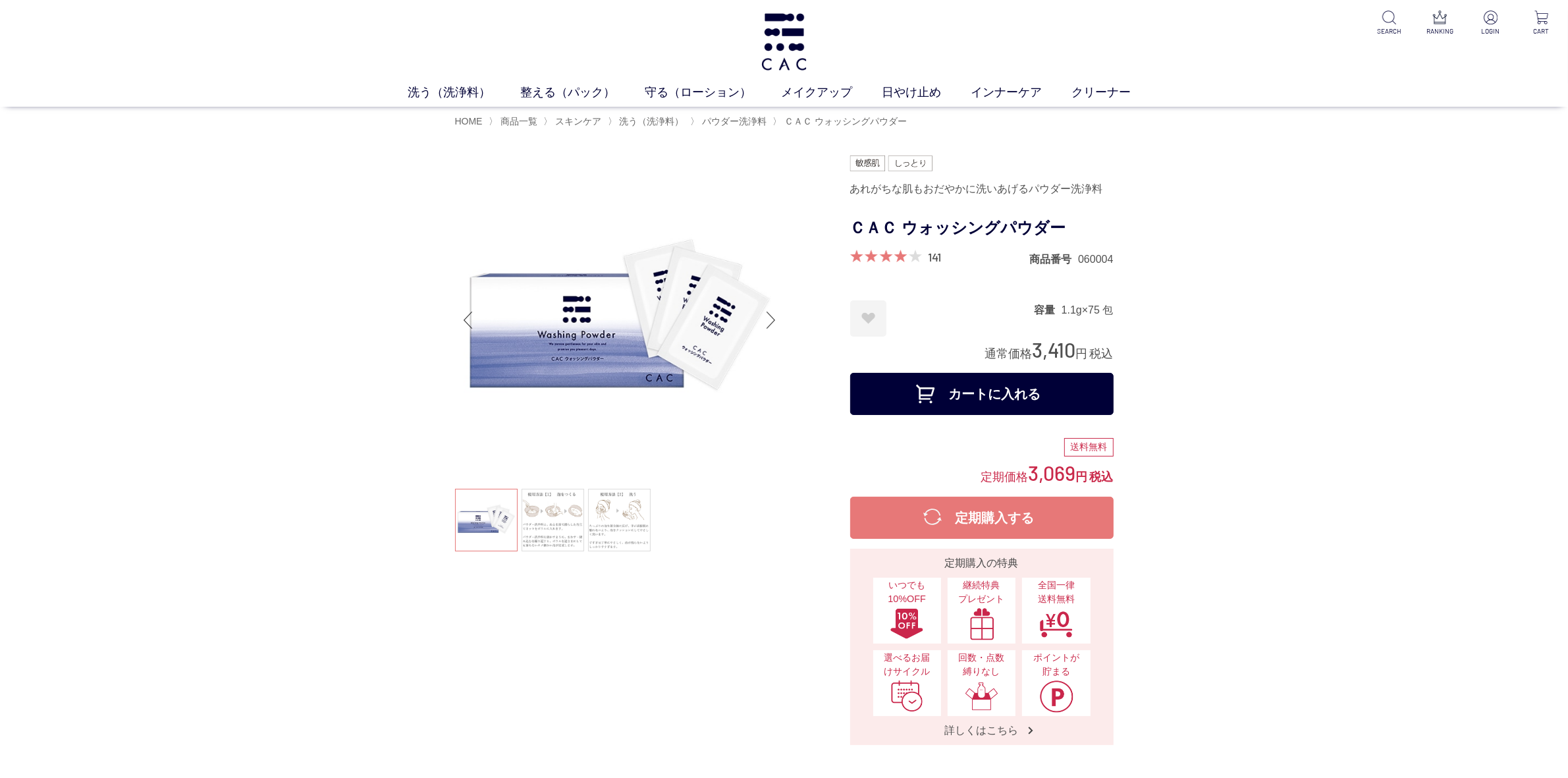
click at [708, 346] on img at bounding box center [619, 320] width 329 height 329
click at [508, 527] on ul at bounding box center [619, 522] width 329 height 66
click at [546, 289] on img at bounding box center [619, 320] width 329 height 329
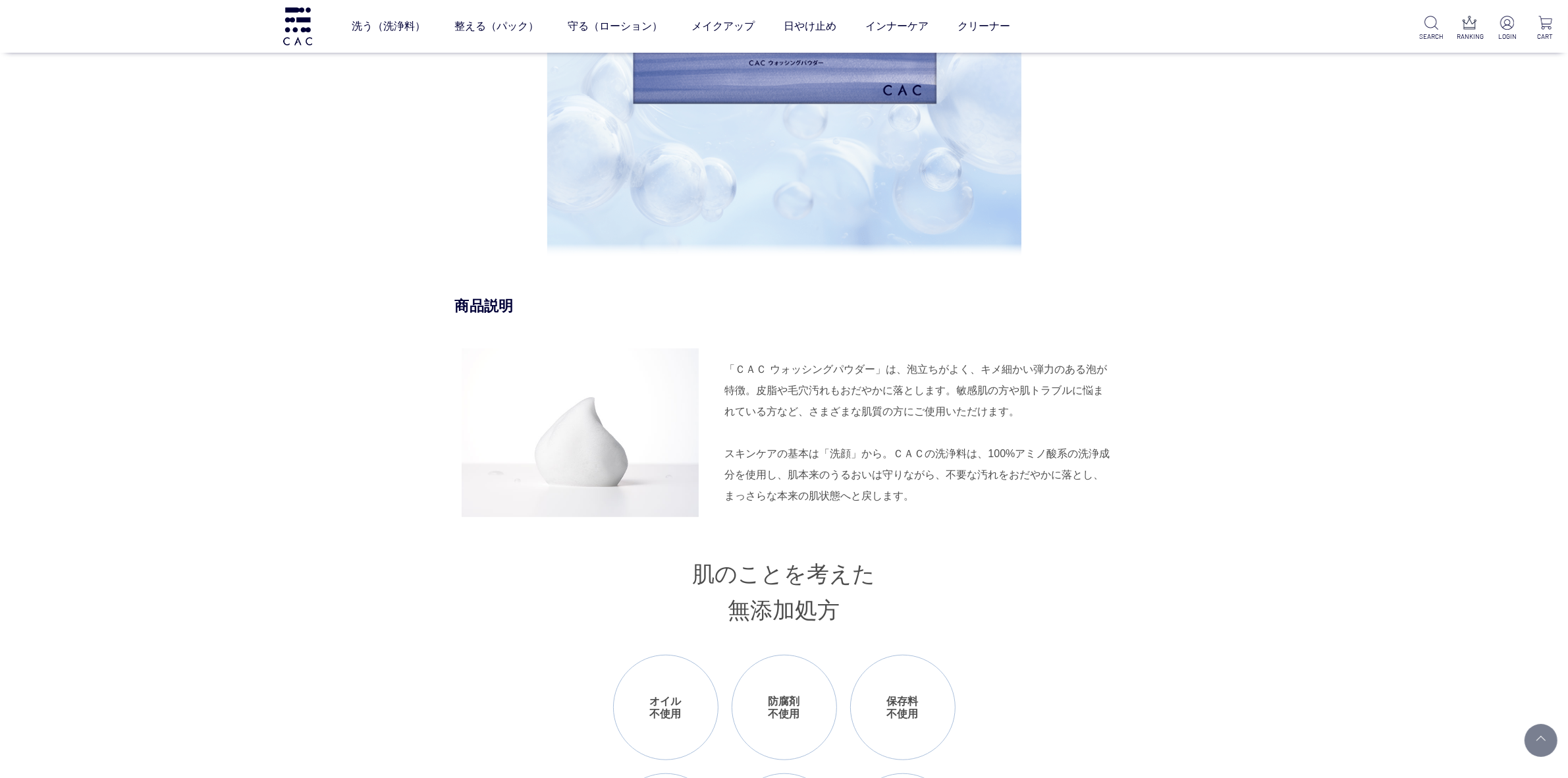
scroll to position [1153, 0]
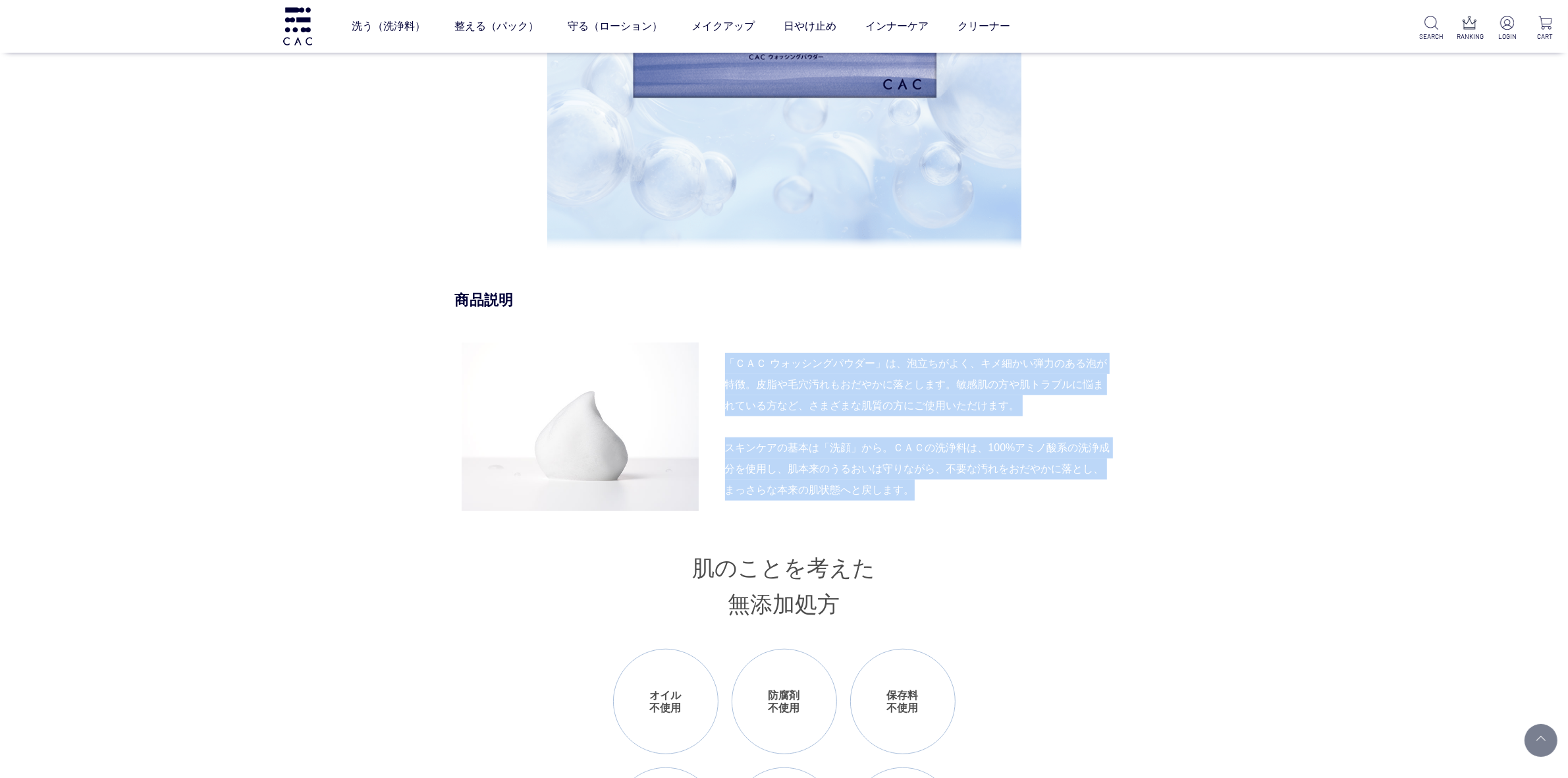
drag, startPoint x: 725, startPoint y: 359, endPoint x: 934, endPoint y: 489, distance: 246.1
click at [934, 489] on div "「ＣＡＣ ウォッシングパウダー」は、泡立ちがよく、キメ細かい弾力のある泡が特徴。皮脂や毛穴汚れもおだやかに落とします。敏感肌の方や肌トラブルに悩まれている方な…" at bounding box center [784, 427] width 659 height 169
copy div "「ＣＡＣ ウォッシングパウダー」は、泡立ちがよく、キメ細かい弾力のある泡が特徴。皮脂や毛穴汚れもおだやかに落とします。敏感肌の方や肌トラブルに悩まれている方な…"
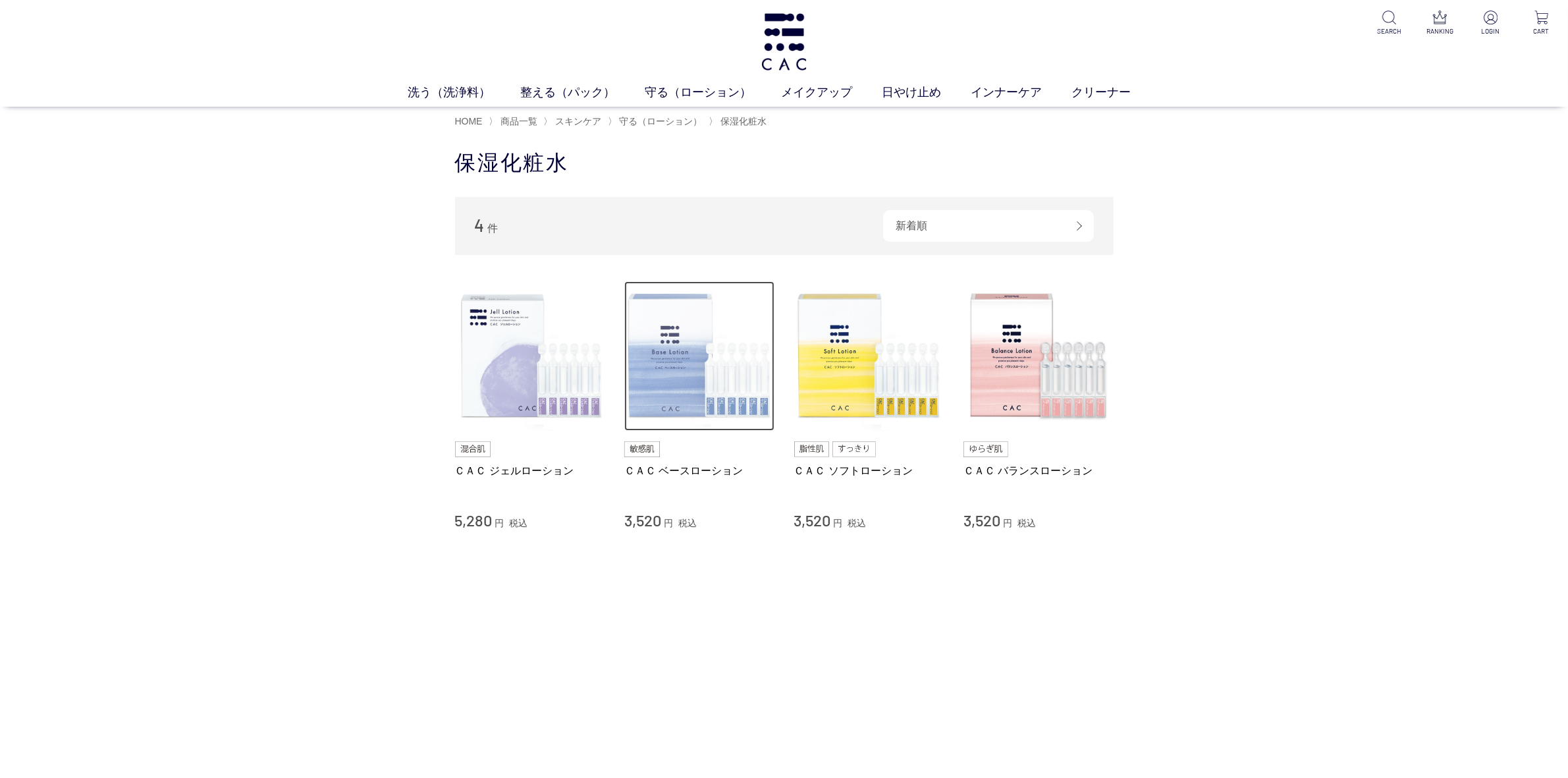
click at [676, 349] on img at bounding box center [700, 356] width 150 height 150
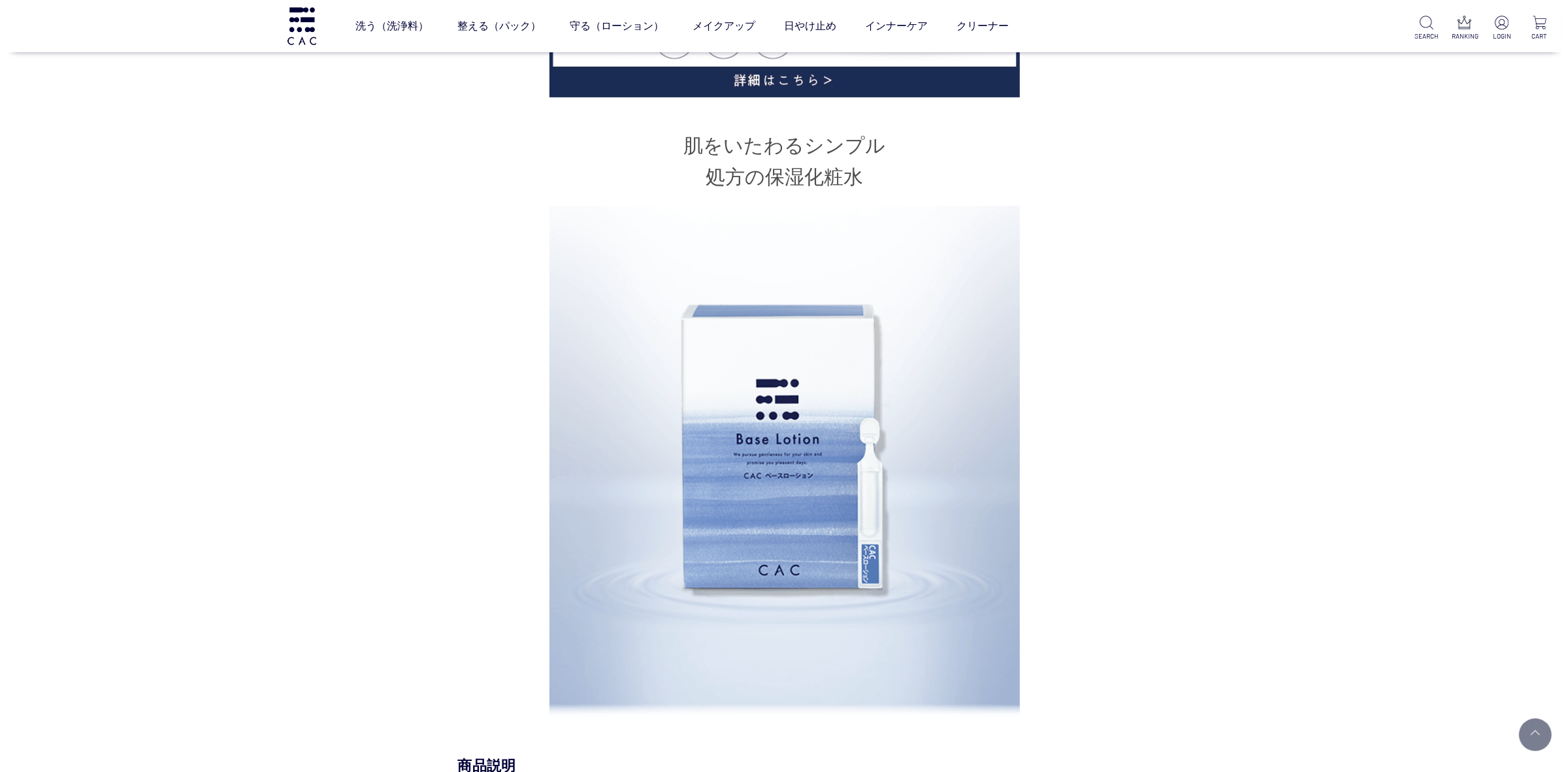
scroll to position [735, 0]
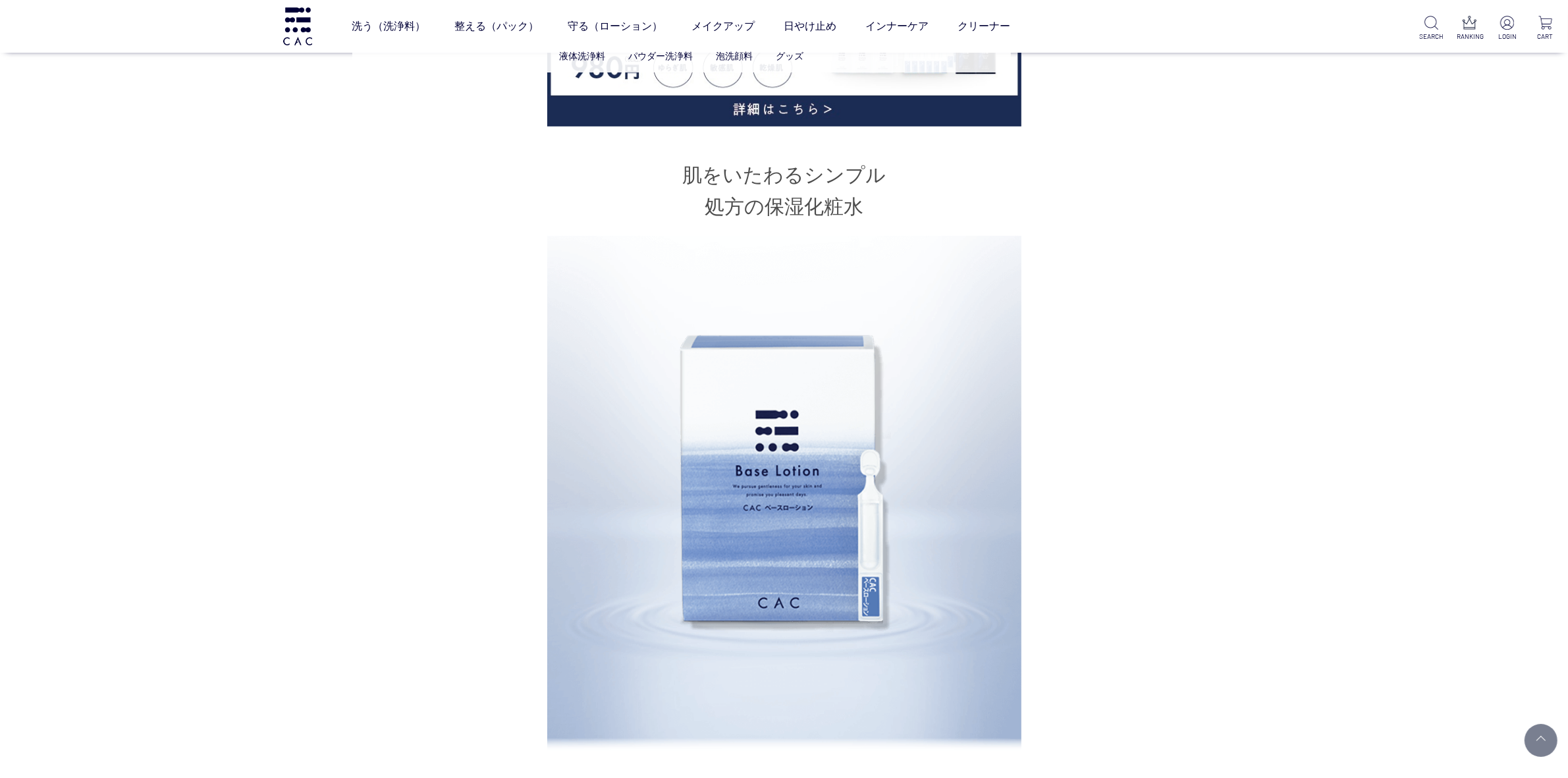
click at [586, 41] on ul "液体洗浄料 パウダー洗浄料 泡洗顔料 グッズ" at bounding box center [681, 56] width 659 height 32
click at [673, 59] on link "パウダー洗浄料" at bounding box center [660, 56] width 64 height 10
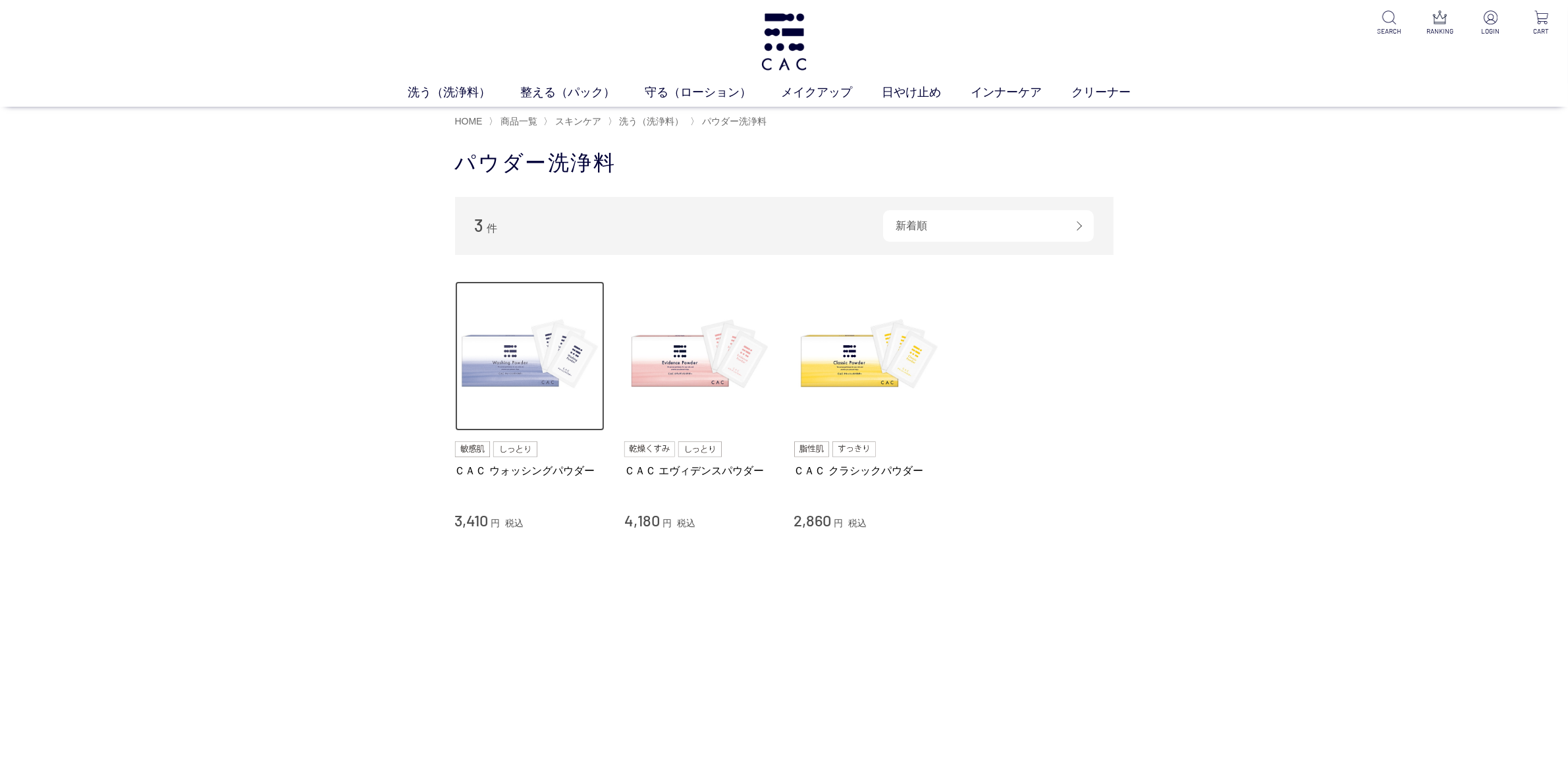
click at [508, 371] on img at bounding box center [530, 356] width 150 height 150
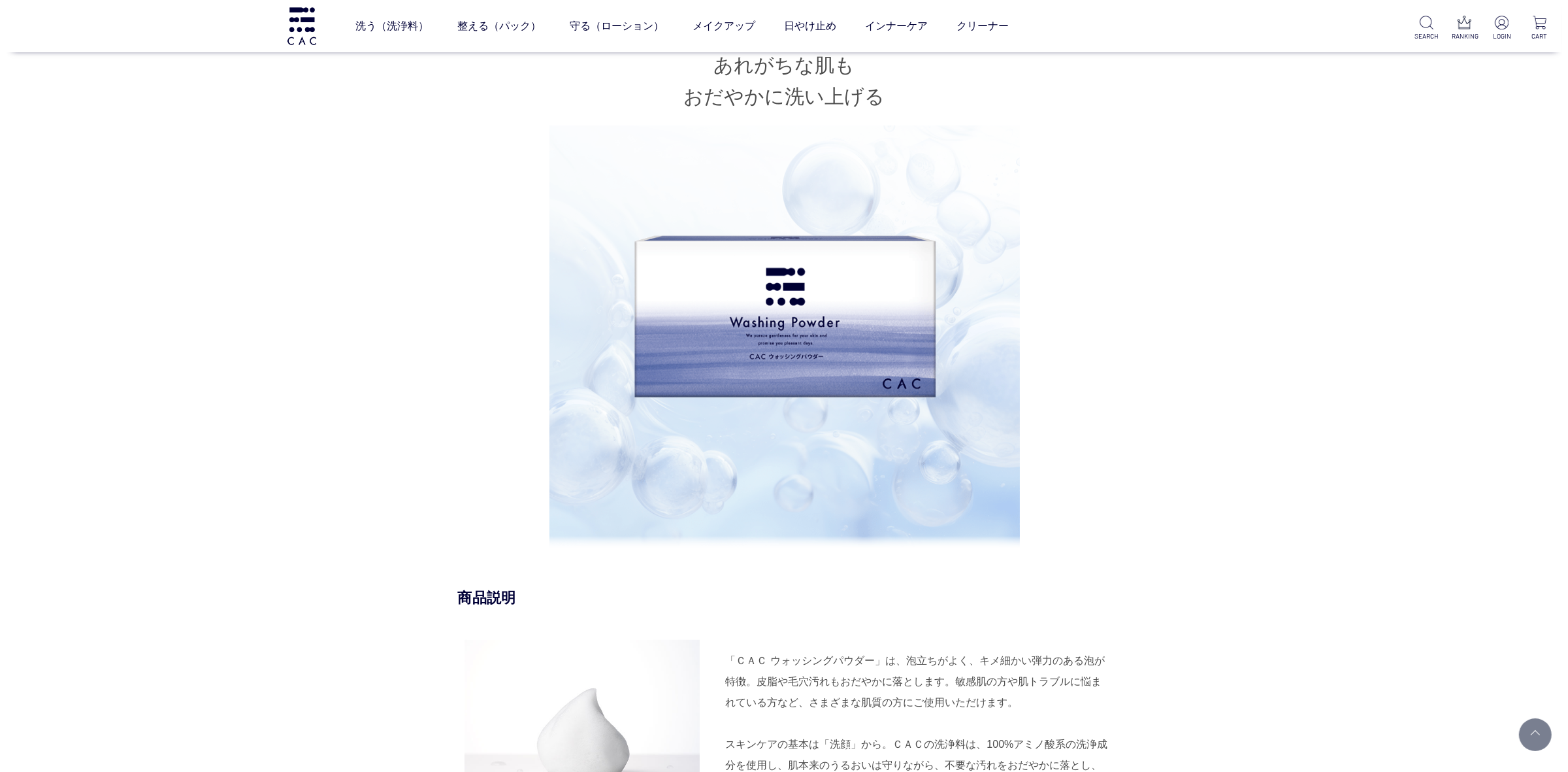
scroll to position [817, 0]
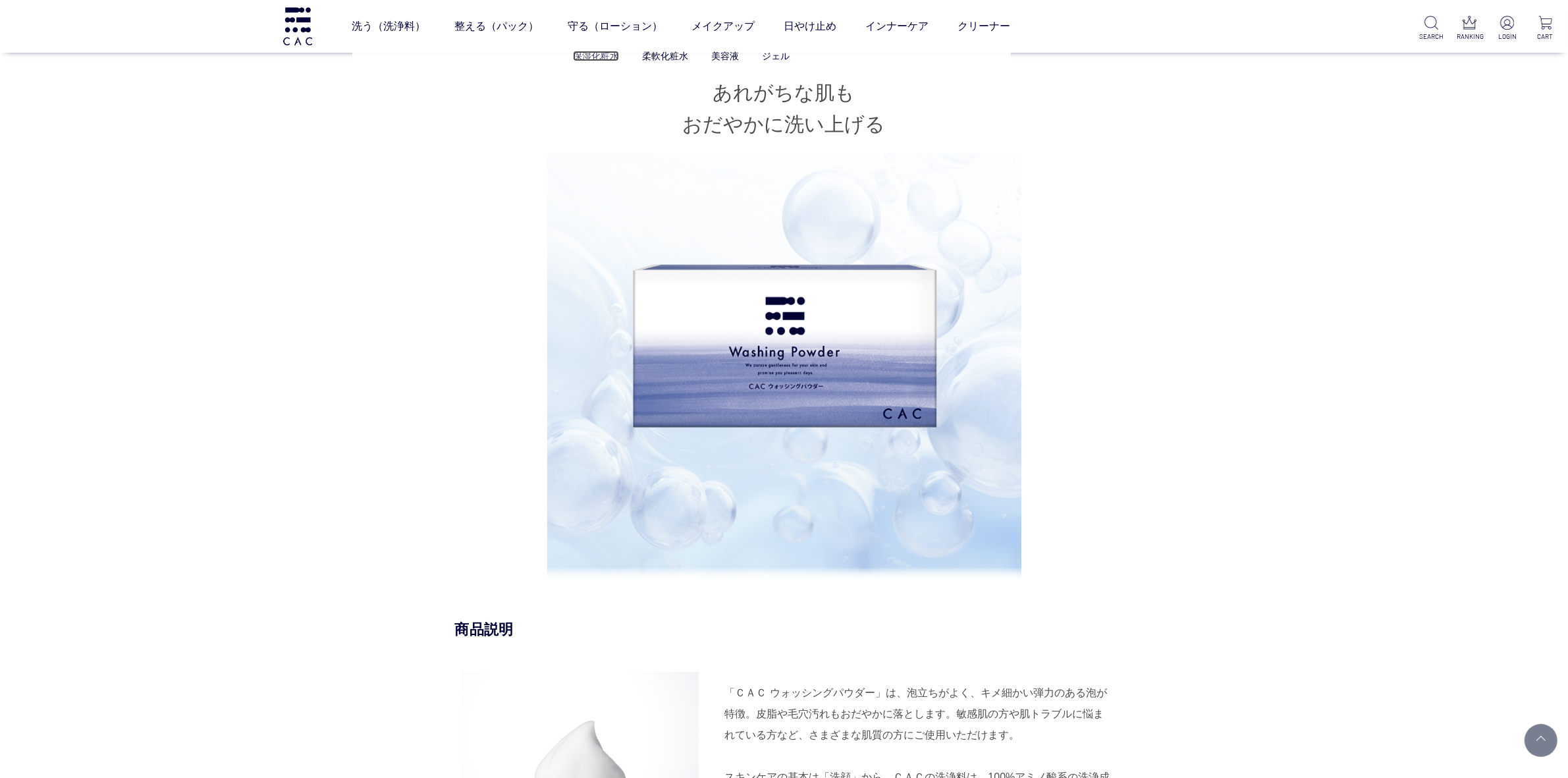
click at [583, 57] on link "保湿化粧水" at bounding box center [595, 56] width 46 height 10
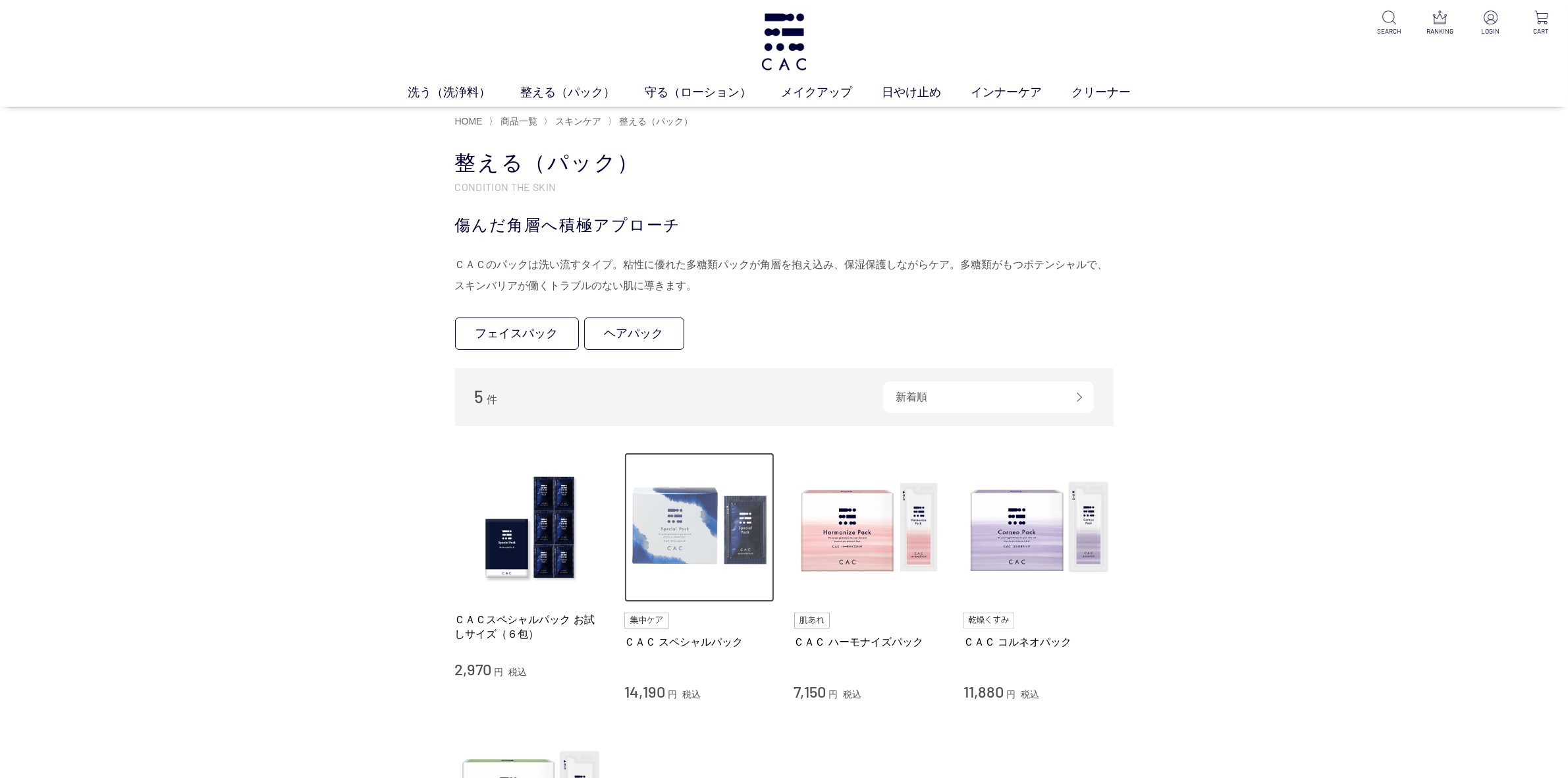
click at [681, 537] on img at bounding box center [700, 527] width 150 height 150
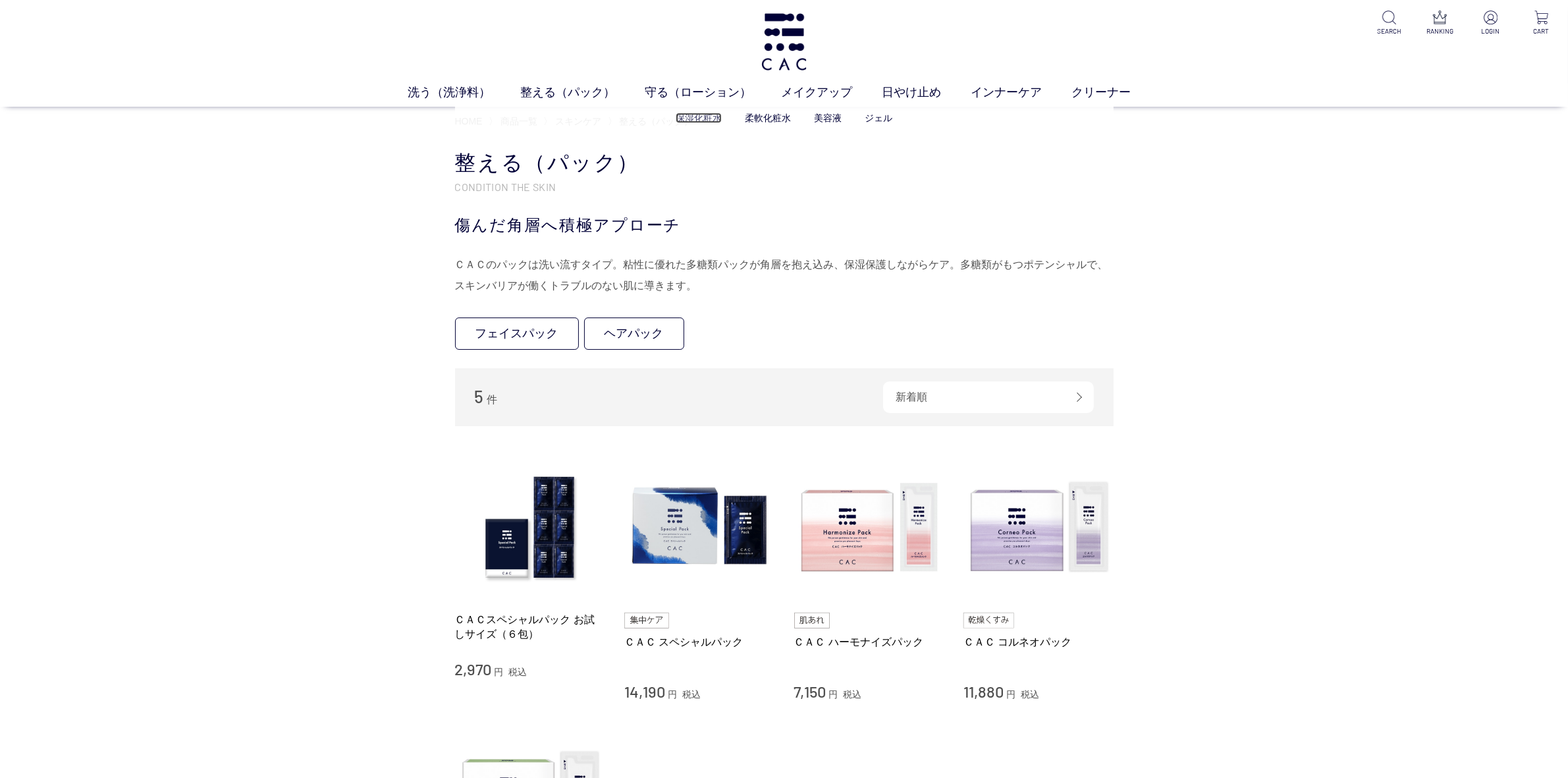
click at [699, 118] on link "保湿化粧水" at bounding box center [698, 118] width 46 height 10
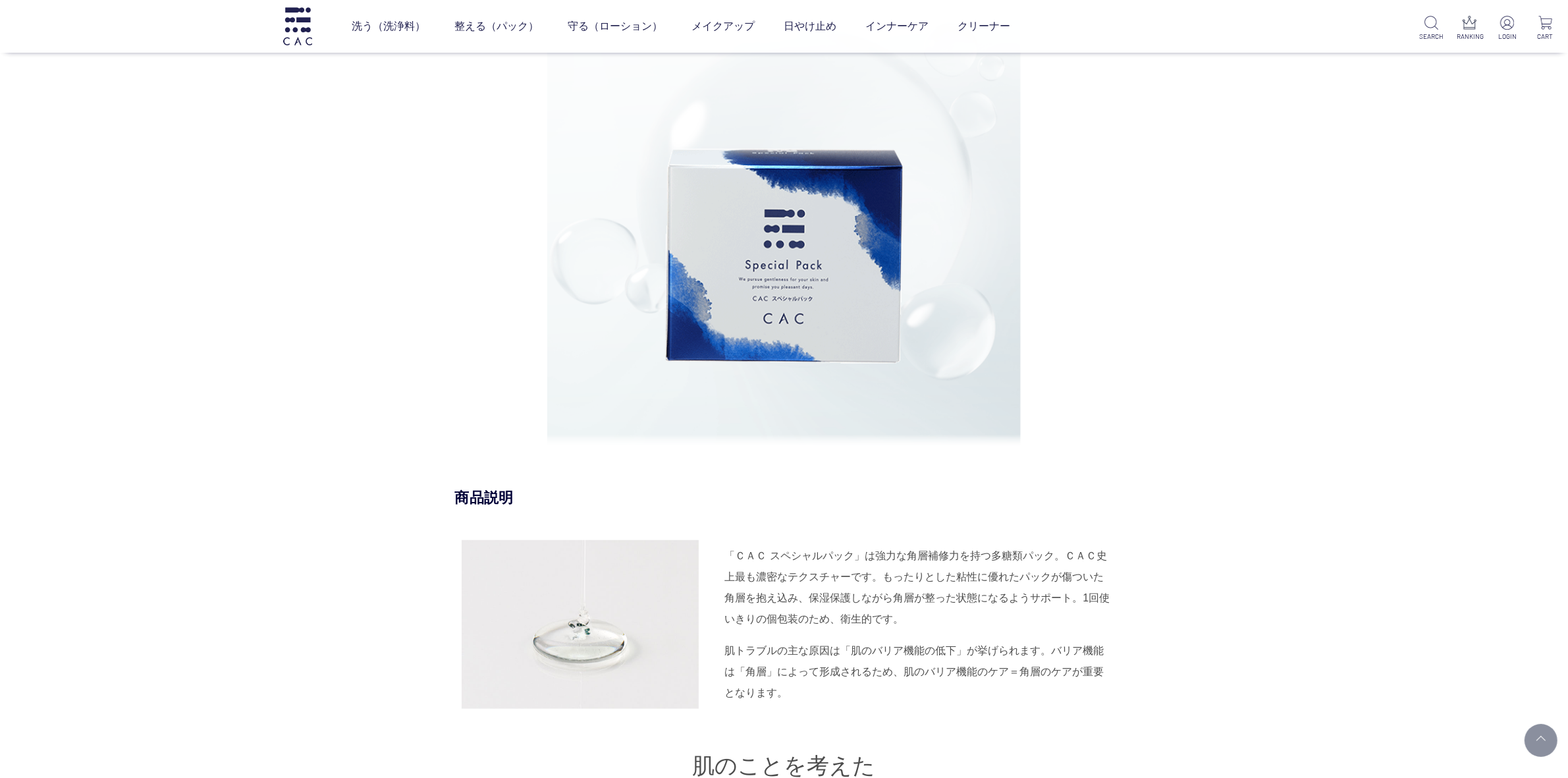
scroll to position [1235, 0]
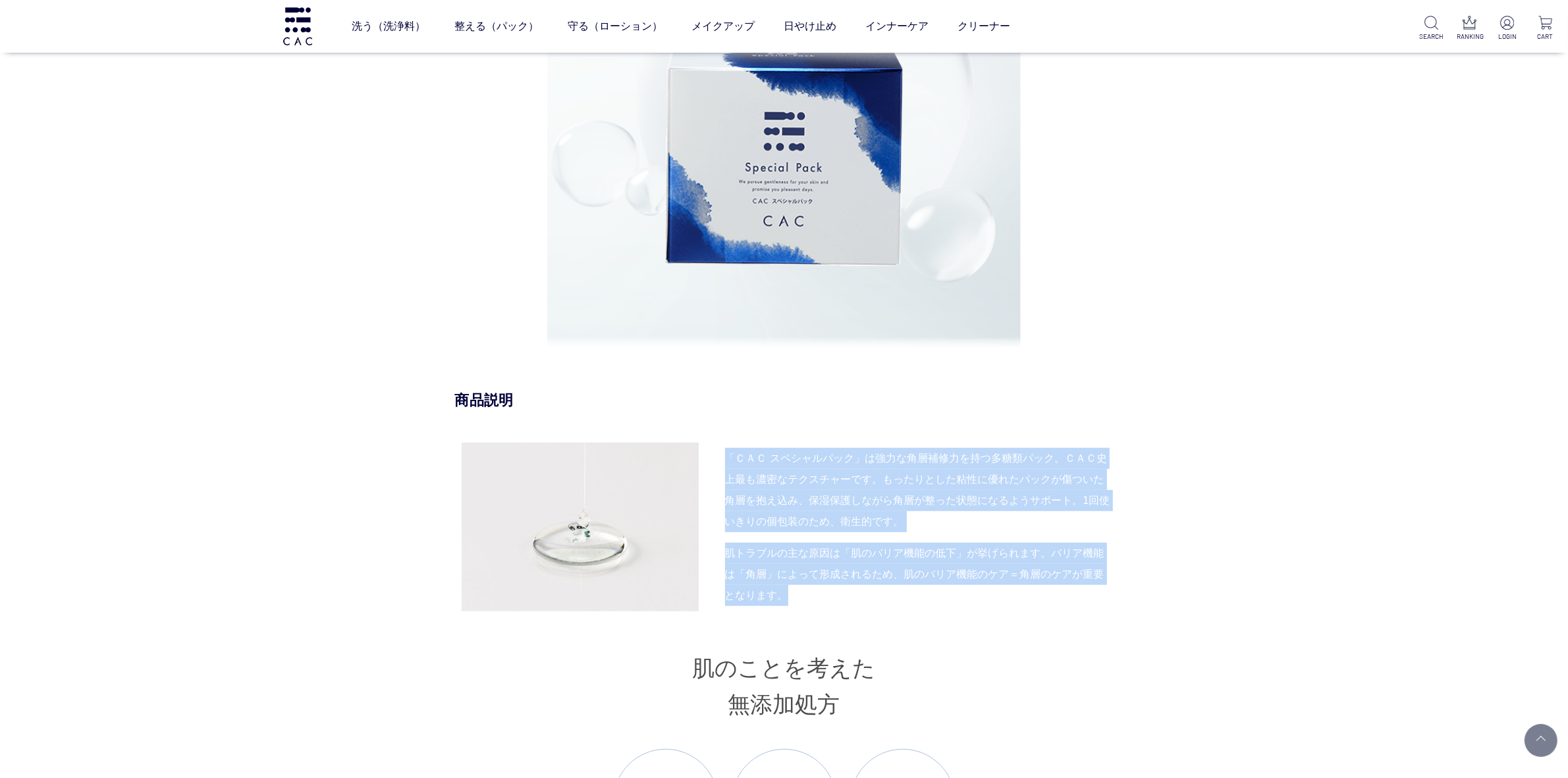
drag, startPoint x: 725, startPoint y: 458, endPoint x: 798, endPoint y: 599, distance: 158.8
click at [798, 599] on div "「ＣＡＣ スペシャルパック」は強力な角層補修力を持つ多糖類パック。ＣＡＣ史上最も濃密なテクスチャーです。もったりとした粘性に優れたパックが傷ついた角層を抱え込…" at bounding box center [784, 527] width 659 height 169
copy div "「ＣＡＣ スペシャルパック」は強力な角層補修力を持つ多糖類パック。ＣＡＣ史上最も濃密なテクスチャーです。もったりとした粘性に優れたパックが傷ついた角層を抱え込…"
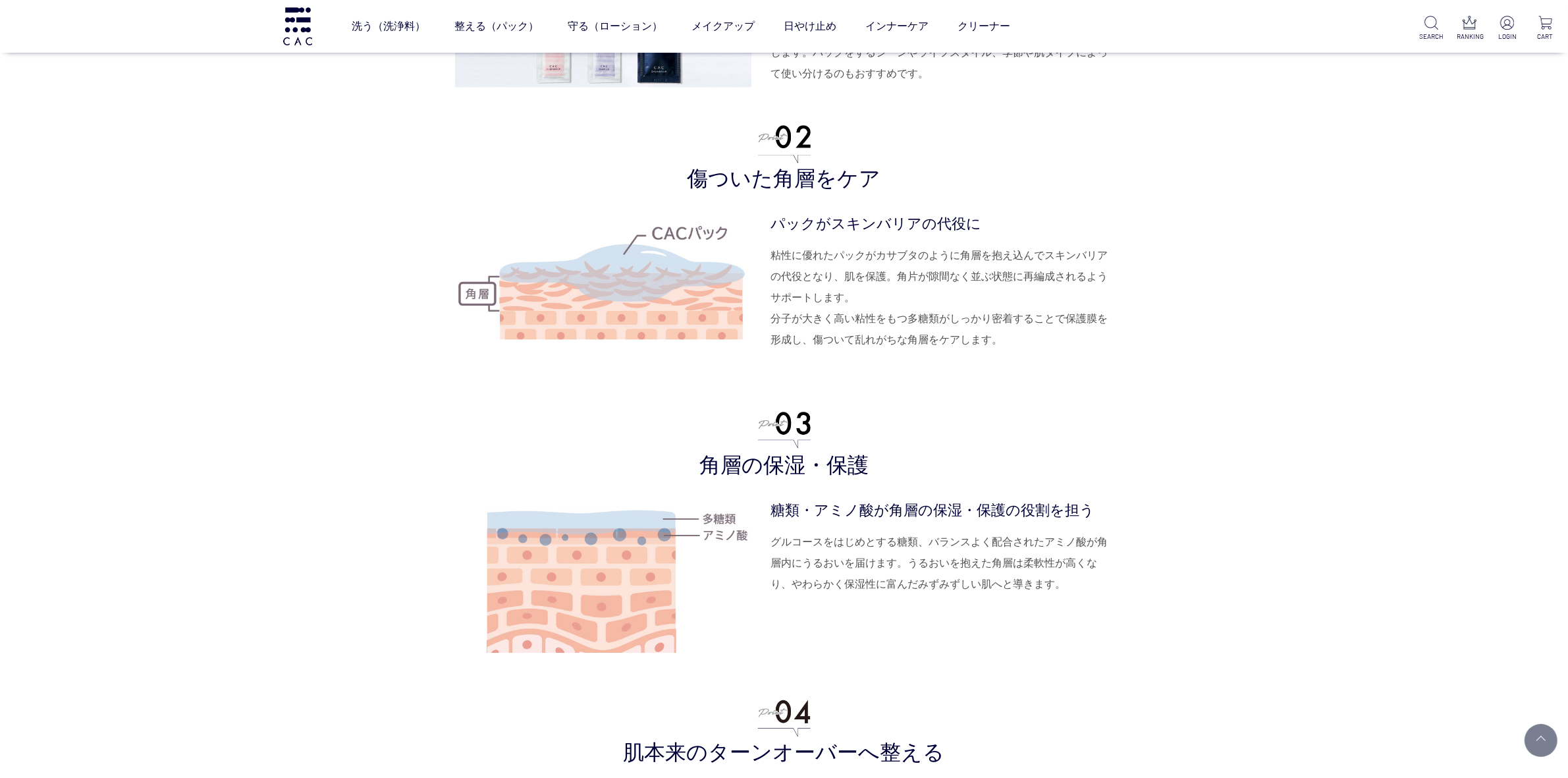
scroll to position [3376, 0]
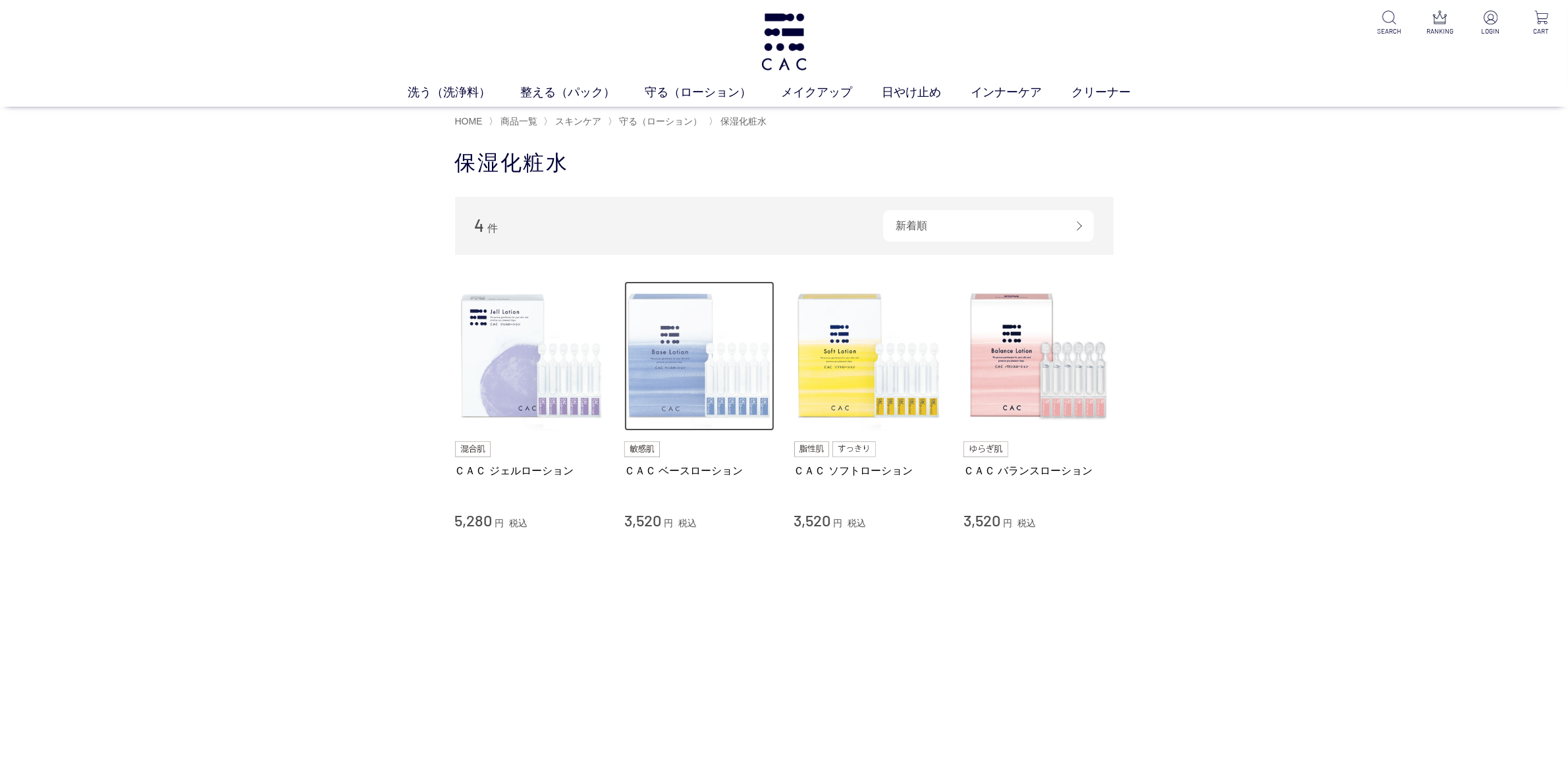
click at [692, 364] on img at bounding box center [700, 356] width 150 height 150
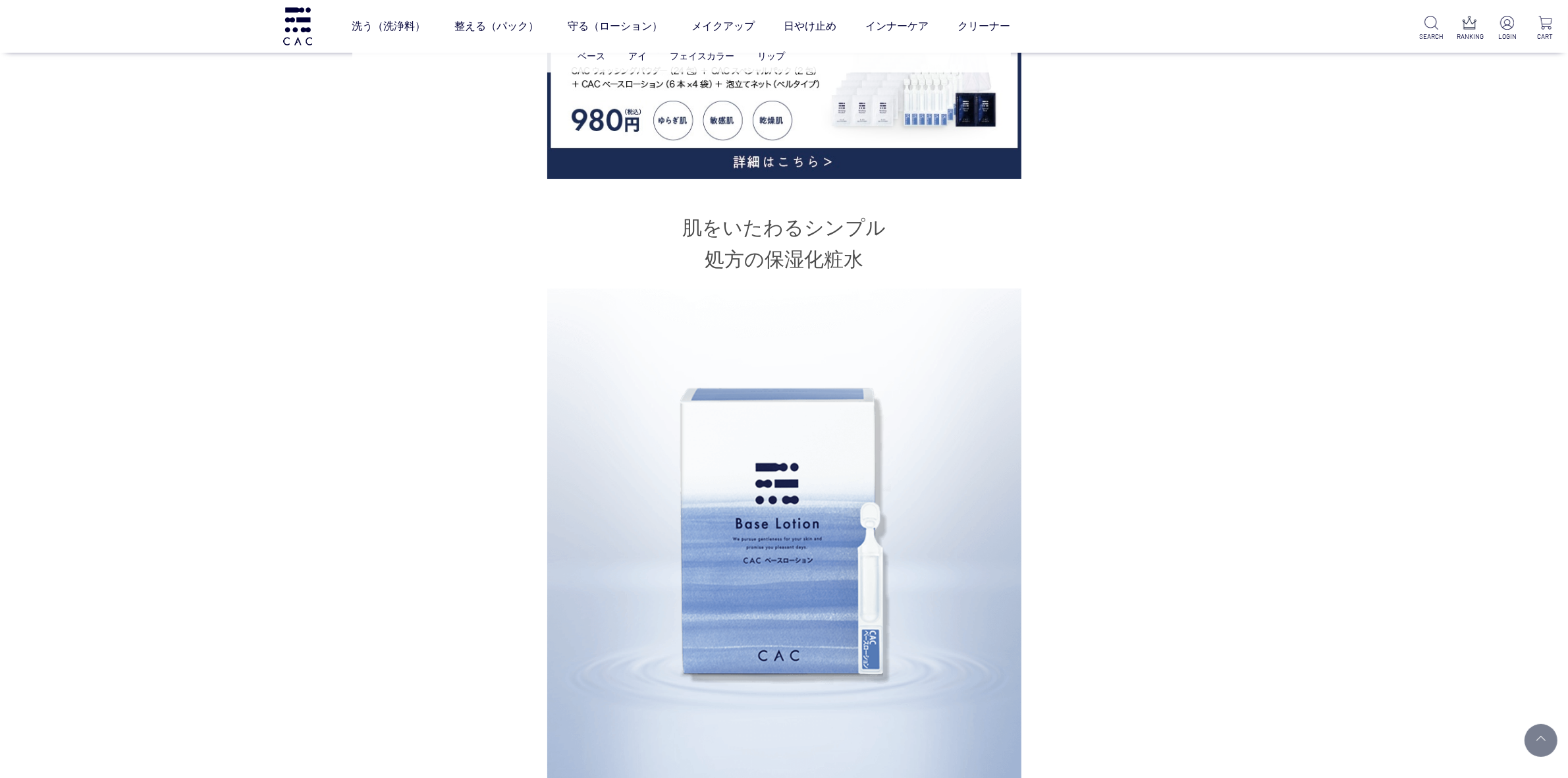
scroll to position [659, 0]
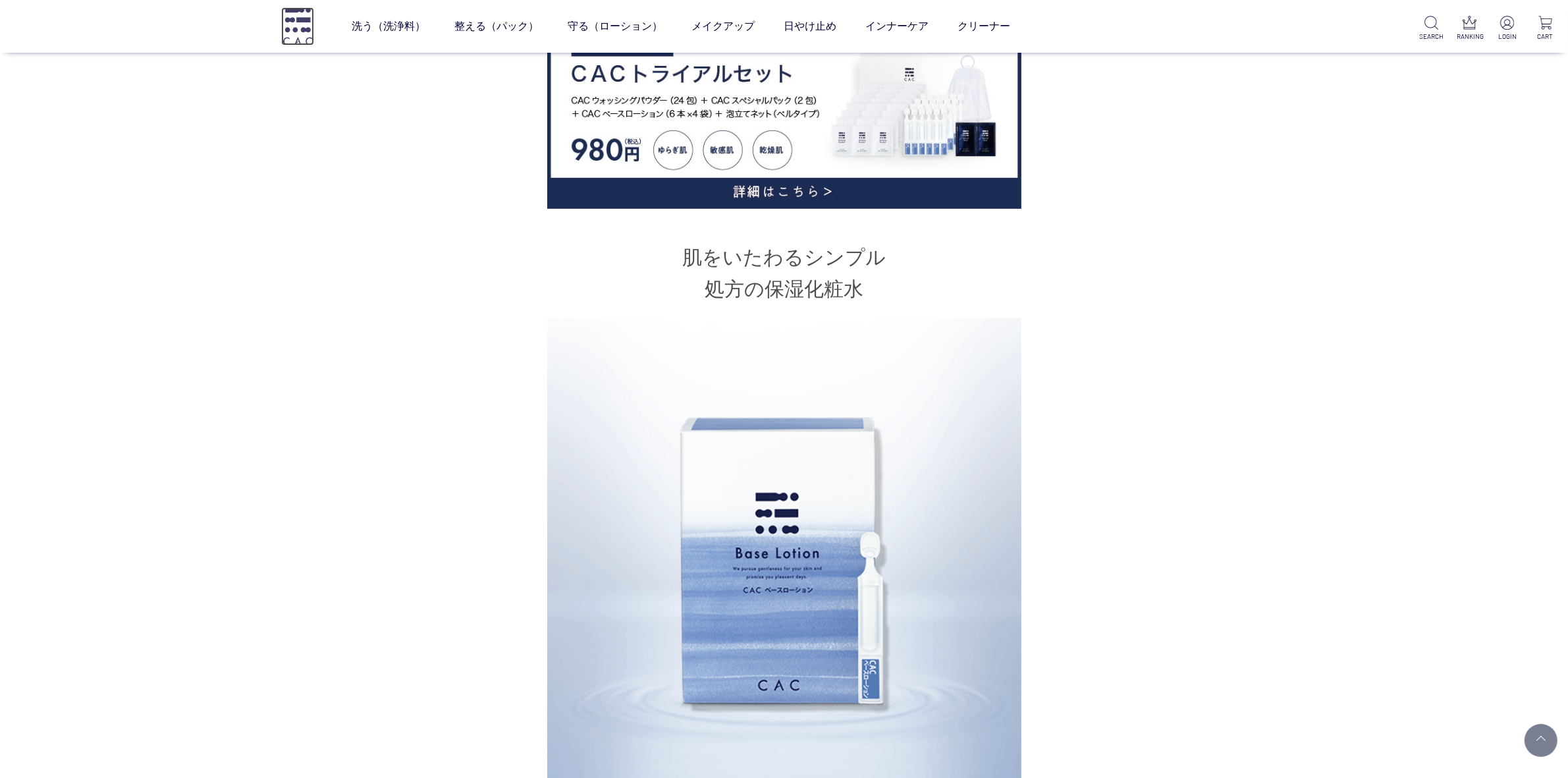
click at [295, 21] on img at bounding box center [297, 26] width 33 height 37
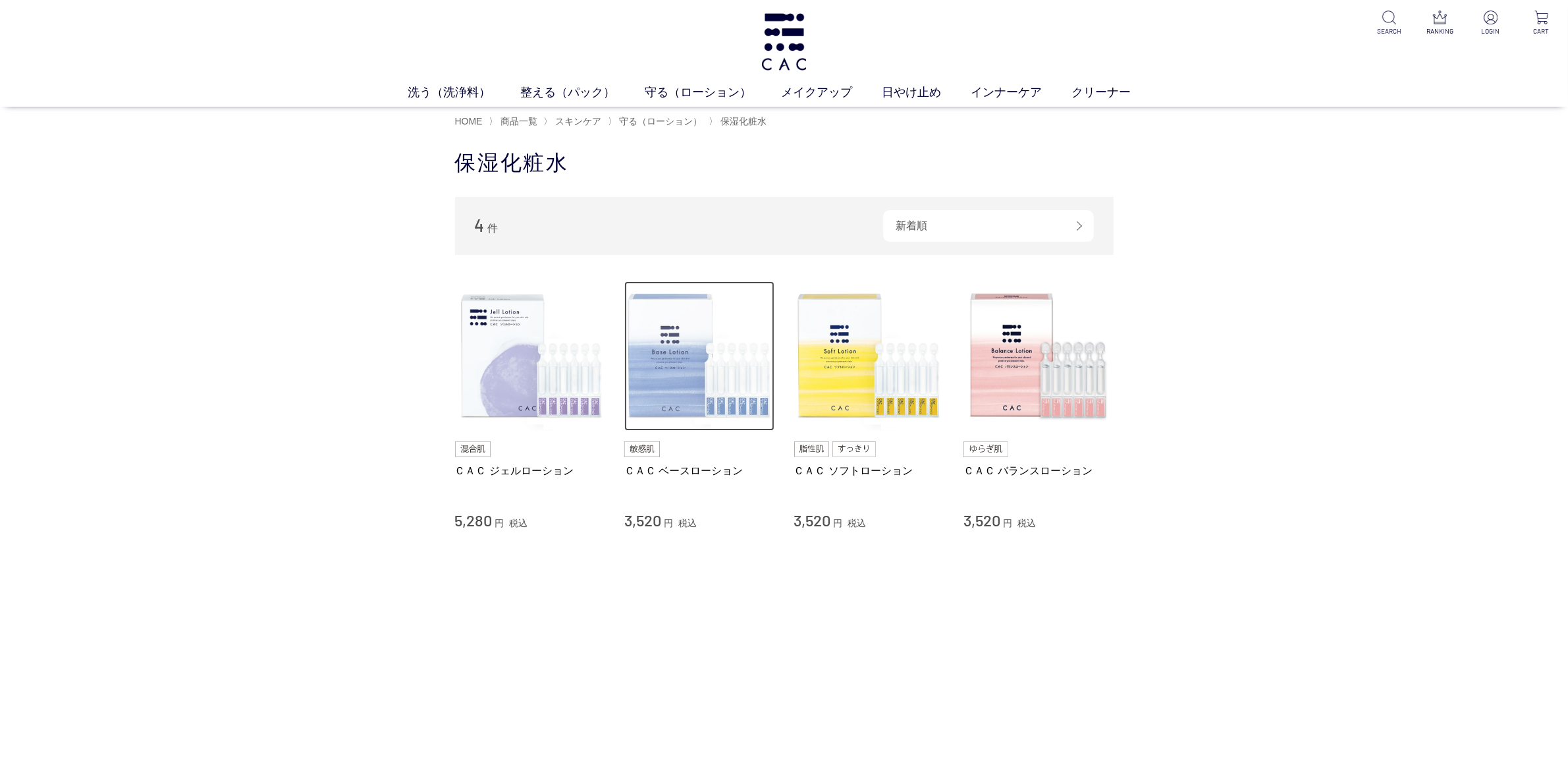
click at [700, 411] on img at bounding box center [700, 356] width 150 height 150
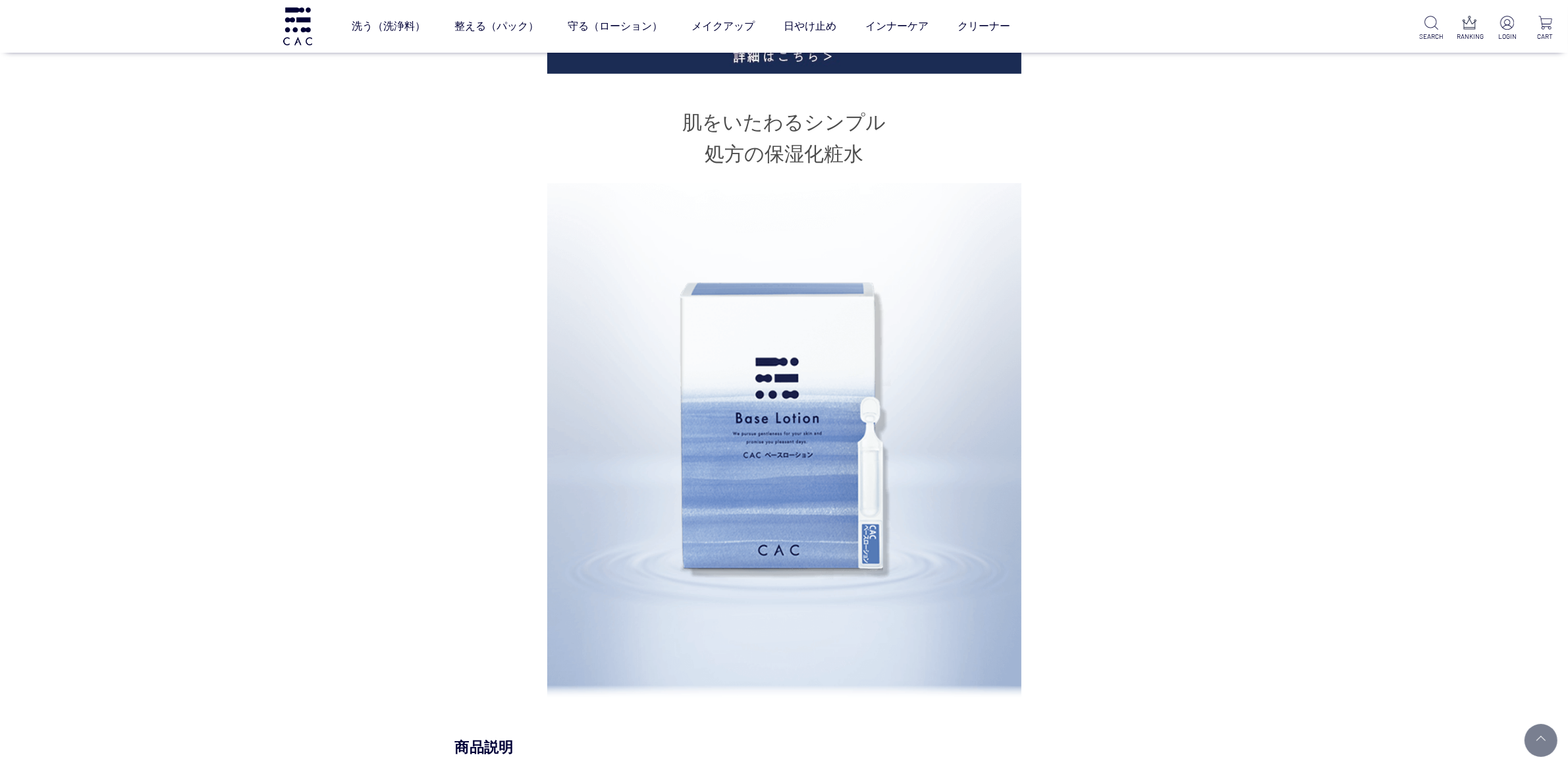
scroll to position [1153, 0]
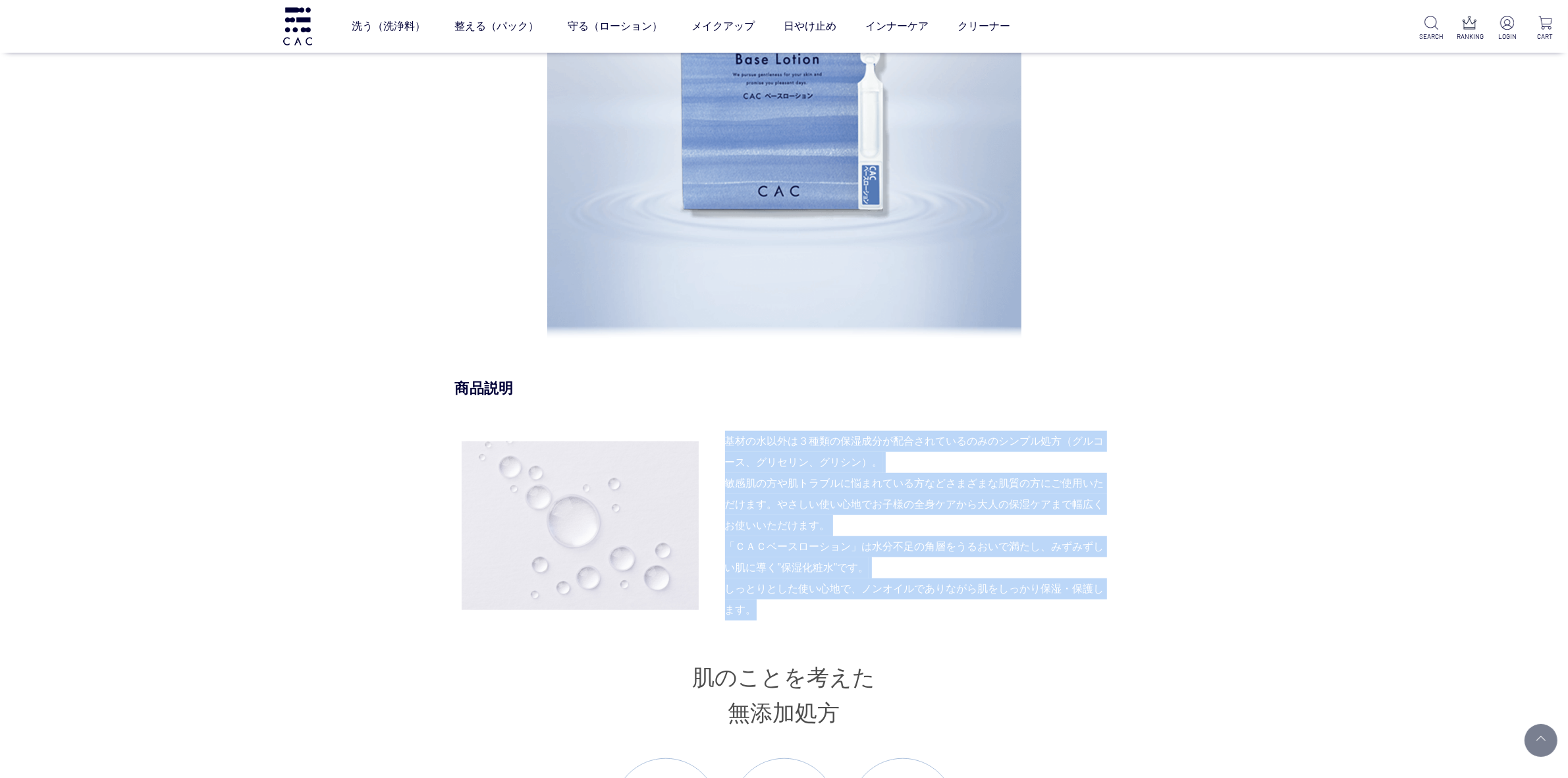
drag, startPoint x: 726, startPoint y: 438, endPoint x: 780, endPoint y: 618, distance: 187.9
click at [780, 618] on div "基材の水以外は３種類の保湿成分が配合されているのみのシンプル処方（グルコース、グリセリン、グリシン）。 敏感肌の方や肌トラブルに悩まれている方などさまざまな肌…" at bounding box center [784, 526] width 659 height 190
copy div "基材の水以外は３種類の保湿成分が配合されているのみのシンプル処方（グルコース、グリセリン、グリシン）。 敏感肌の方や肌トラブルに悩まれている方などさまざまな肌…"
click at [297, 24] on img at bounding box center [297, 26] width 33 height 37
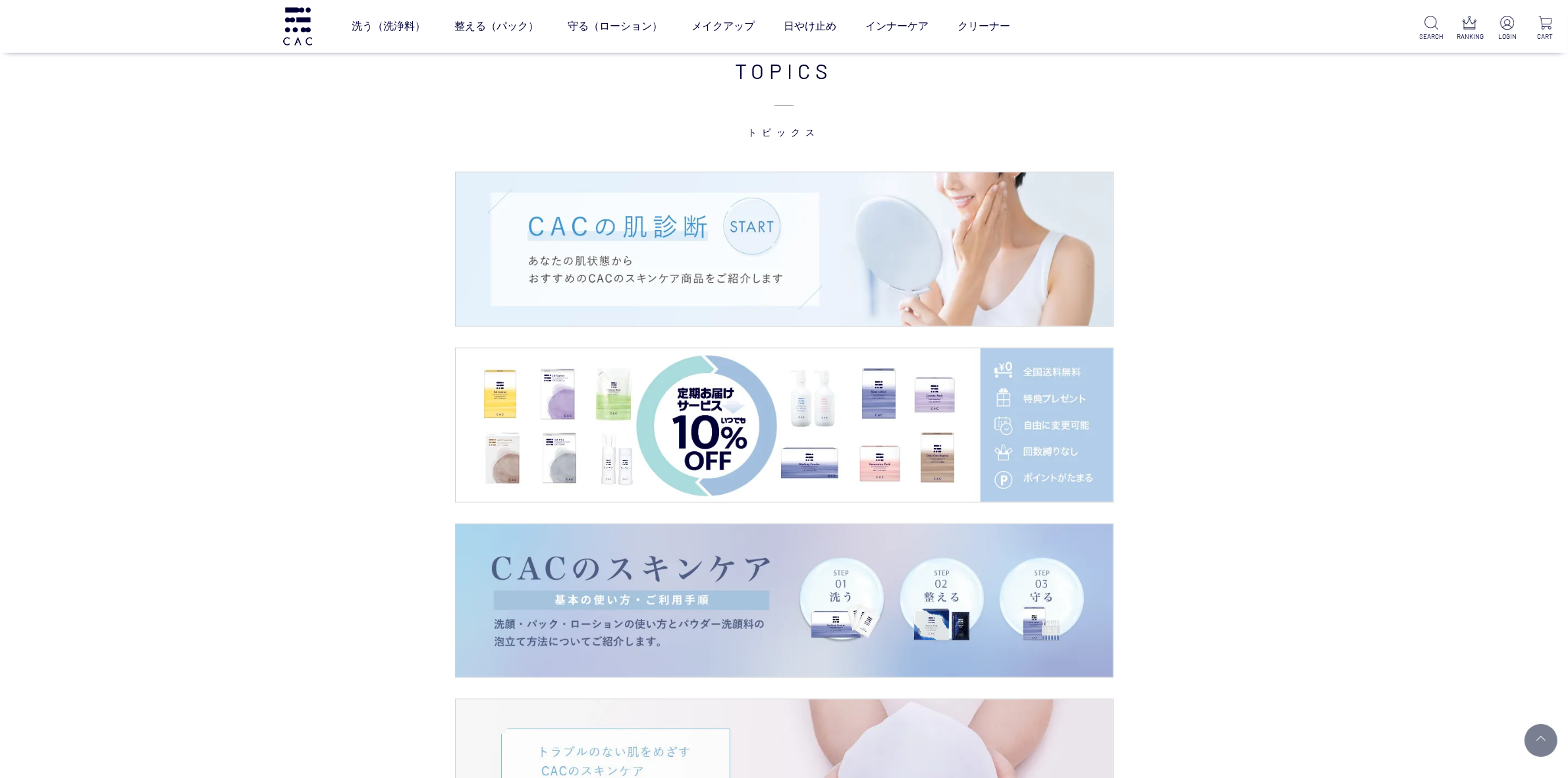
scroll to position [2140, 0]
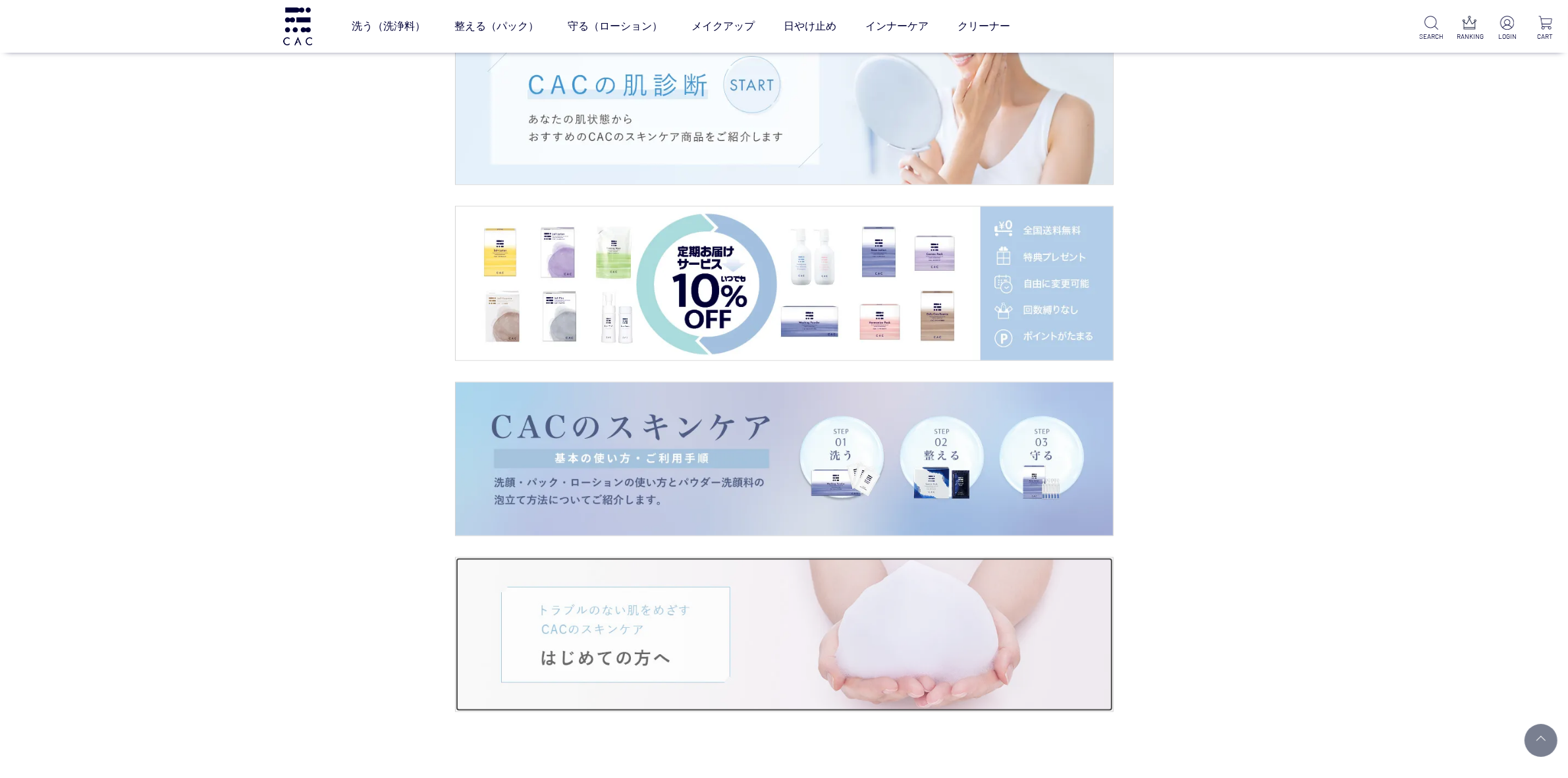
click at [741, 571] on img at bounding box center [784, 635] width 657 height 153
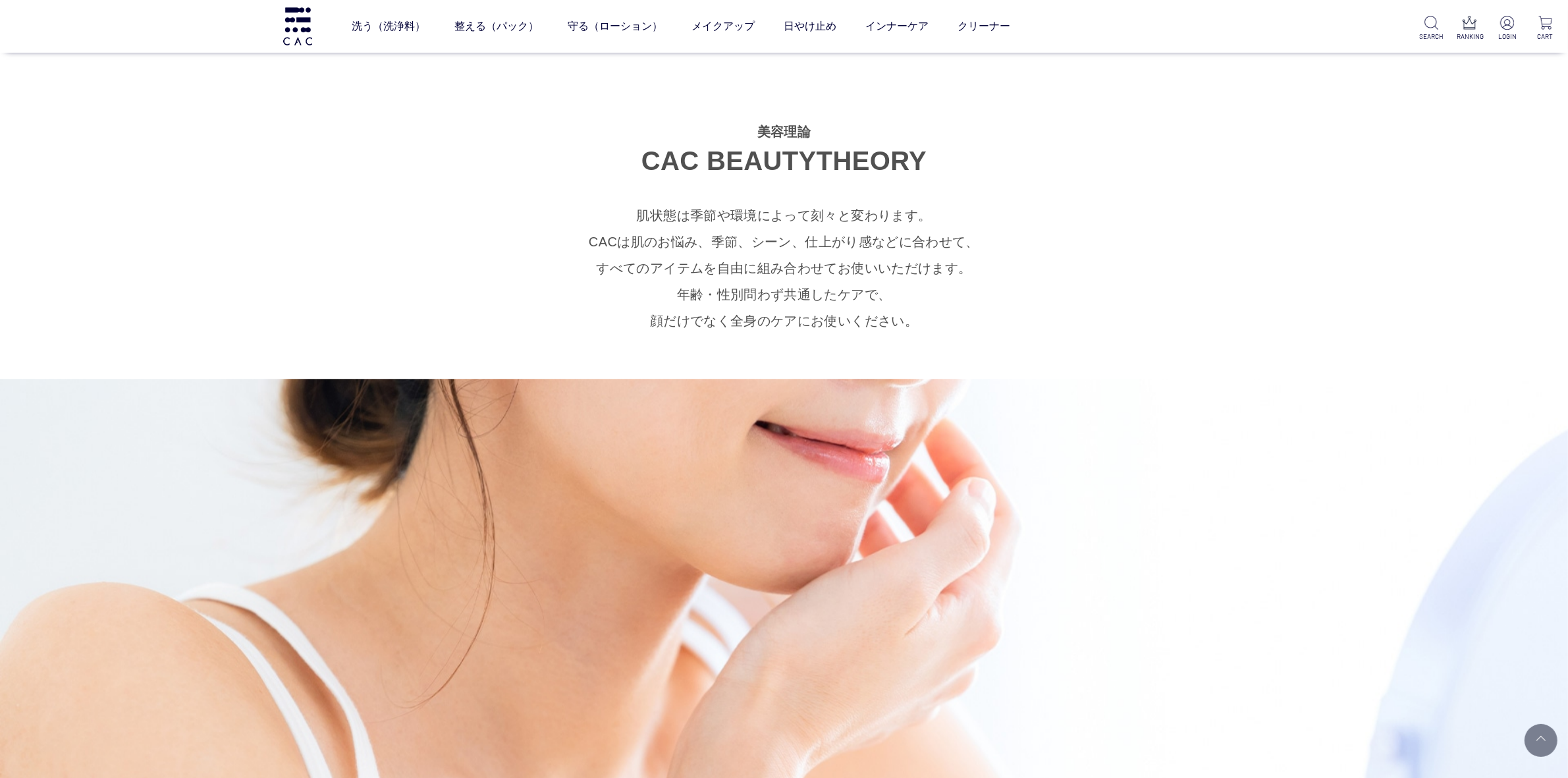
scroll to position [4693, 0]
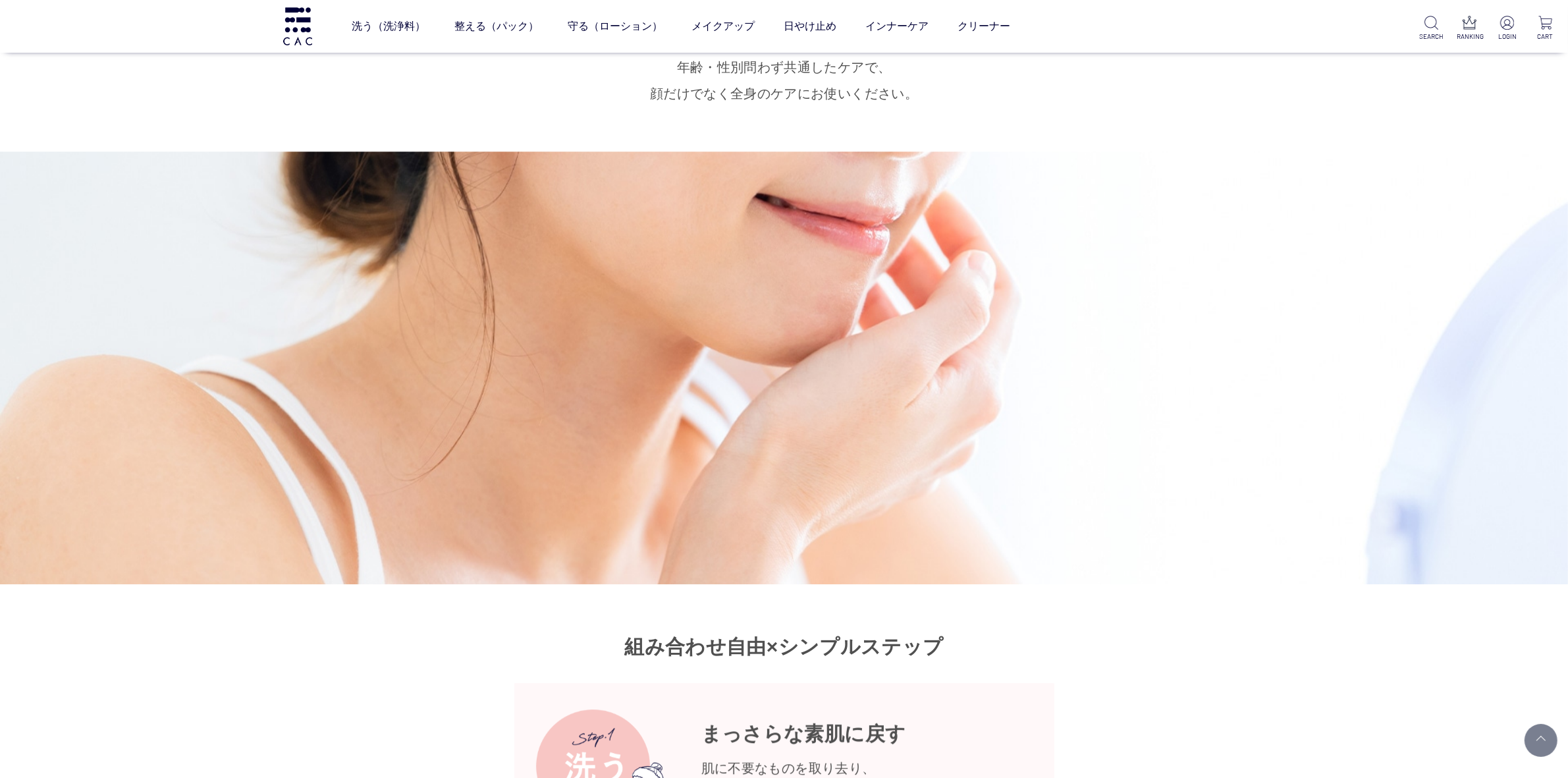
drag, startPoint x: 760, startPoint y: 446, endPoint x: 531, endPoint y: 291, distance: 276.5
click at [531, 294] on div at bounding box center [784, 367] width 1568 height 432
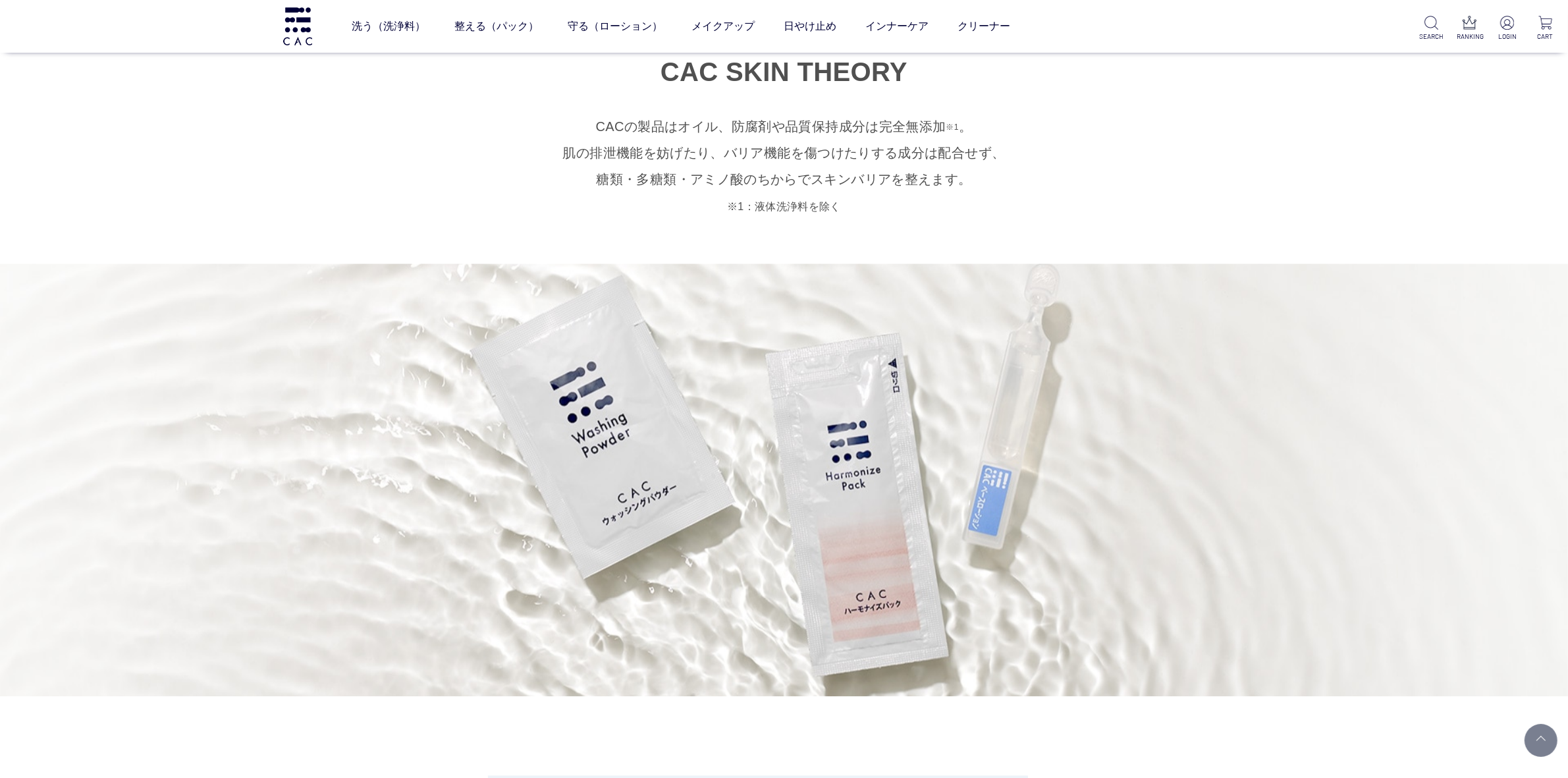
scroll to position [3046, 0]
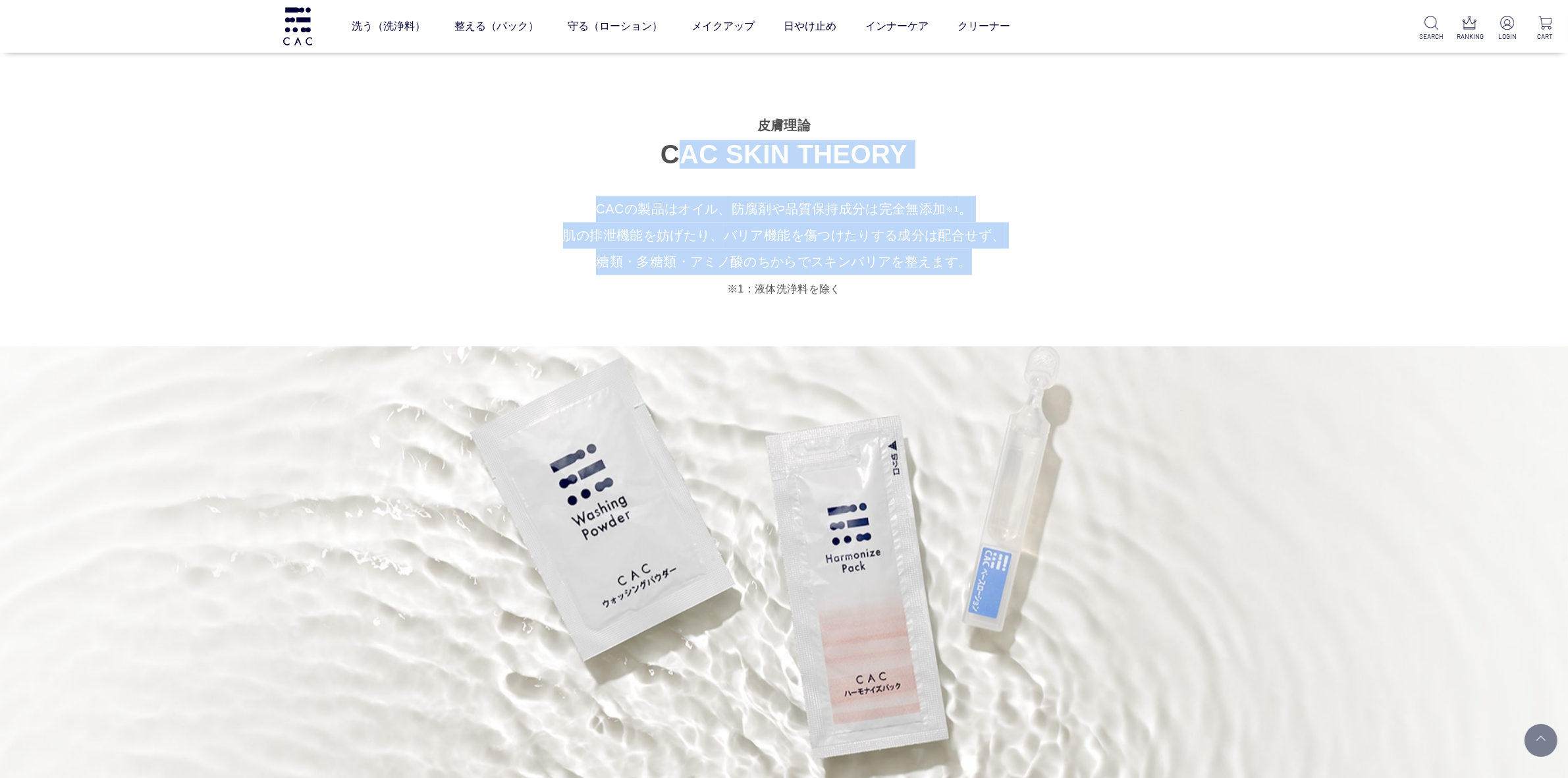
drag, startPoint x: 643, startPoint y: 120, endPoint x: 987, endPoint y: 235, distance: 362.7
click at [987, 235] on section "皮膚理論 CAC SKIN THEORY CACの製品はオイル、 防腐剤や品質保持成分は完全無添加 ※1 。 肌の排泄機能を妨げたり、 バリア機能を傷つけたり…" at bounding box center [784, 726] width 1568 height 1425
click at [1015, 197] on p "CACの製品はオイル、 防腐剤や品質保持成分は完全無添加 ※1 。 肌の排泄機能を妨げたり、 バリア機能を傷つけたりする成分は配合せず、 糖類・多糖類・アミノ…" at bounding box center [784, 249] width 1568 height 105
drag, startPoint x: 600, startPoint y: 183, endPoint x: 993, endPoint y: 264, distance: 401.3
click at [993, 264] on p "CACの製品はオイル、 防腐剤や品質保持成分は完全無添加 ※1 。 肌の排泄機能を妨げたり、 バリア機能を傷つけたりする成分は配合せず、 糖類・多糖類・アミノ…" at bounding box center [784, 249] width 1568 height 105
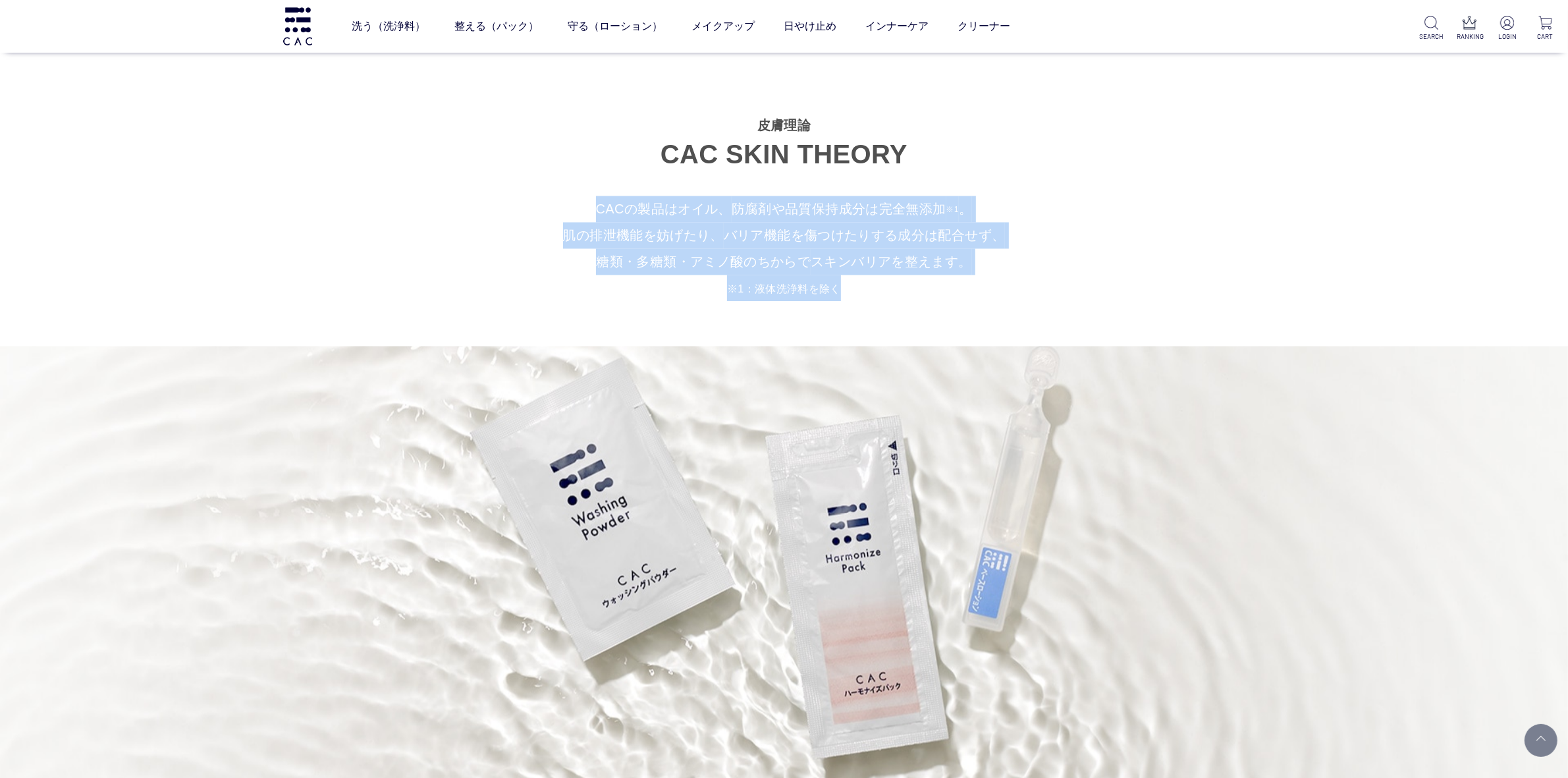
copy p "CACの製品はオイル、 防腐剤や品質保持成分は完全無添加 ※1 。 肌の排泄機能を妨げたり、 バリア機能を傷つけたりする成分は配合せず、 糖類・多糖類・アミノ…"
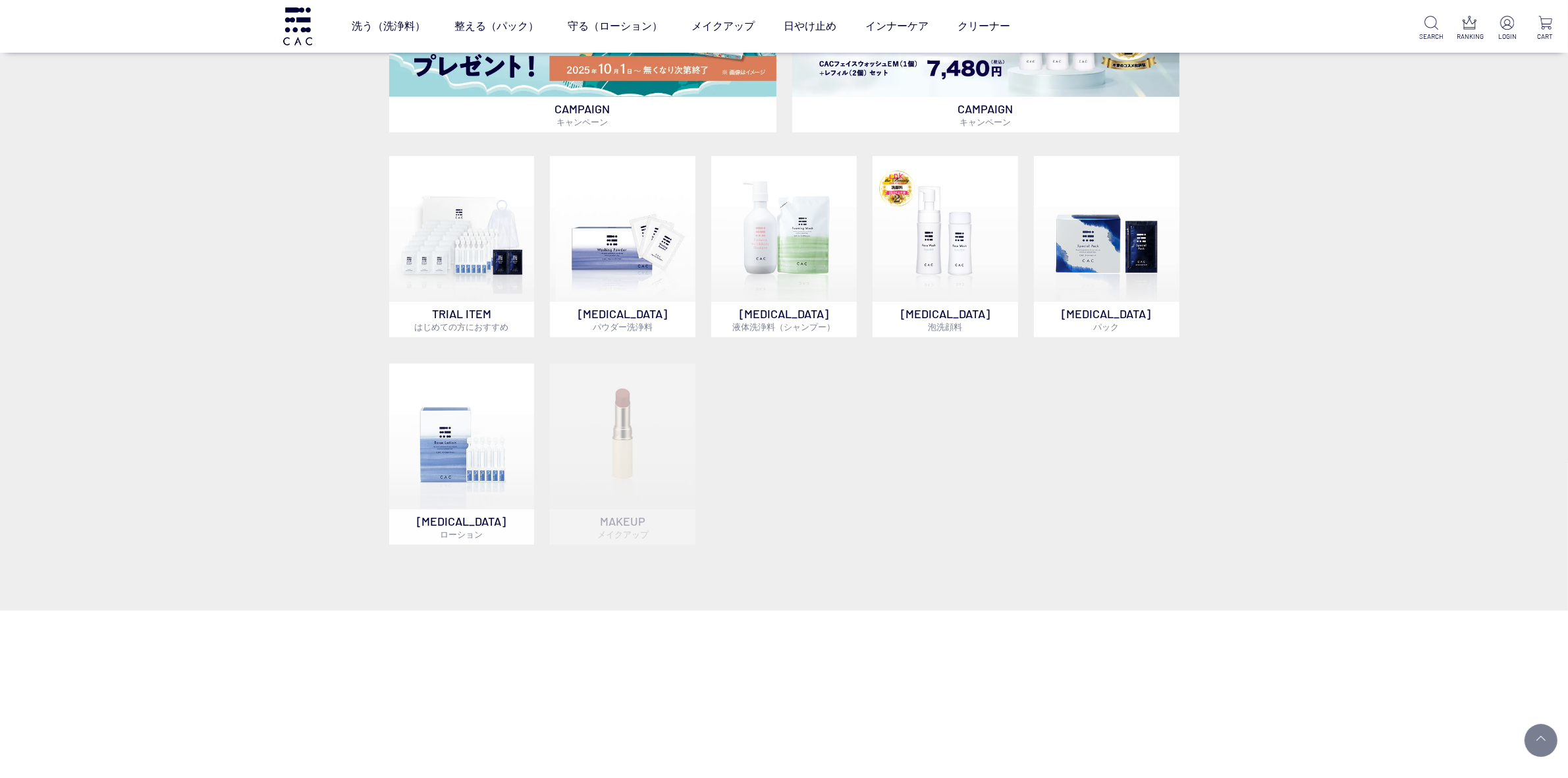
scroll to position [988, 0]
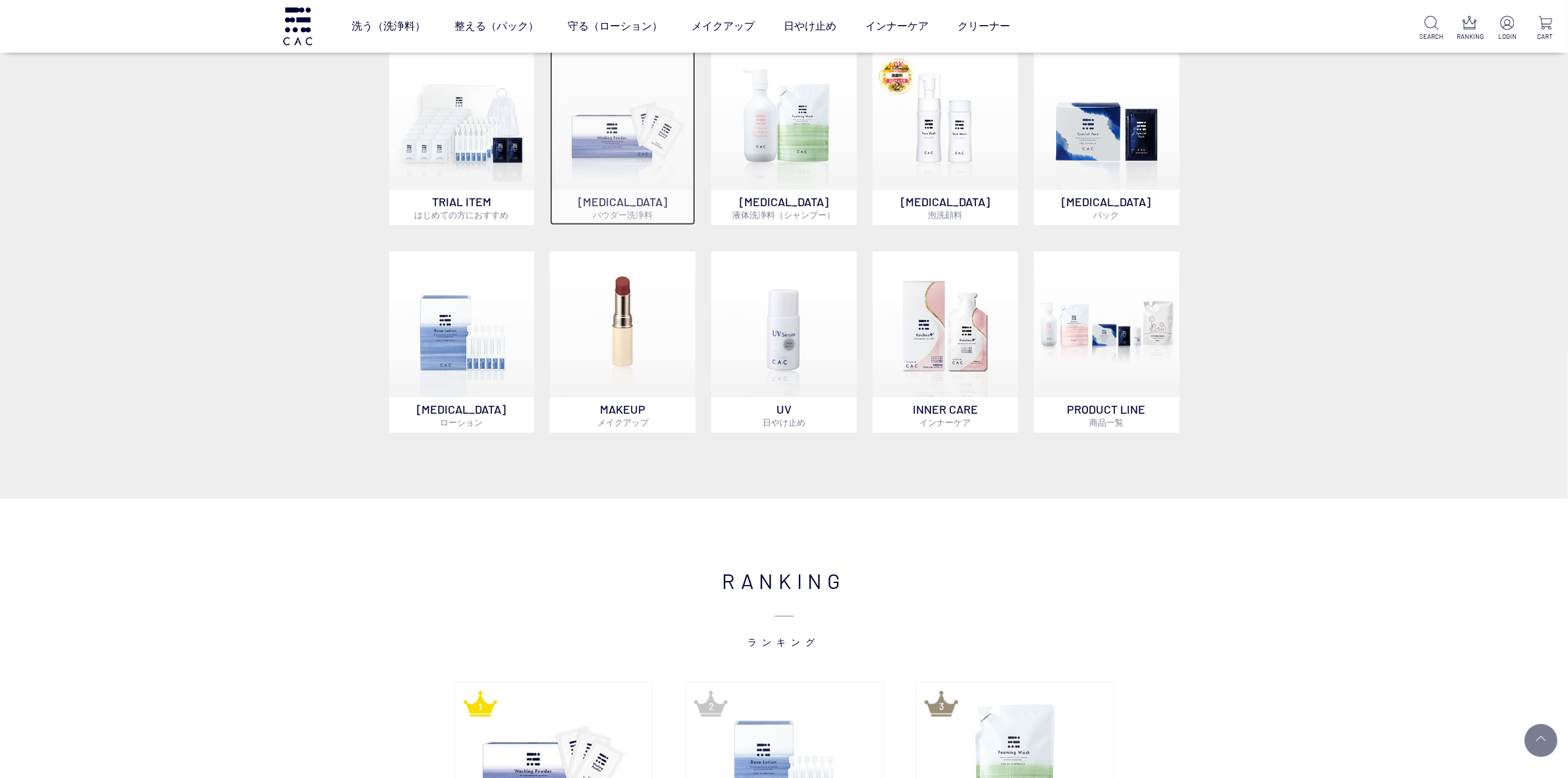
click at [613, 170] on img at bounding box center [622, 116] width 145 height 145
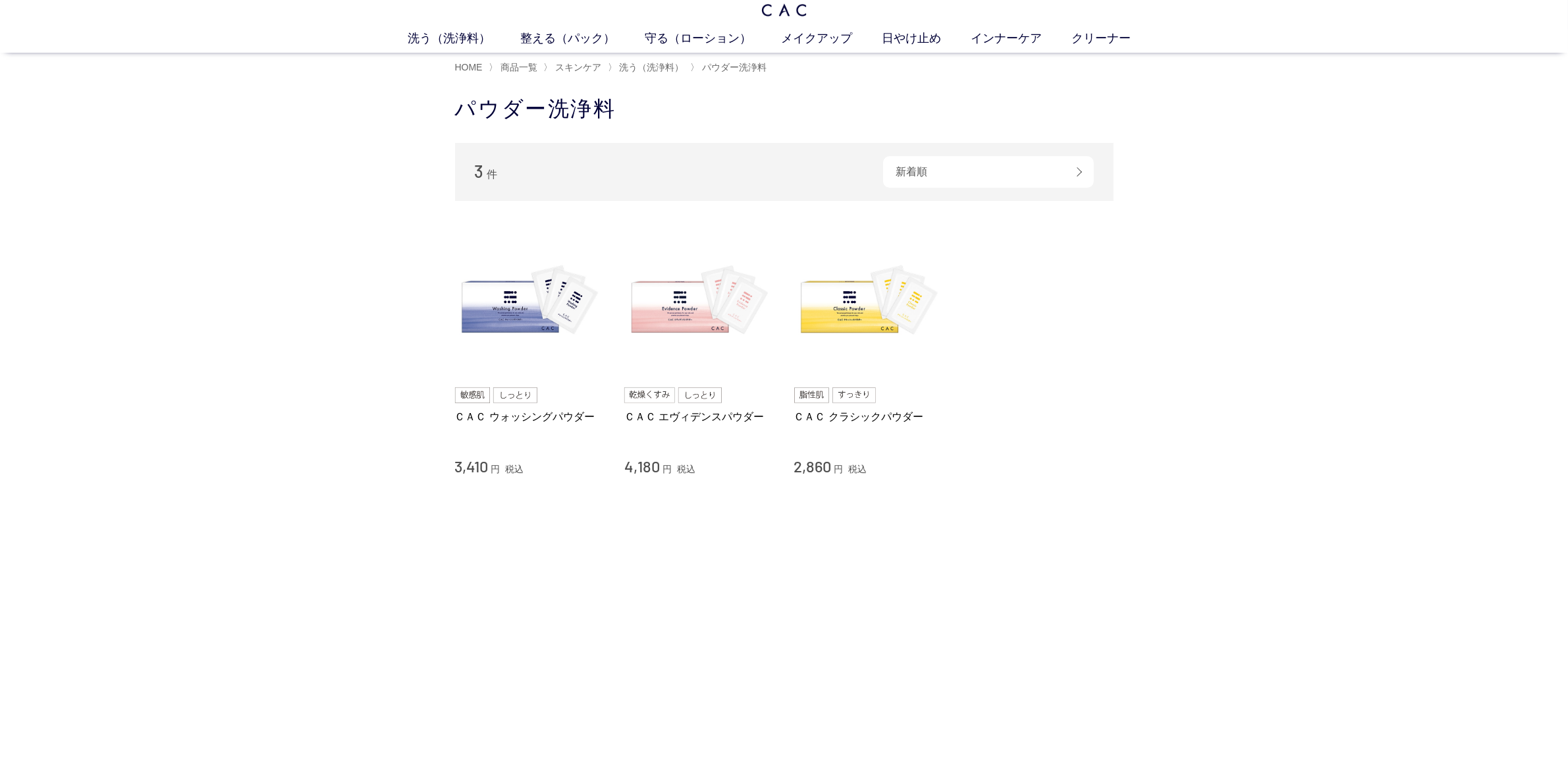
scroll to position [83, 0]
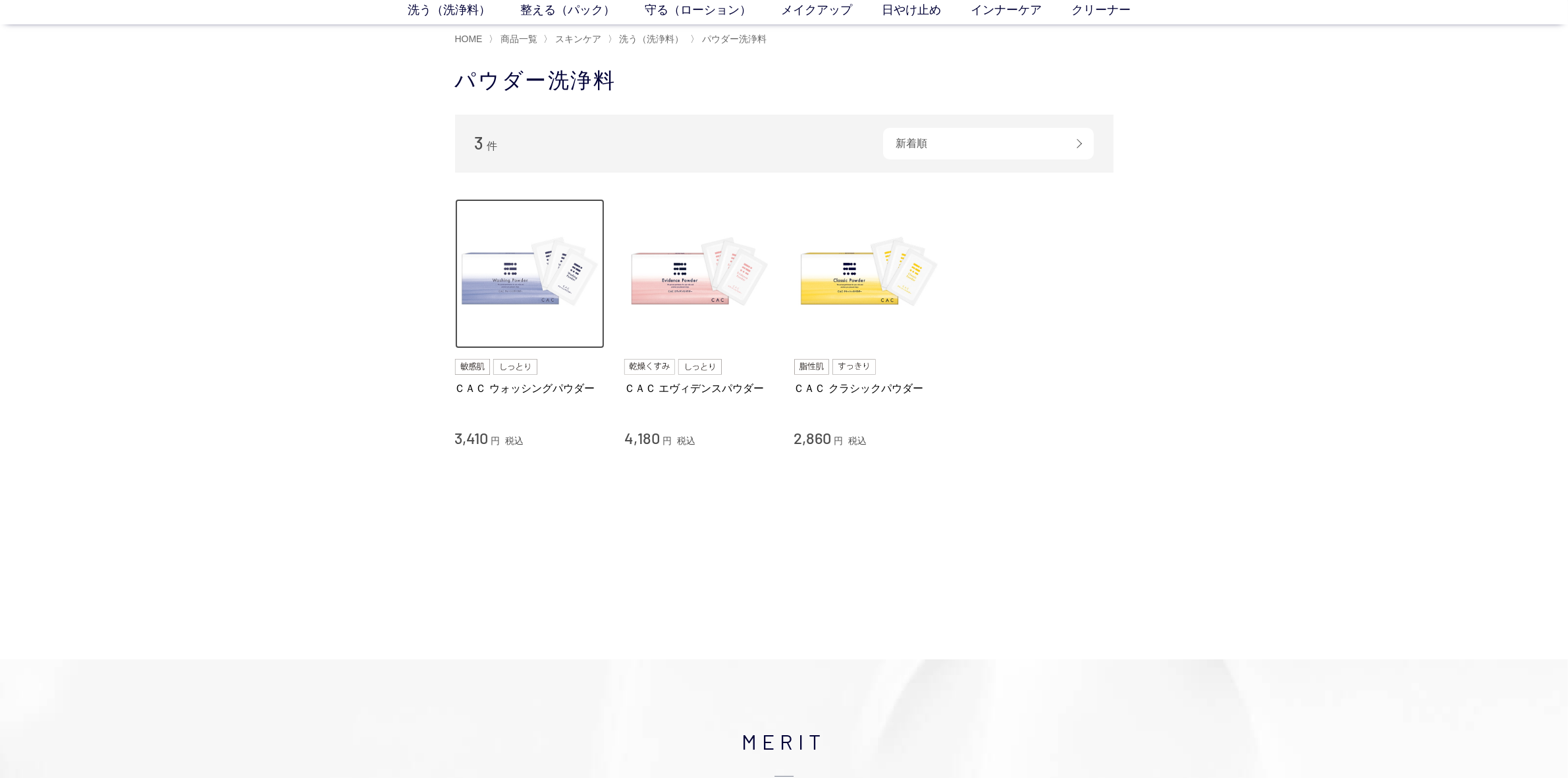
click at [553, 275] on img at bounding box center [530, 274] width 150 height 150
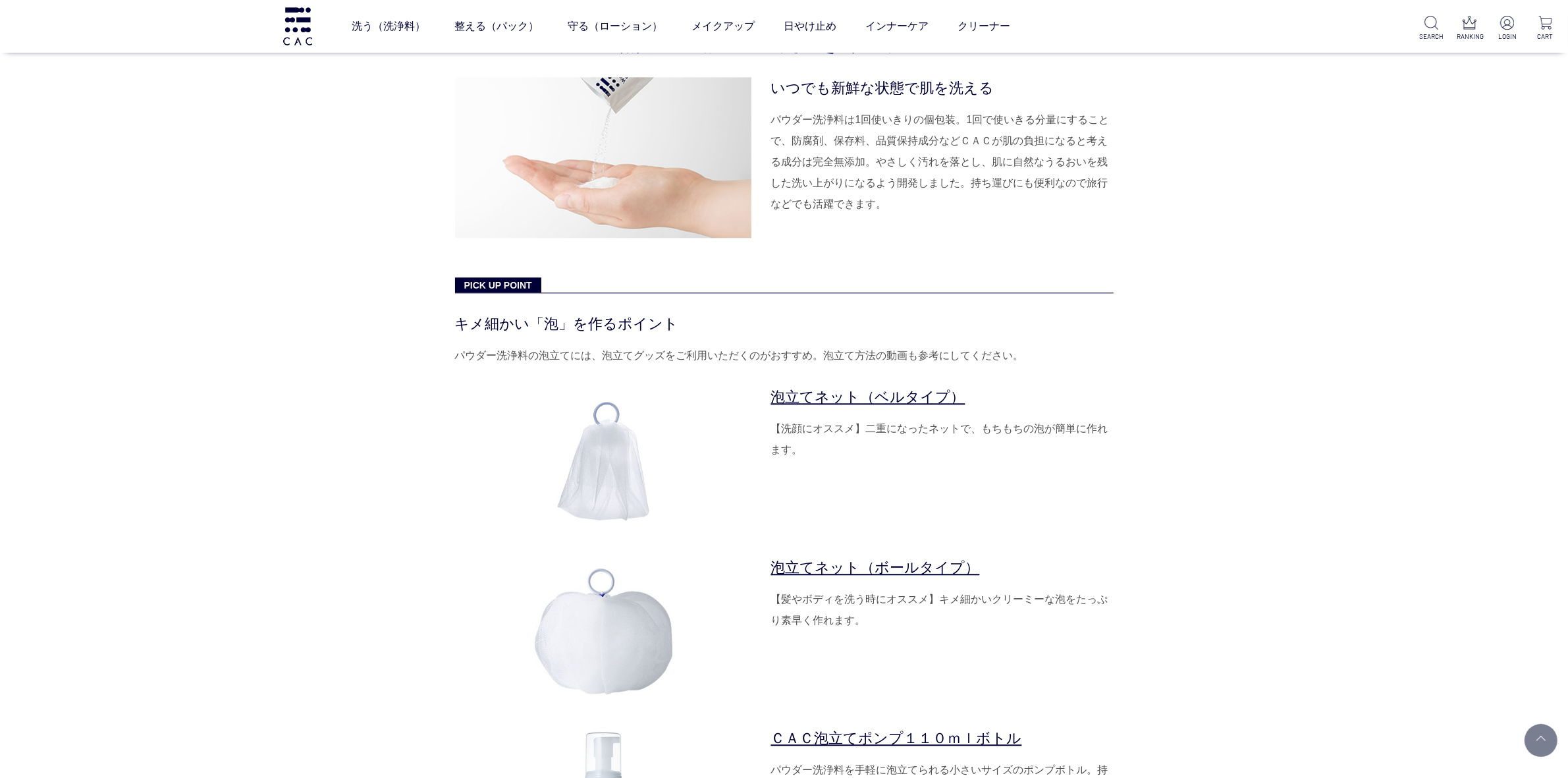
scroll to position [4199, 0]
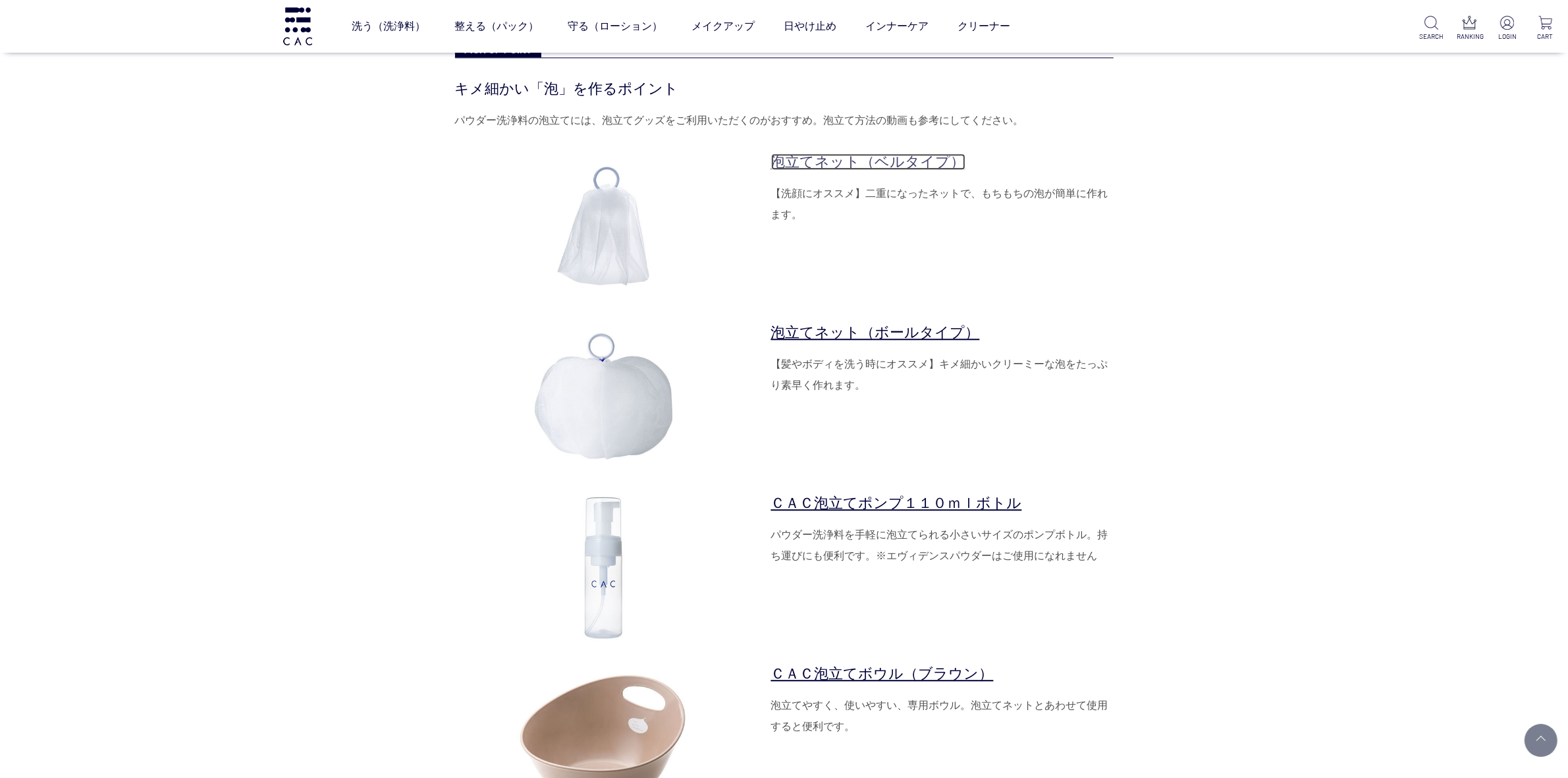
click at [820, 165] on link "泡立てネット（ベルタイプ）" at bounding box center [868, 161] width 194 height 17
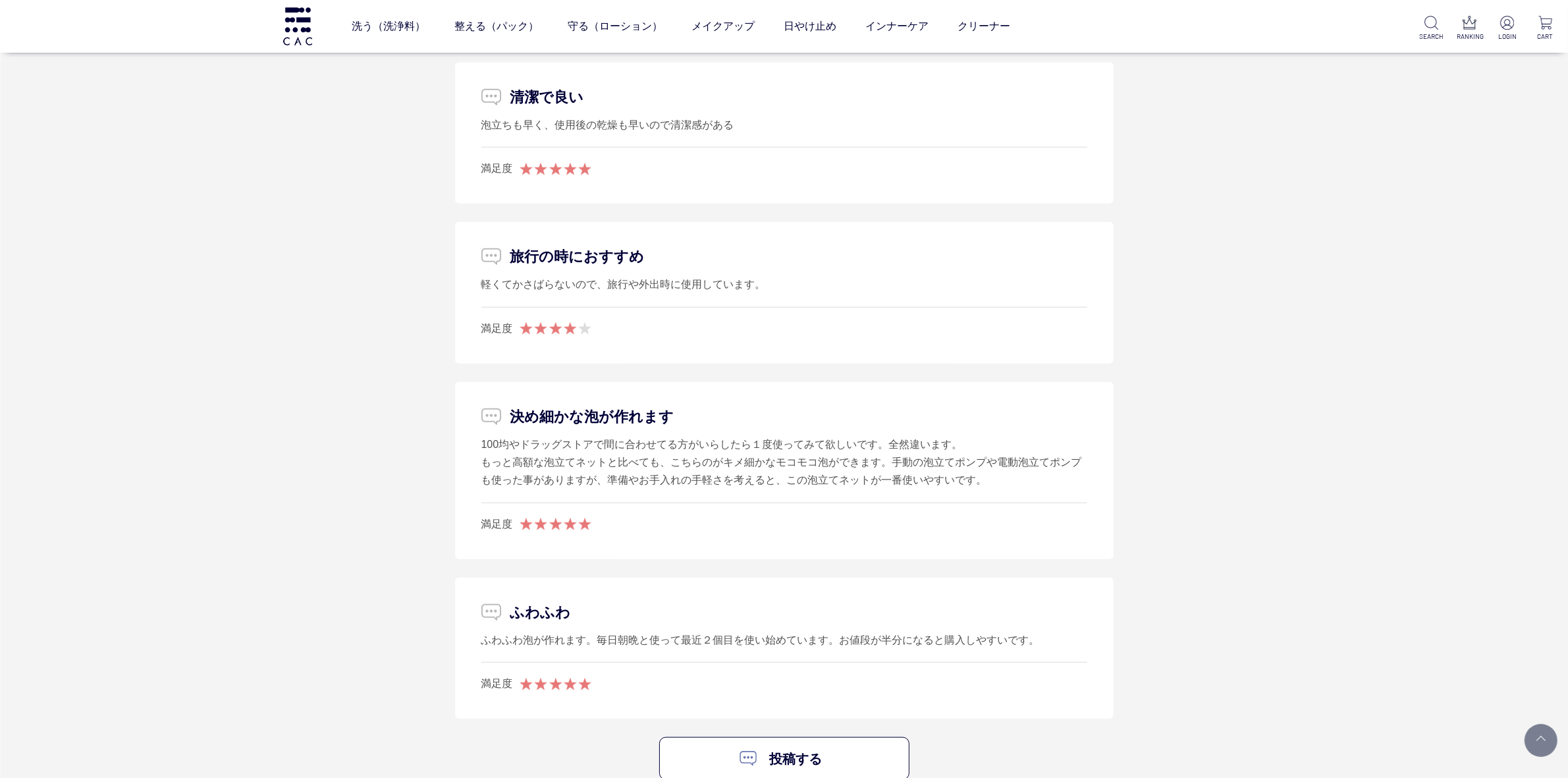
scroll to position [1729, 0]
